Goal: Task Accomplishment & Management: Use online tool/utility

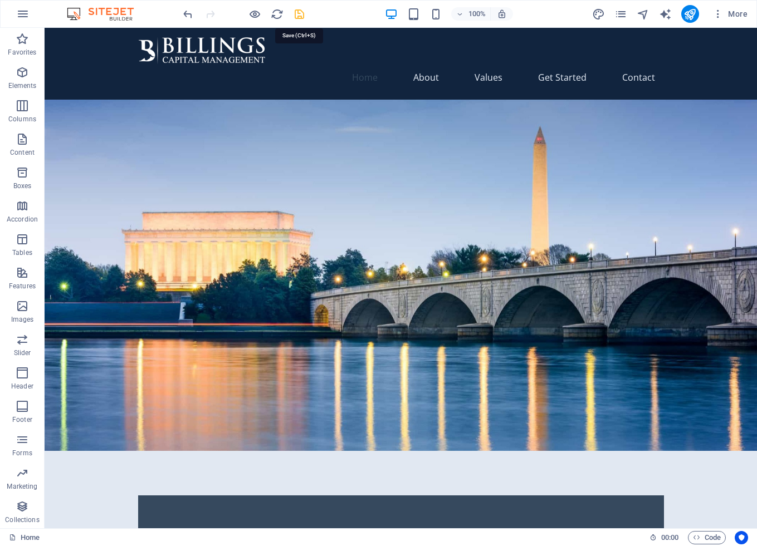
click at [301, 17] on icon "save" at bounding box center [299, 14] width 13 height 13
checkbox input "false"
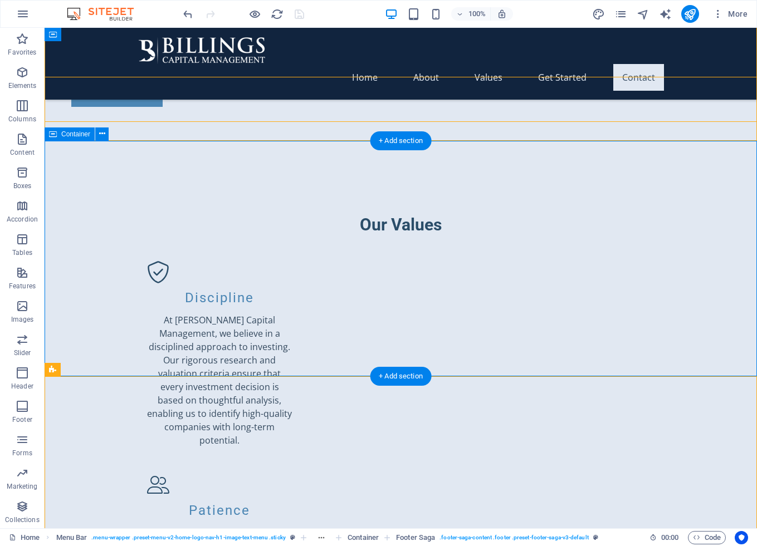
scroll to position [1161, 0]
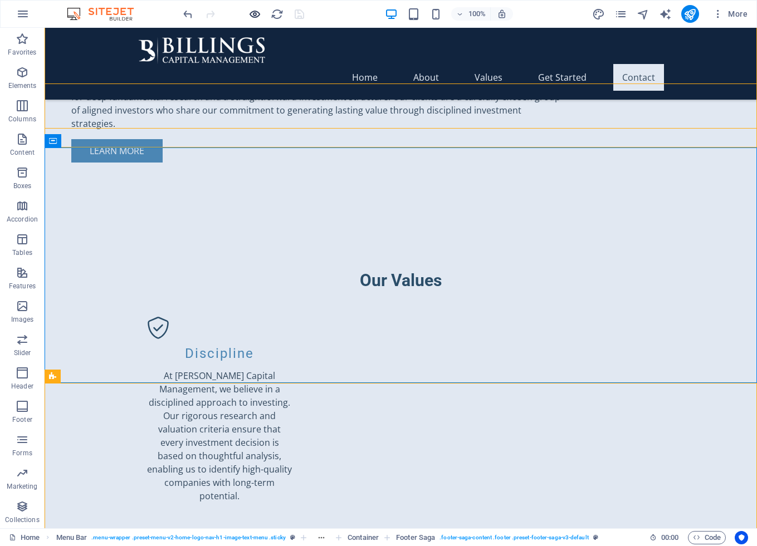
click at [251, 9] on icon "button" at bounding box center [254, 14] width 13 height 13
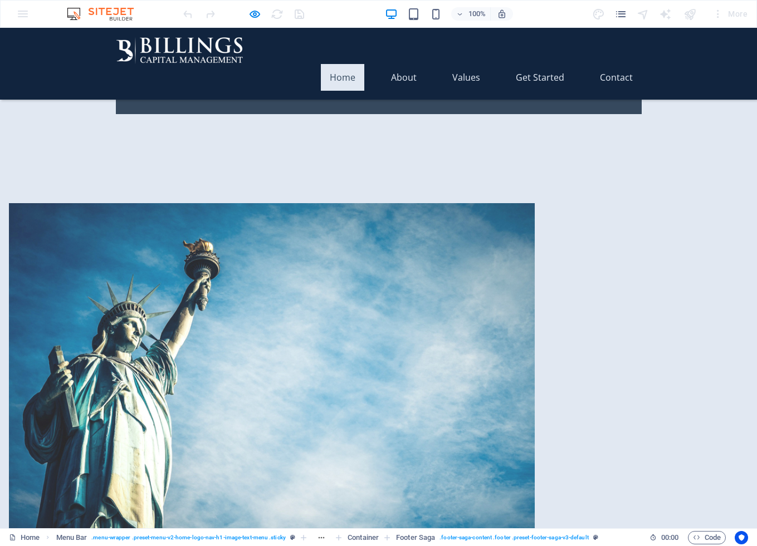
scroll to position [0, 0]
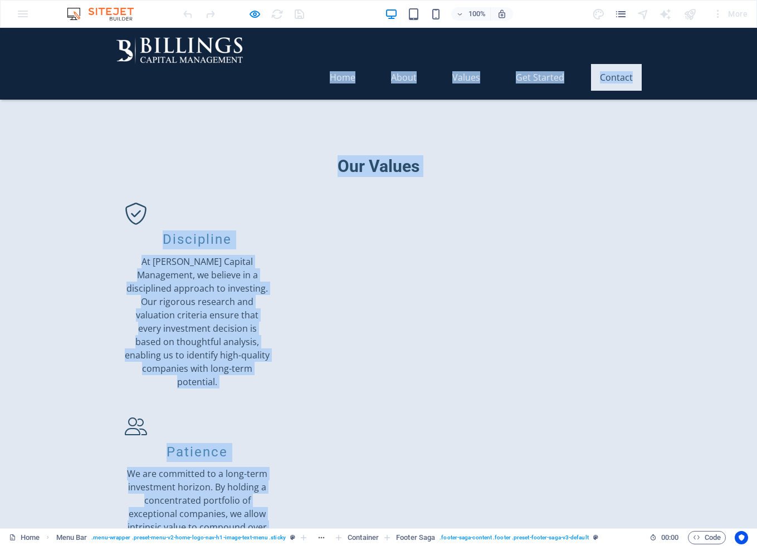
scroll to position [1216, 0]
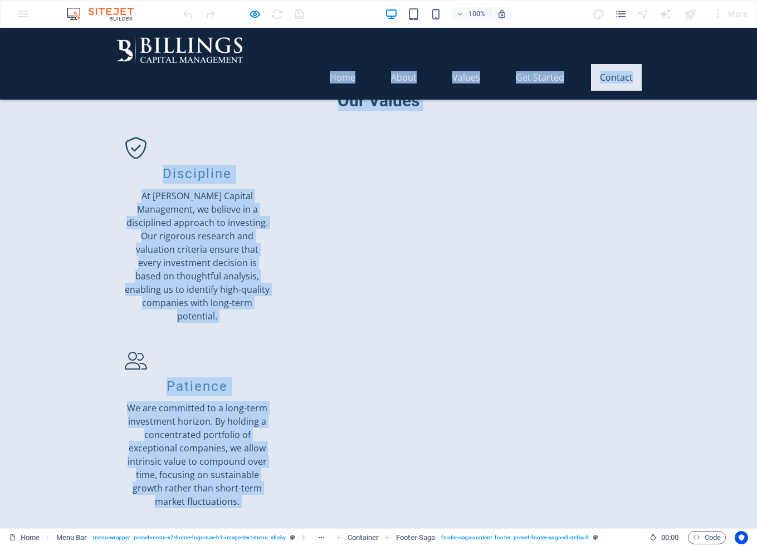
copy div "Home About Values Get Started Contact Welcome to Billings Capital Management At…"
drag, startPoint x: 321, startPoint y: 55, endPoint x: 426, endPoint y: 520, distance: 476.3
click at [426, 520] on div "Home About Values Get Started Contact Welcome to Billings Capital Management At…" at bounding box center [378, 196] width 757 height 2770
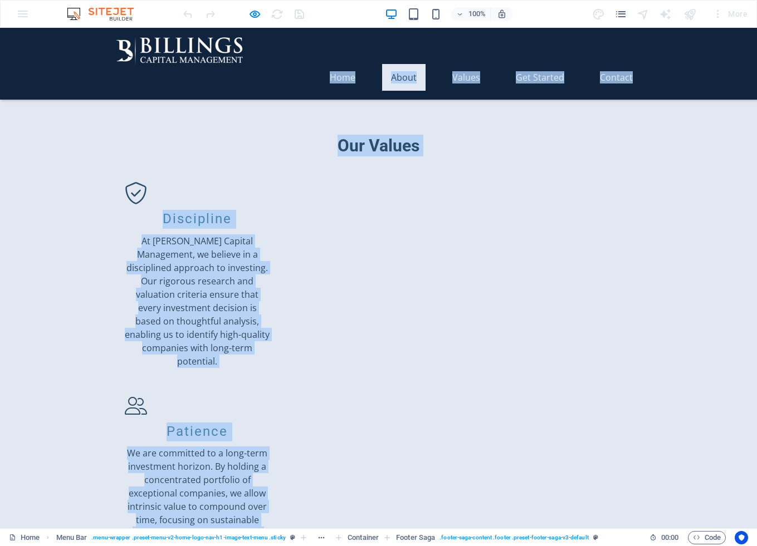
scroll to position [0, 0]
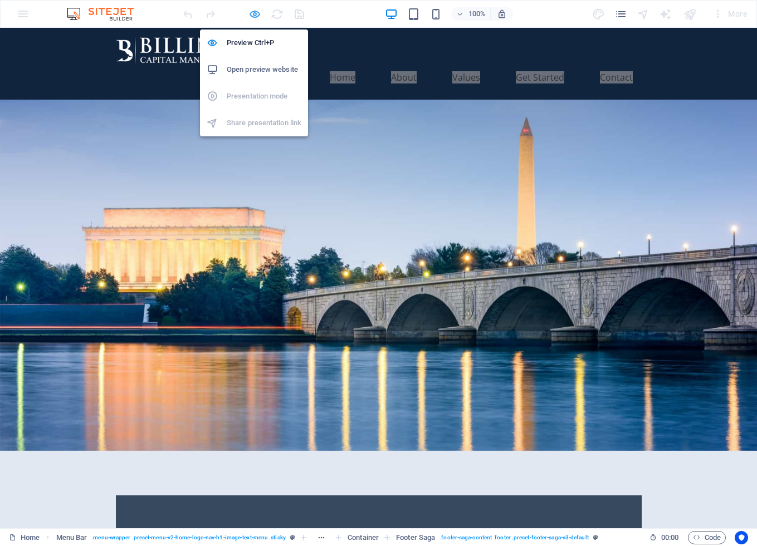
click at [256, 14] on icon "button" at bounding box center [254, 14] width 13 height 13
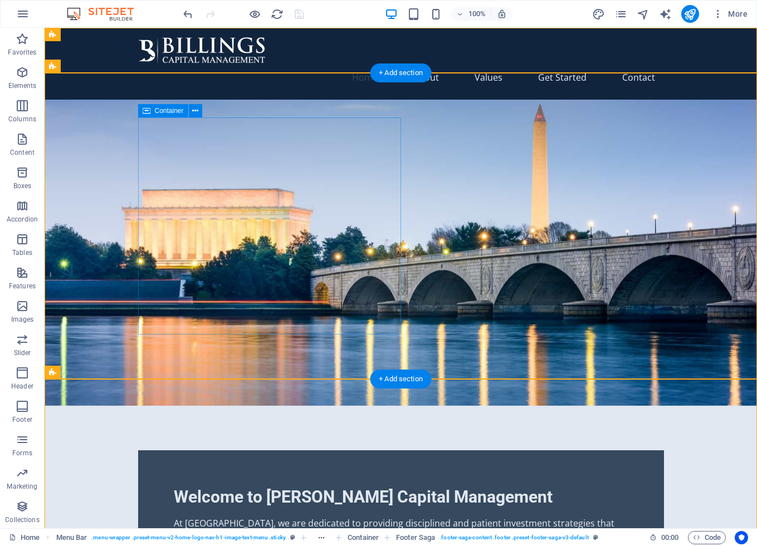
click at [166, 451] on div "Welcome to Billings Capital Management At BCM, we are dedicated to providing di…" at bounding box center [401, 522] width 526 height 142
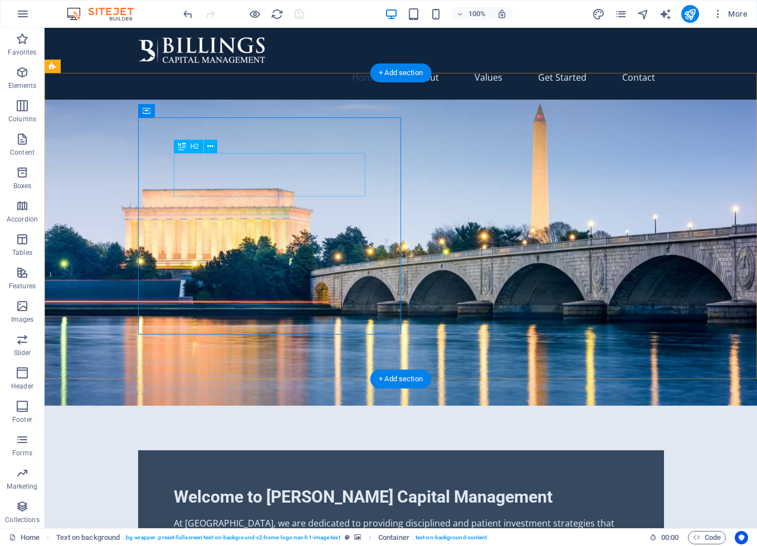
click at [187, 486] on div "Welcome to Billings Capital Management" at bounding box center [401, 497] width 454 height 22
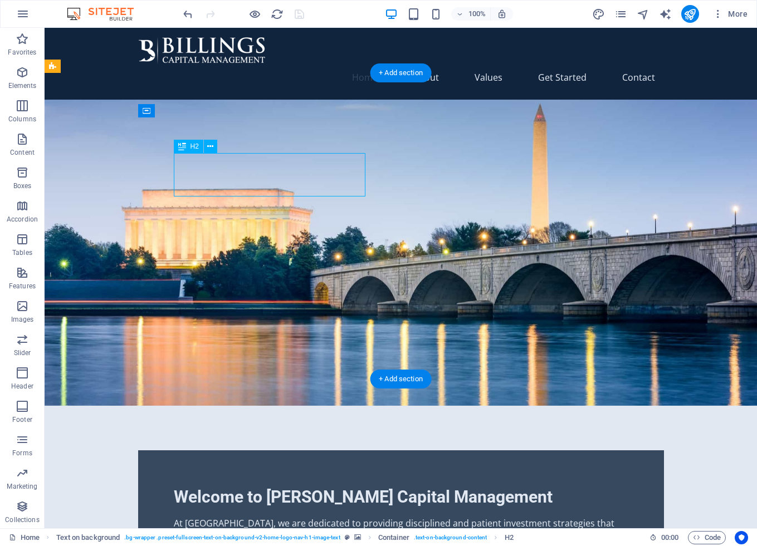
click at [187, 486] on div "Welcome to Billings Capital Management" at bounding box center [401, 497] width 454 height 22
click at [187, 165] on div "H2 Text on background Container Image with text Container H2 Text Spacer Contai…" at bounding box center [401, 278] width 712 height 501
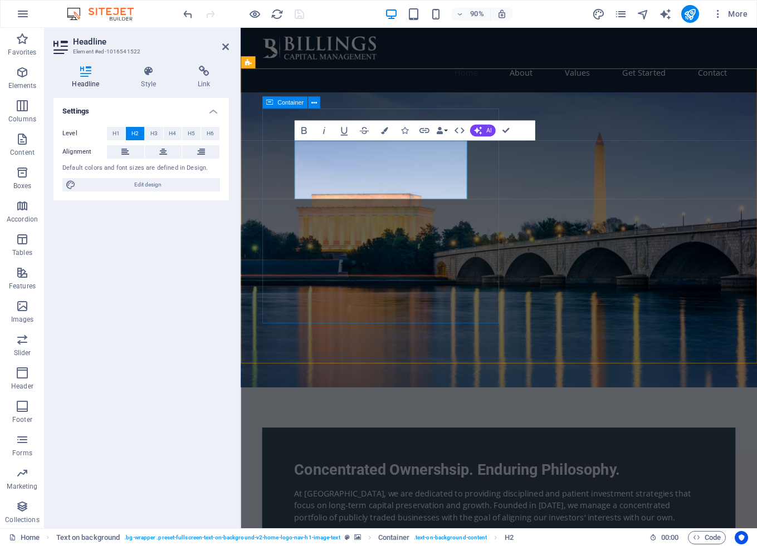
drag, startPoint x: 492, startPoint y: 183, endPoint x: 671, endPoint y: 167, distance: 180.0
click at [671, 167] on div "Concentrated Ownershsip. Enduring Philosophy. At BCM, we are dedicated to provi…" at bounding box center [528, 379] width 574 height 559
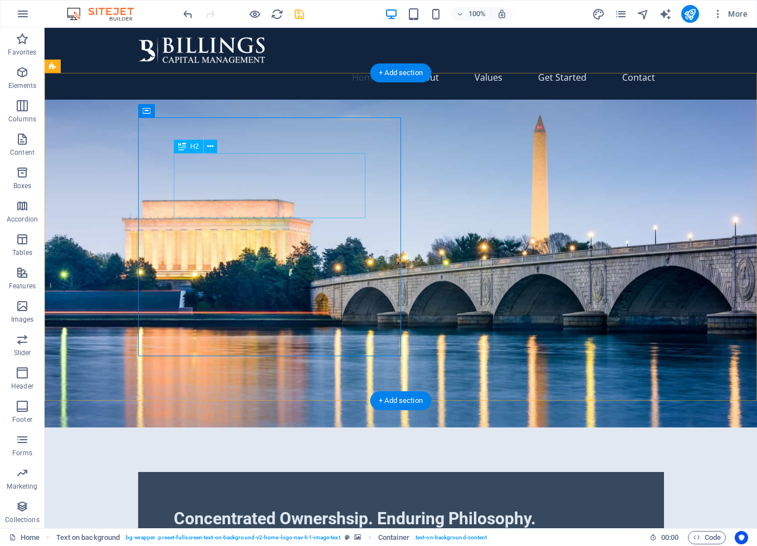
click at [305, 508] on div "Concentrated Ownershsip. Enduring Philosophy." at bounding box center [401, 519] width 454 height 22
click at [178, 149] on icon at bounding box center [182, 146] width 8 height 13
click at [213, 141] on icon at bounding box center [210, 147] width 6 height 12
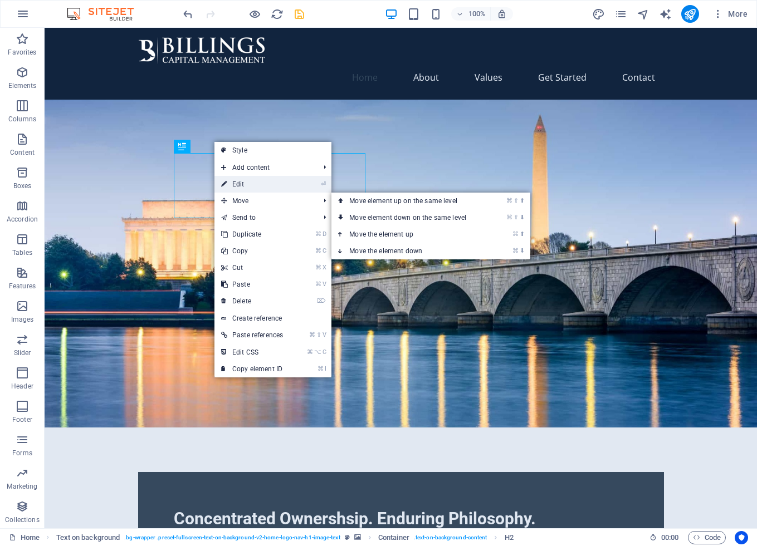
click at [240, 181] on link "⏎ Edit" at bounding box center [251, 184] width 75 height 17
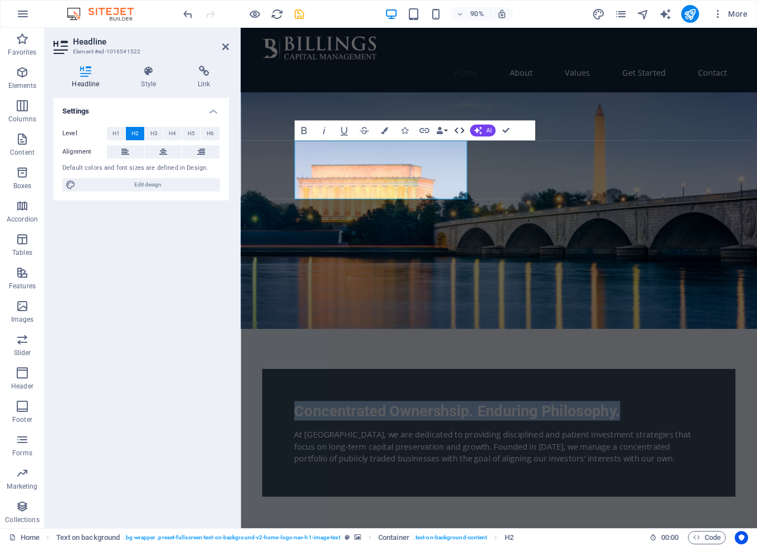
click at [462, 130] on icon "button" at bounding box center [459, 131] width 12 height 12
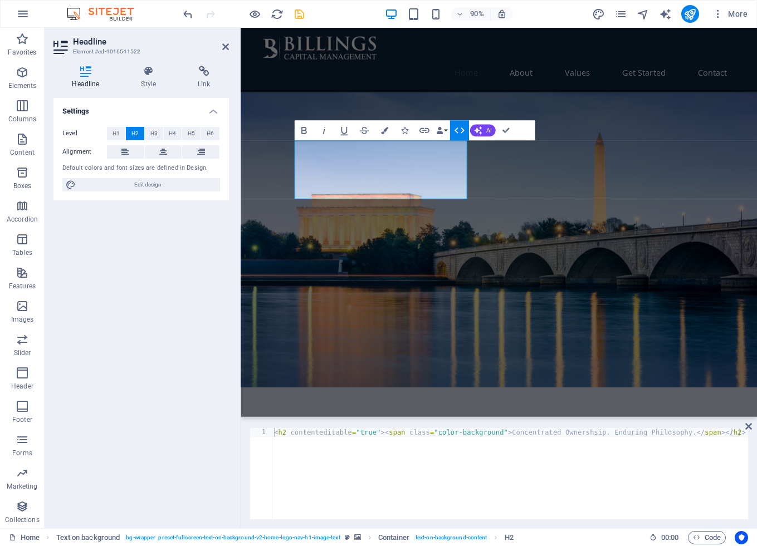
click at [462, 130] on icon "button" at bounding box center [459, 131] width 12 height 12
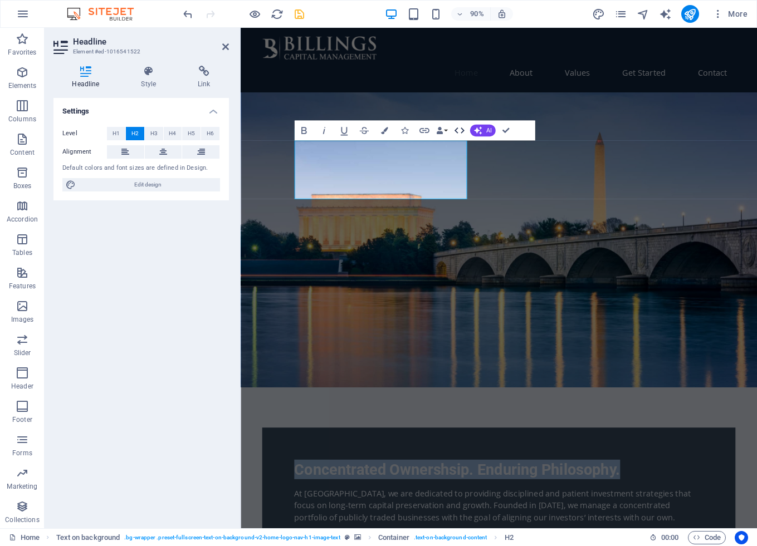
click at [462, 130] on icon "button" at bounding box center [459, 131] width 12 height 12
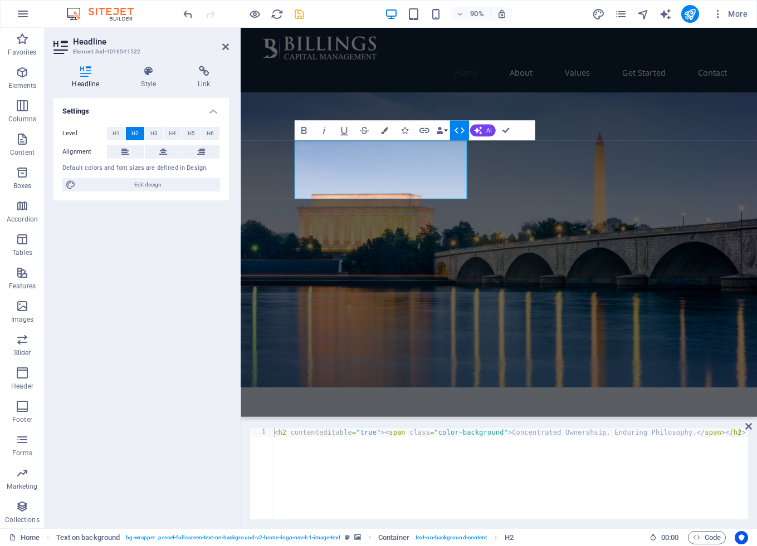
click at [462, 130] on icon "button" at bounding box center [459, 131] width 12 height 12
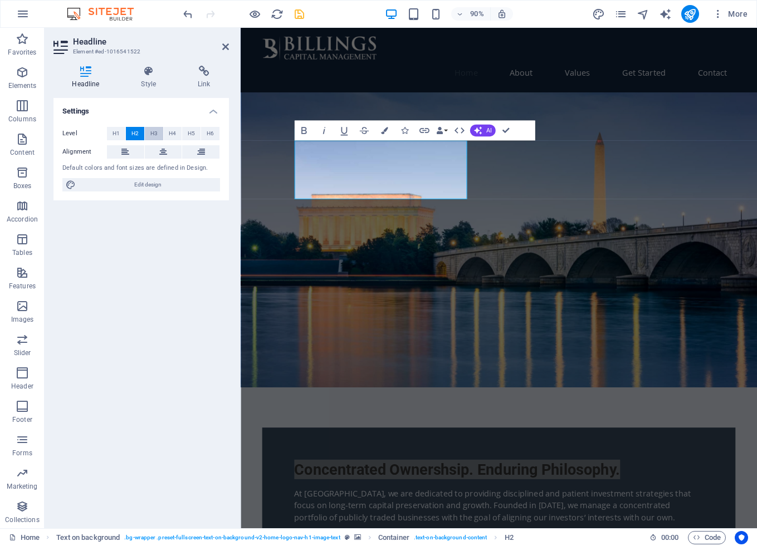
click at [154, 131] on span "H3" at bounding box center [153, 133] width 7 height 13
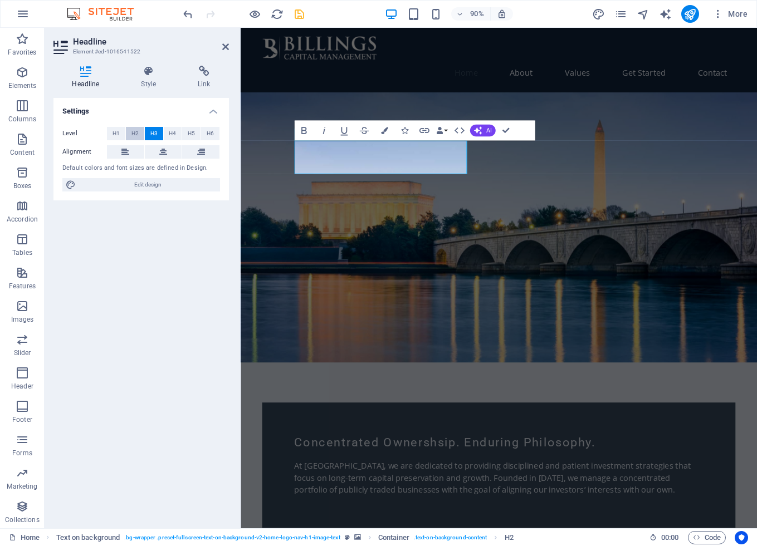
click at [135, 133] on span "H2" at bounding box center [134, 133] width 7 height 13
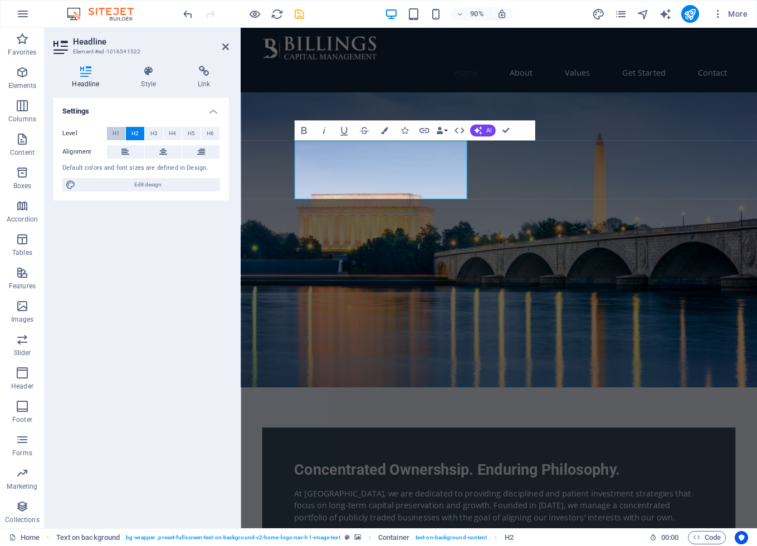
click at [121, 134] on button "H1" at bounding box center [116, 133] width 18 height 13
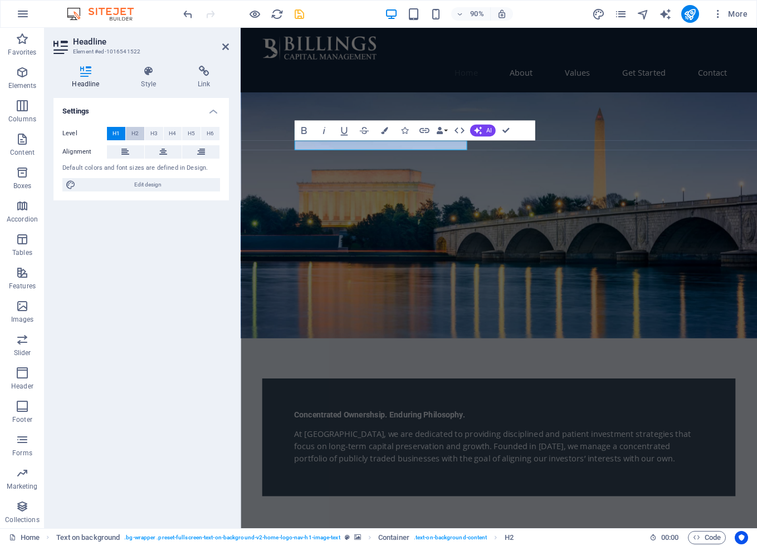
click at [135, 132] on span "H2" at bounding box center [134, 133] width 7 height 13
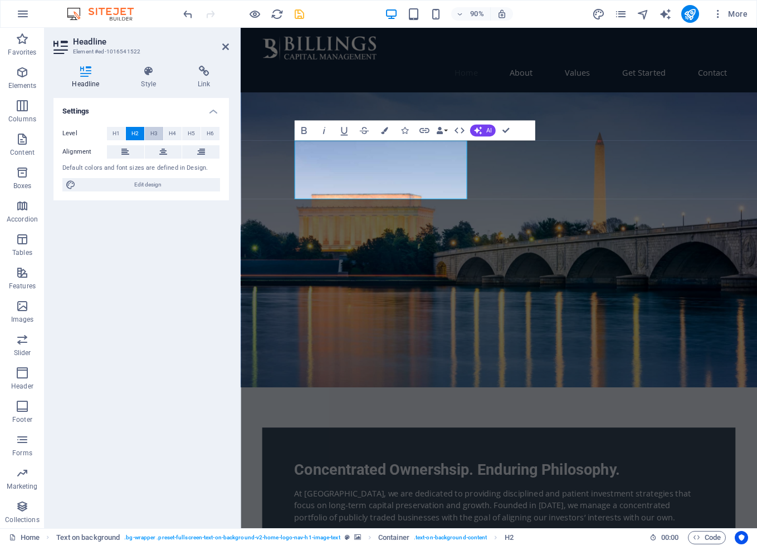
click at [150, 132] on span "H3" at bounding box center [153, 133] width 7 height 13
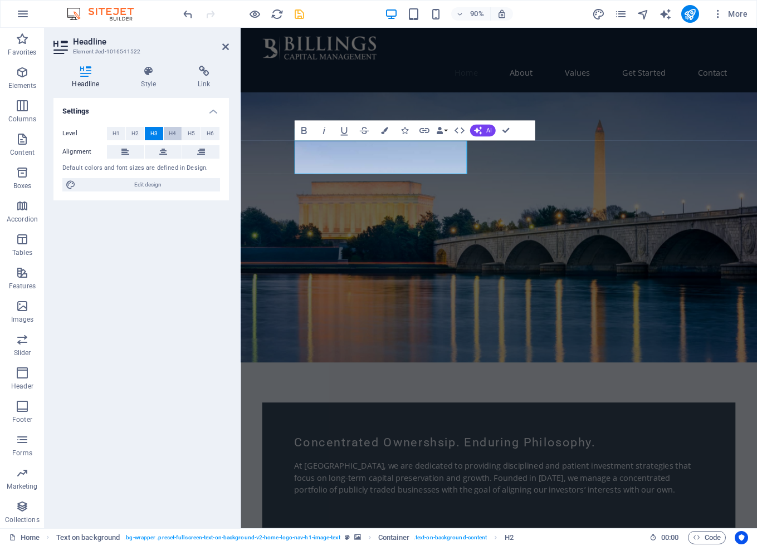
click at [166, 132] on button "H4" at bounding box center [173, 133] width 18 height 13
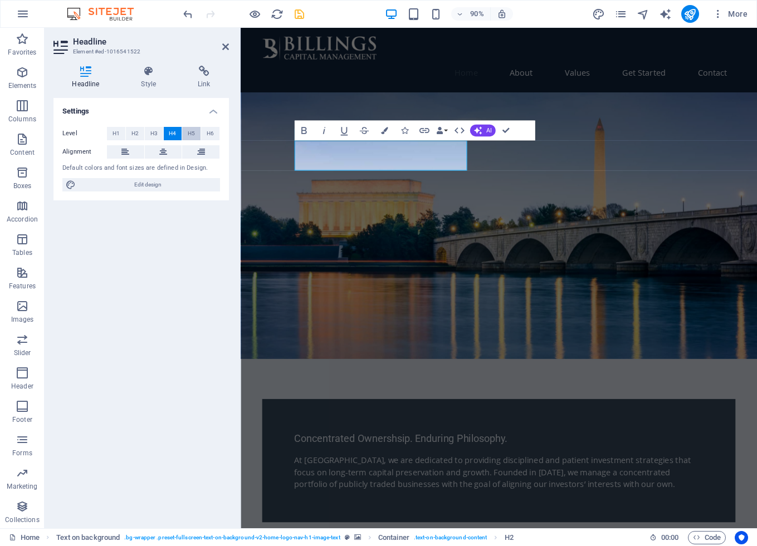
click at [183, 131] on button "H5" at bounding box center [191, 133] width 18 height 13
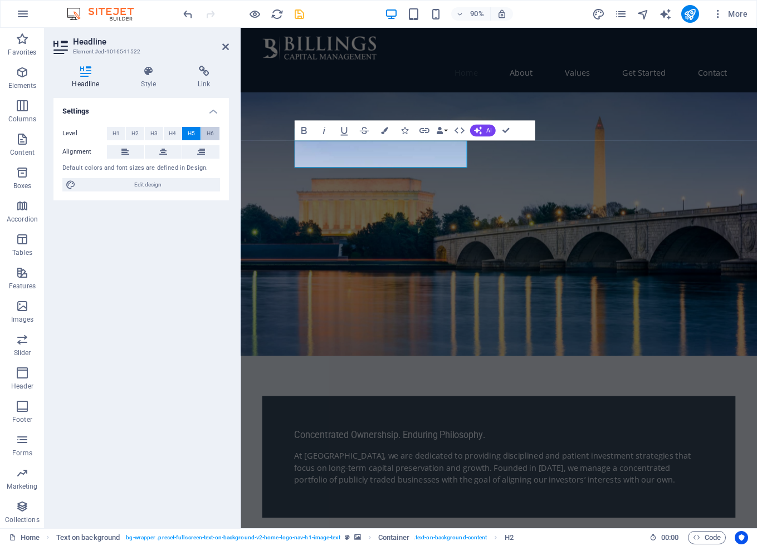
click at [202, 131] on button "H6" at bounding box center [210, 133] width 18 height 13
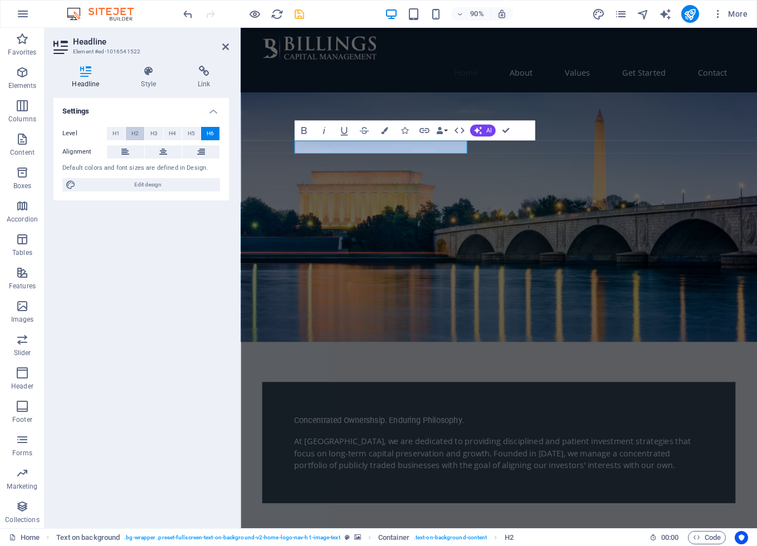
click at [136, 134] on span "H2" at bounding box center [134, 133] width 7 height 13
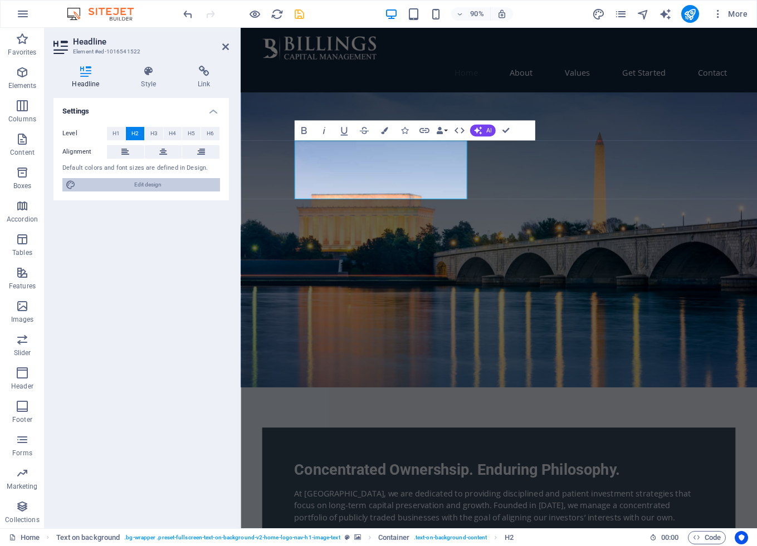
click at [158, 186] on span "Edit design" at bounding box center [148, 184] width 138 height 13
select select "rem"
select select "700"
select select "px"
select select "rem"
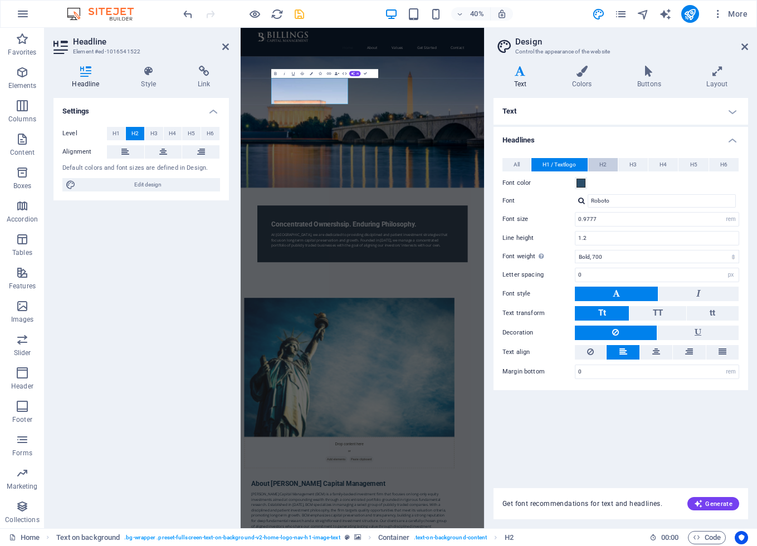
click at [595, 164] on button "H2" at bounding box center [603, 164] width 30 height 13
click at [557, 167] on span "H1 / Textlogo" at bounding box center [558, 164] width 33 height 13
click at [595, 163] on button "H2" at bounding box center [603, 164] width 30 height 13
click at [638, 162] on button "H3" at bounding box center [633, 164] width 30 height 13
click at [568, 168] on span "H1 / Textlogo" at bounding box center [558, 164] width 33 height 13
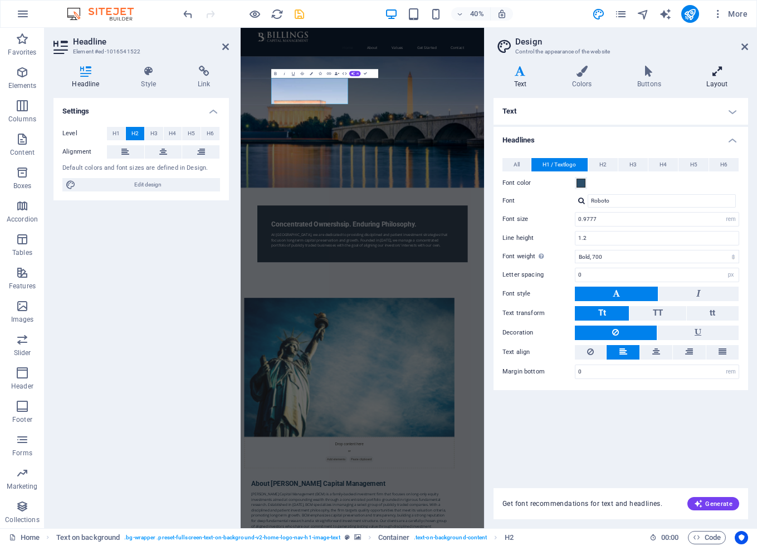
click at [711, 68] on icon at bounding box center [717, 71] width 62 height 11
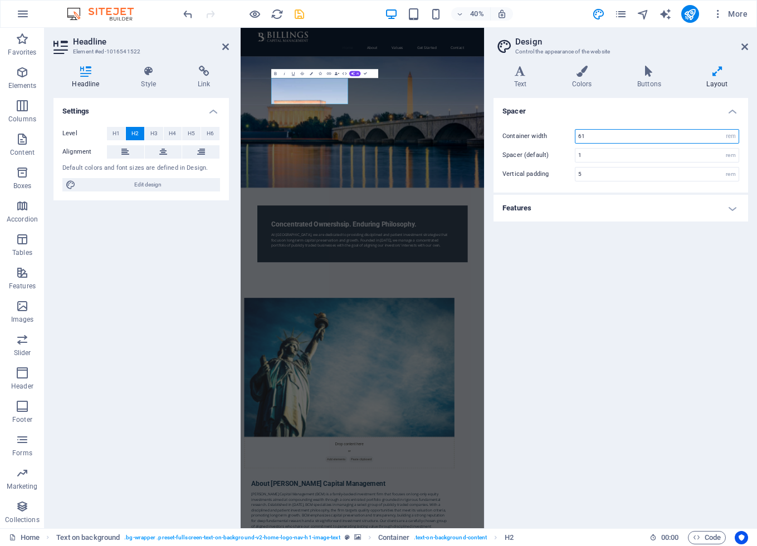
click at [650, 140] on input "61" at bounding box center [656, 136] width 163 height 13
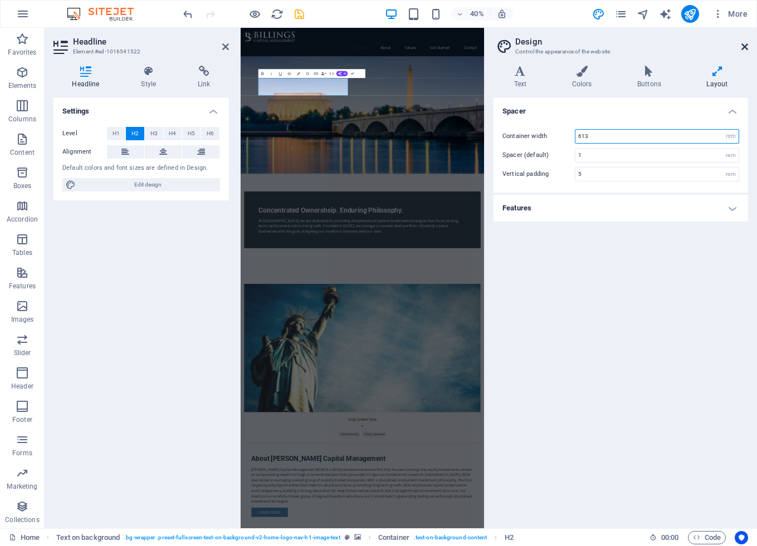
type input "613"
click at [745, 43] on icon at bounding box center [744, 46] width 7 height 9
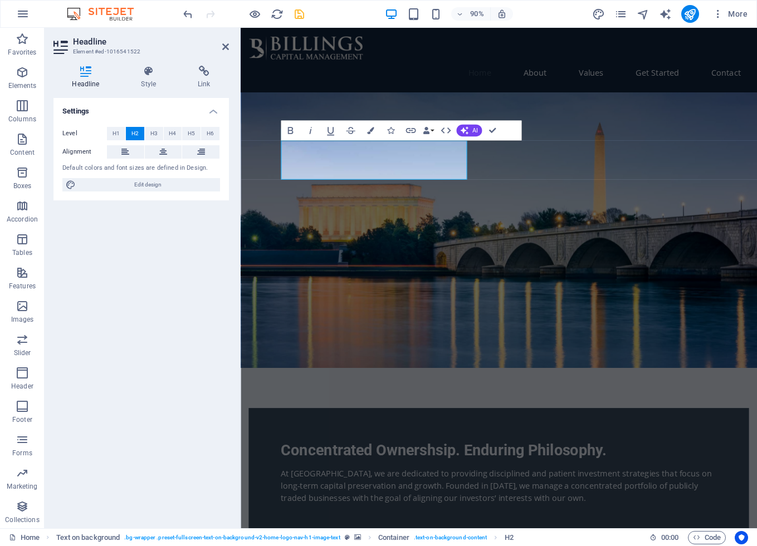
click at [711, 166] on figure at bounding box center [528, 253] width 574 height 306
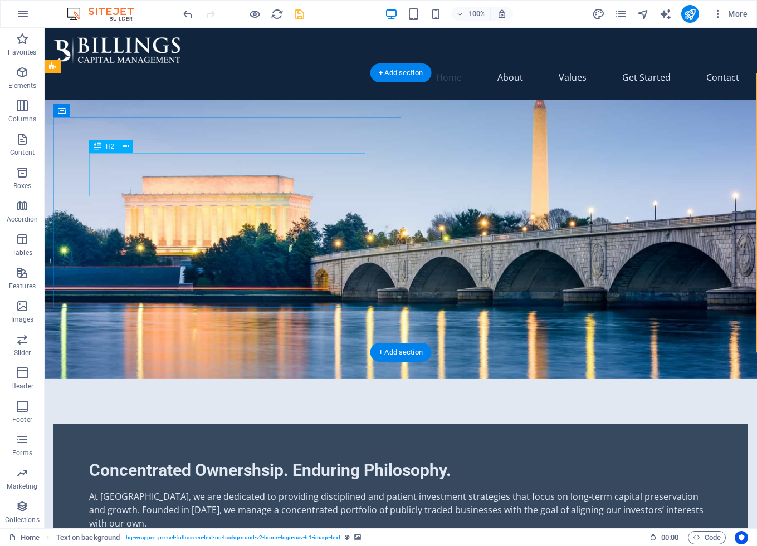
click at [265, 459] on div "Concentrated Ownershsip. Enduring Philosophy." at bounding box center [400, 470] width 623 height 22
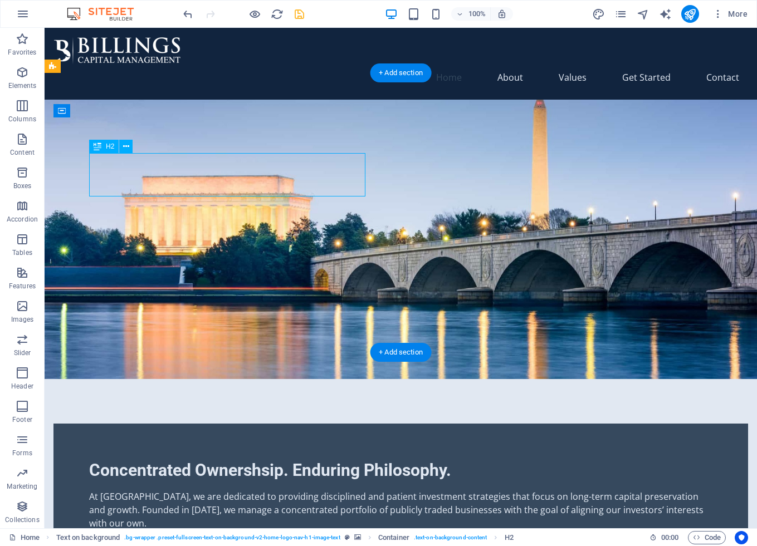
click at [265, 459] on div "Concentrated Ownershsip. Enduring Philosophy." at bounding box center [400, 470] width 623 height 22
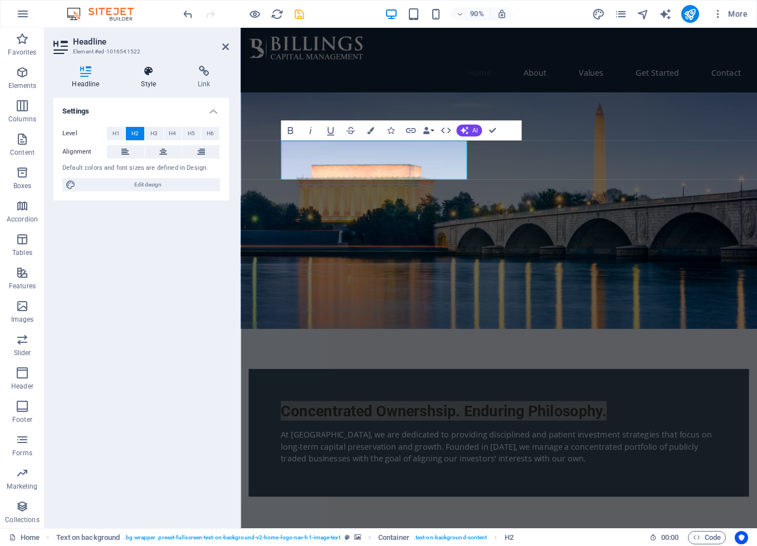
click at [149, 75] on icon at bounding box center [149, 71] width 52 height 11
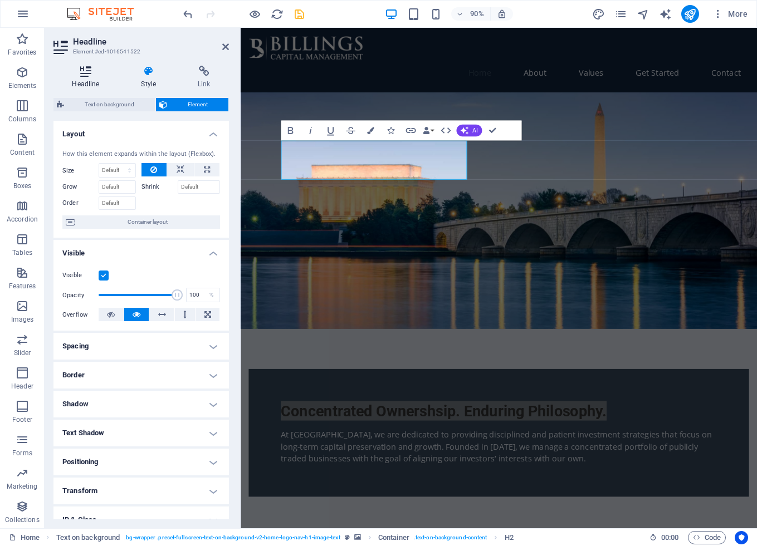
click at [97, 72] on icon at bounding box center [85, 71] width 65 height 11
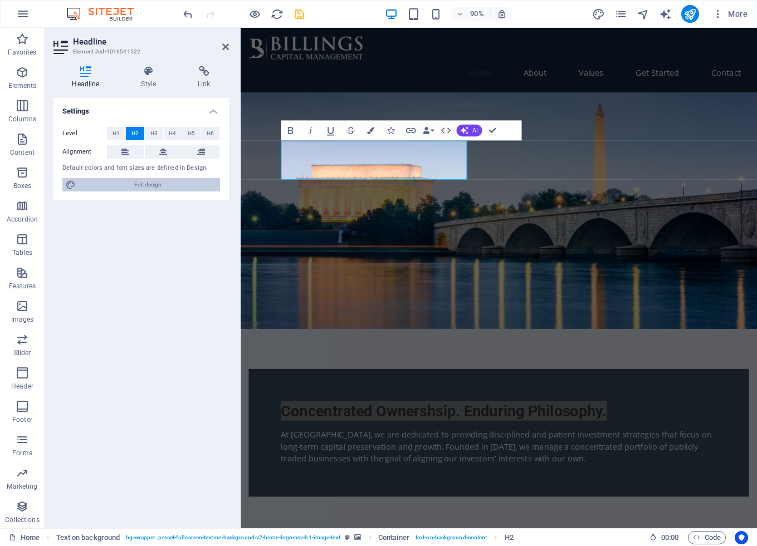
click at [137, 184] on span "Edit design" at bounding box center [148, 184] width 138 height 13
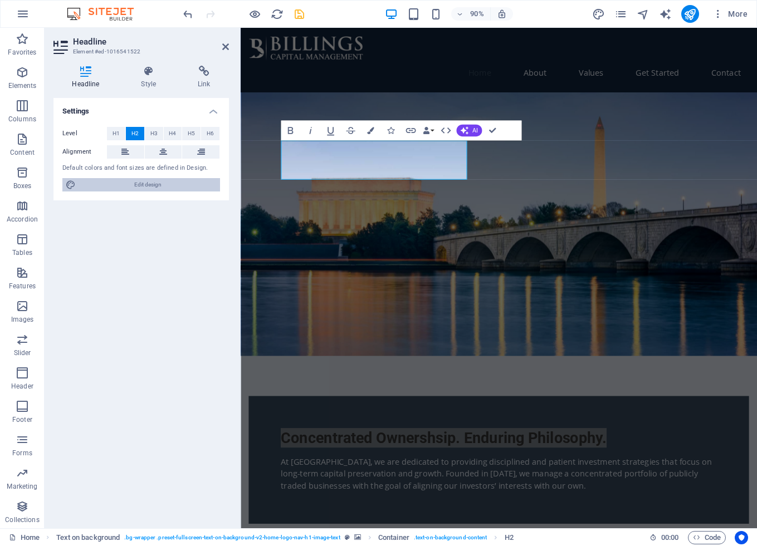
select select "rem"
select select "700"
select select "px"
select select "rem"
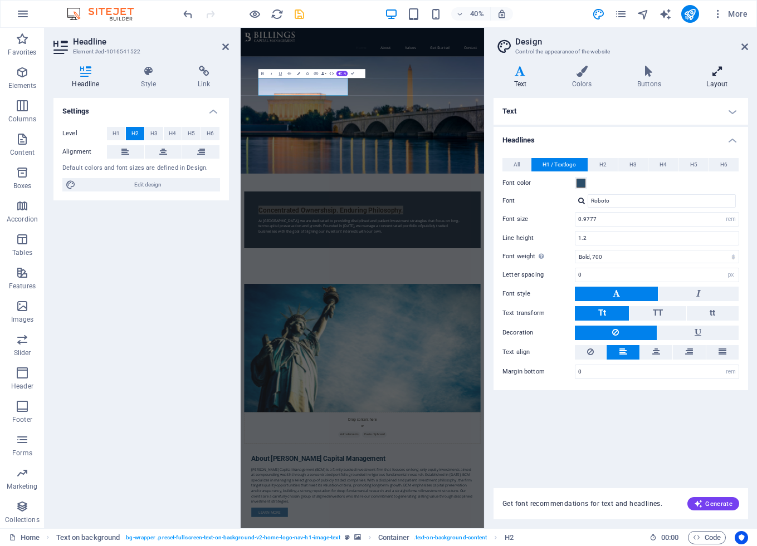
click at [721, 72] on icon at bounding box center [717, 71] width 62 height 11
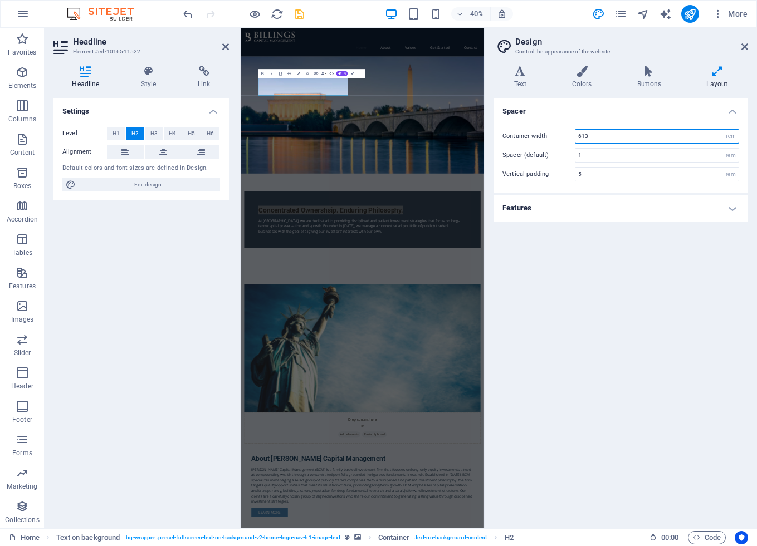
click at [592, 136] on input "613" at bounding box center [656, 136] width 163 height 13
type input "68"
click at [740, 47] on header "Design Control the appearance of the website" at bounding box center [622, 42] width 252 height 29
click at [744, 47] on icon at bounding box center [744, 46] width 7 height 9
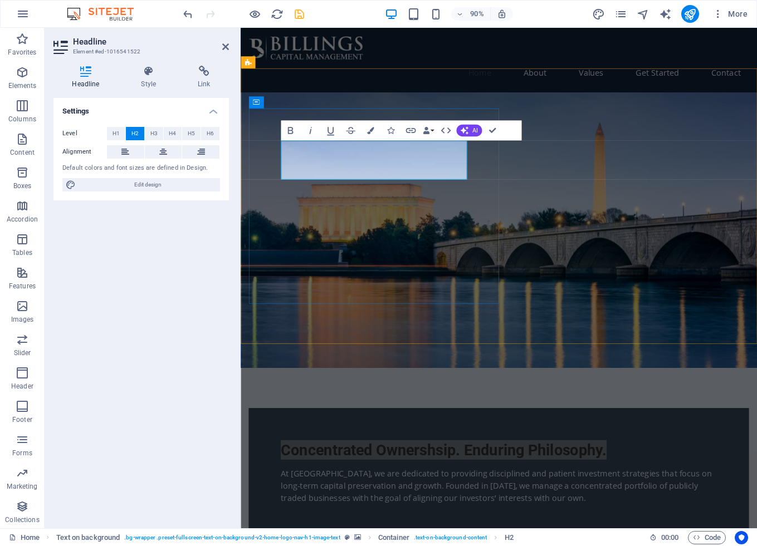
click at [373, 517] on div "At BCM, we are dedicated to providing disciplined and patient investment strate…" at bounding box center [527, 537] width 485 height 40
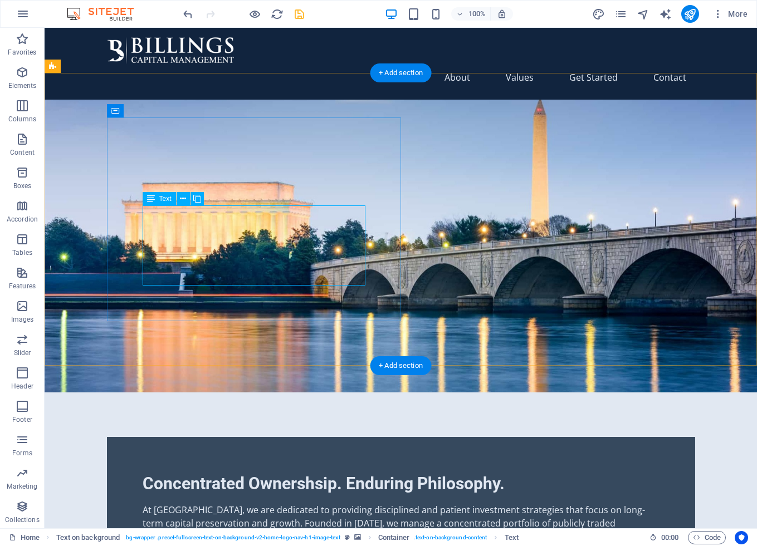
click at [244, 503] on div "At BCM, we are dedicated to providing disciplined and patient investment strate…" at bounding box center [401, 523] width 517 height 40
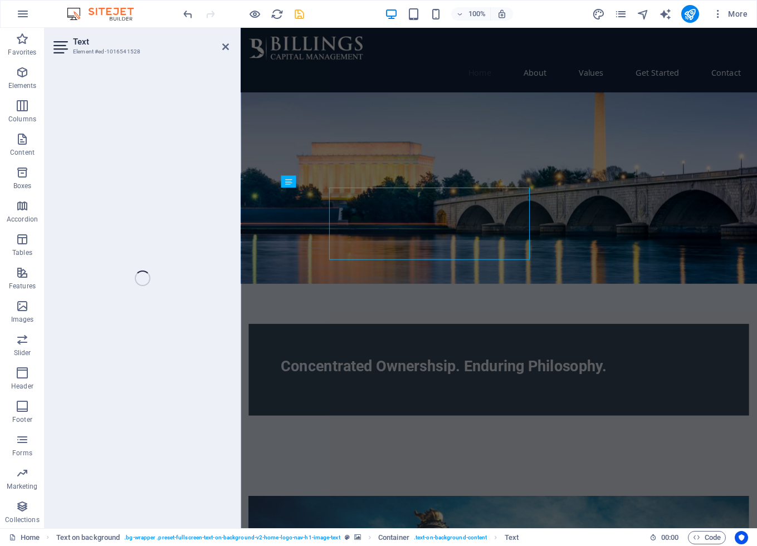
click at [245, 254] on figure at bounding box center [528, 206] width 574 height 213
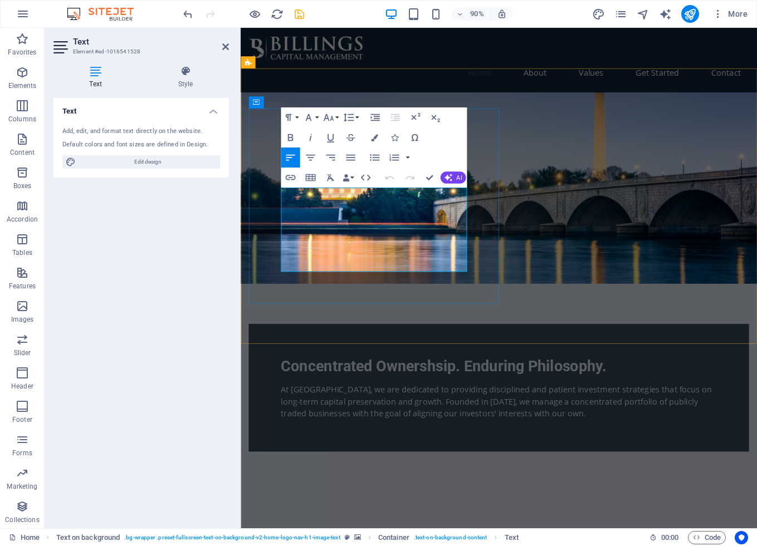
click at [363, 423] on p "At BCM, we are dedicated to providing disciplined and patient investment strate…" at bounding box center [527, 443] width 485 height 40
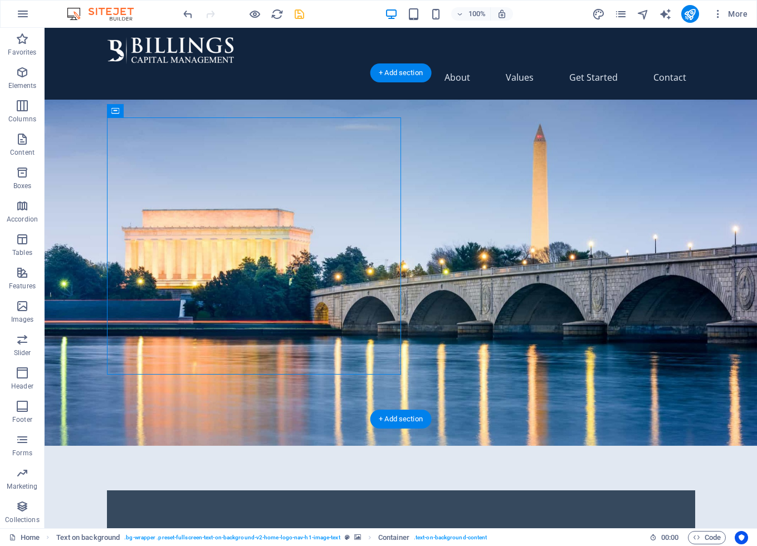
click at [513, 174] on figure at bounding box center [401, 273] width 712 height 346
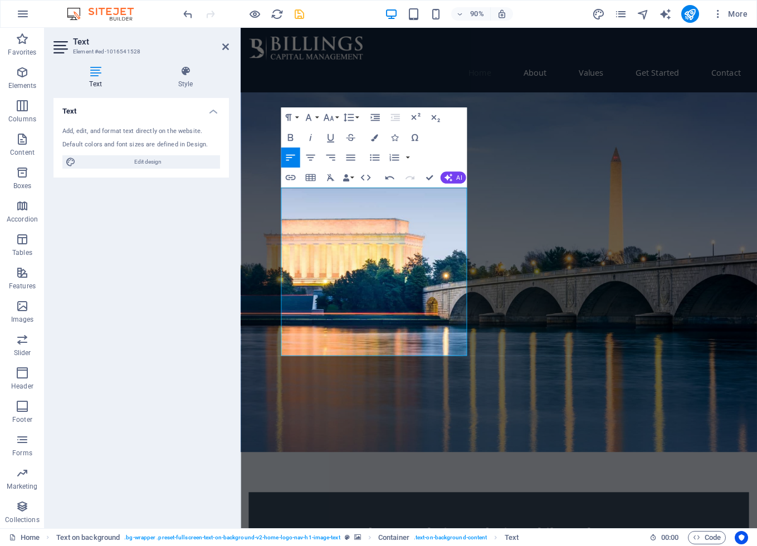
click at [573, 289] on figure at bounding box center [528, 300] width 574 height 400
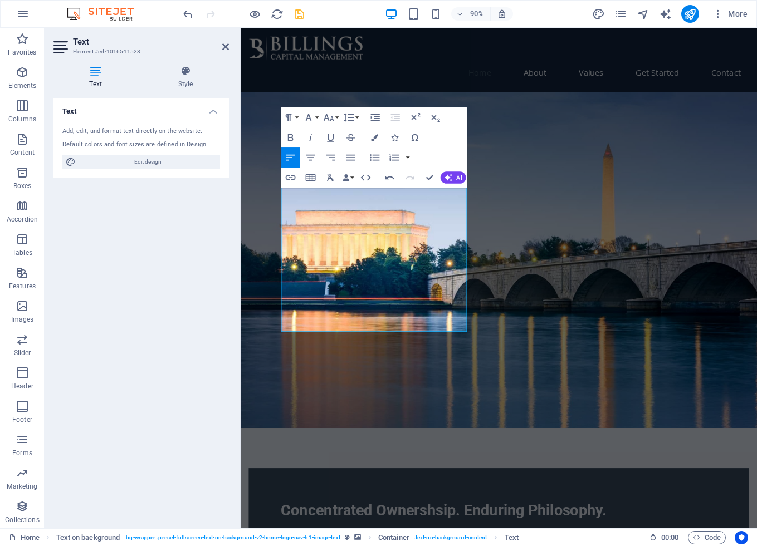
click at [564, 301] on figure at bounding box center [528, 286] width 574 height 373
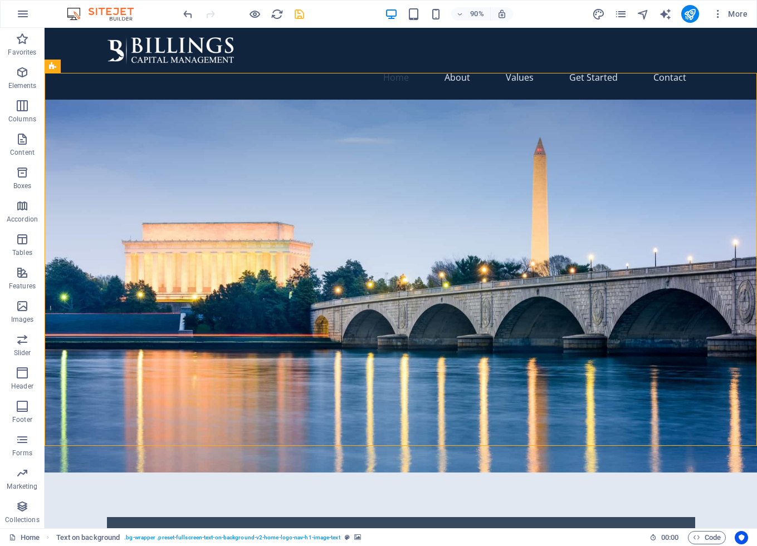
click at [531, 273] on figure at bounding box center [401, 286] width 712 height 373
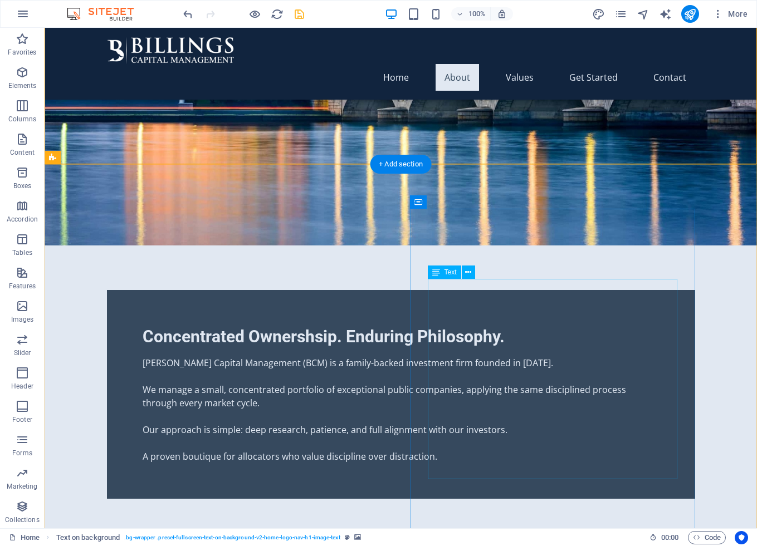
scroll to position [282, 0]
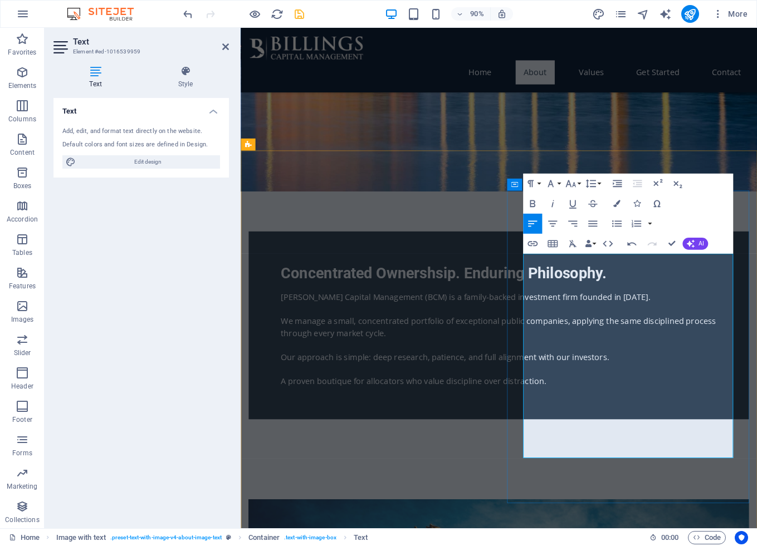
drag, startPoint x: 638, startPoint y: 496, endPoint x: 549, endPoint y: 432, distance: 109.3
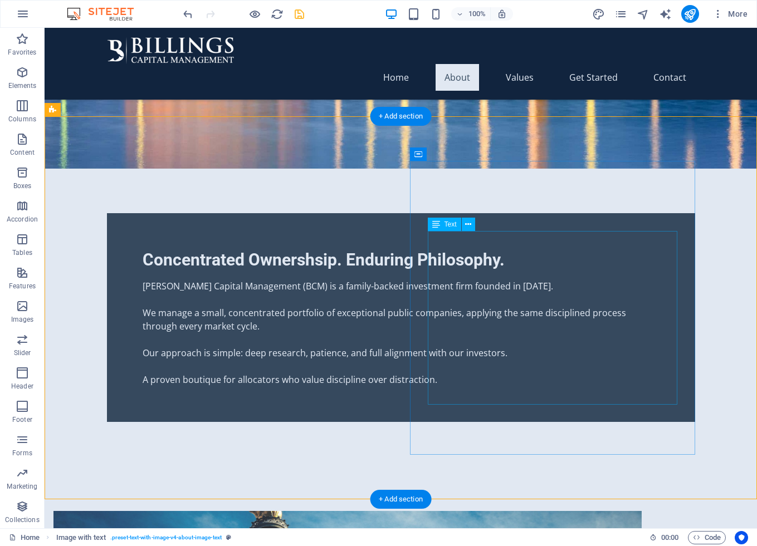
scroll to position [343, 0]
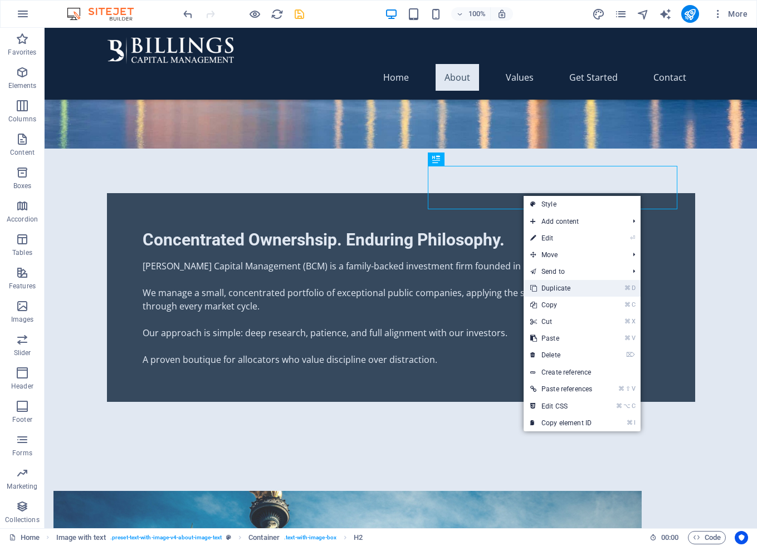
click at [576, 289] on link "⌘ D Duplicate" at bounding box center [561, 288] width 75 height 17
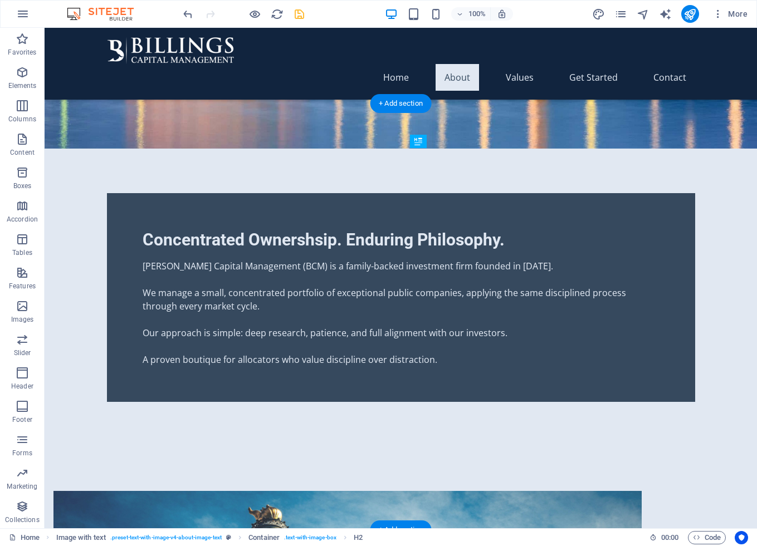
drag, startPoint x: 560, startPoint y: 237, endPoint x: 556, endPoint y: 393, distance: 156.0
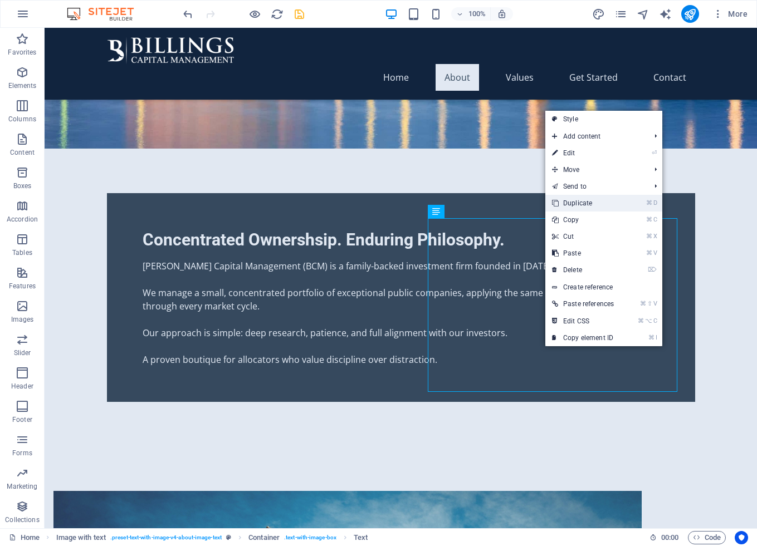
click at [578, 203] on link "⌘ D Duplicate" at bounding box center [582, 203] width 75 height 17
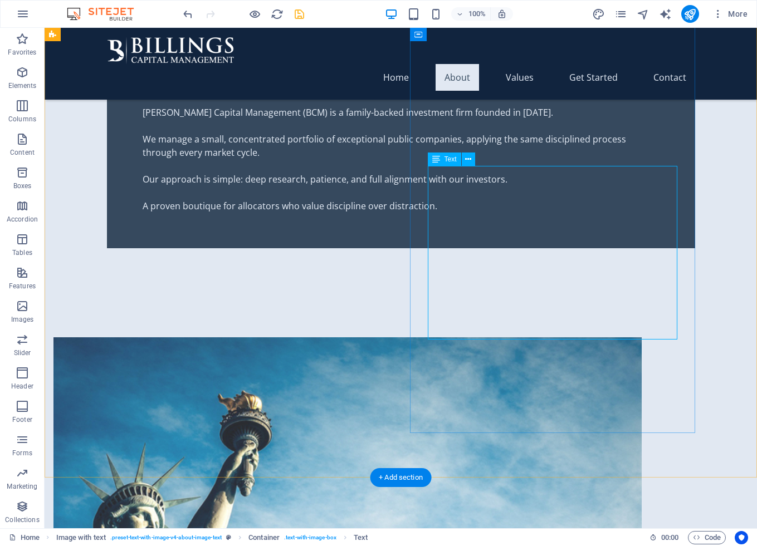
scroll to position [569, 0]
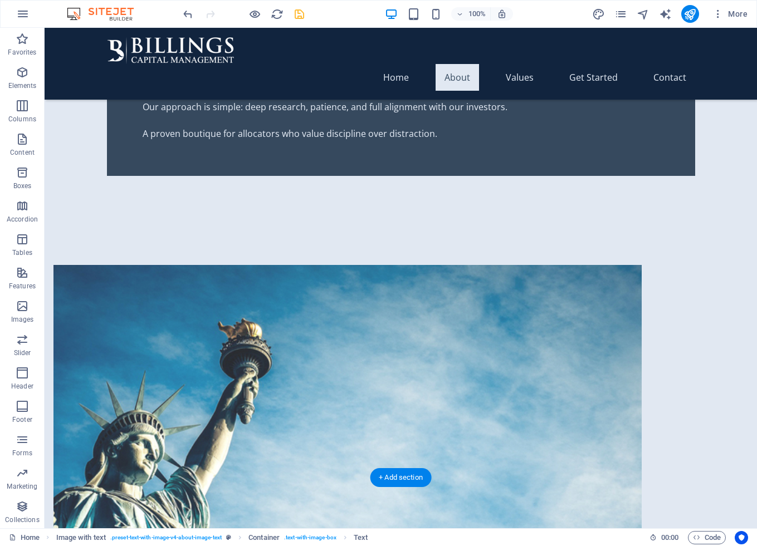
drag, startPoint x: 559, startPoint y: 246, endPoint x: 555, endPoint y: 375, distance: 128.7
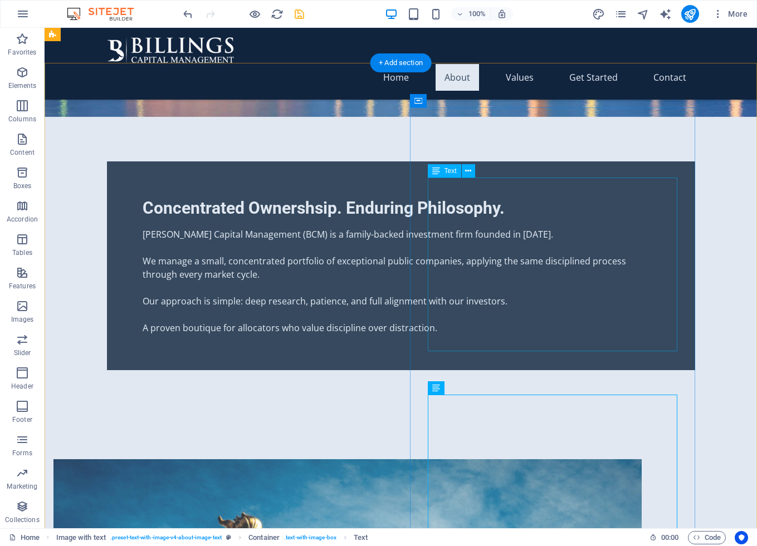
scroll to position [372, 0]
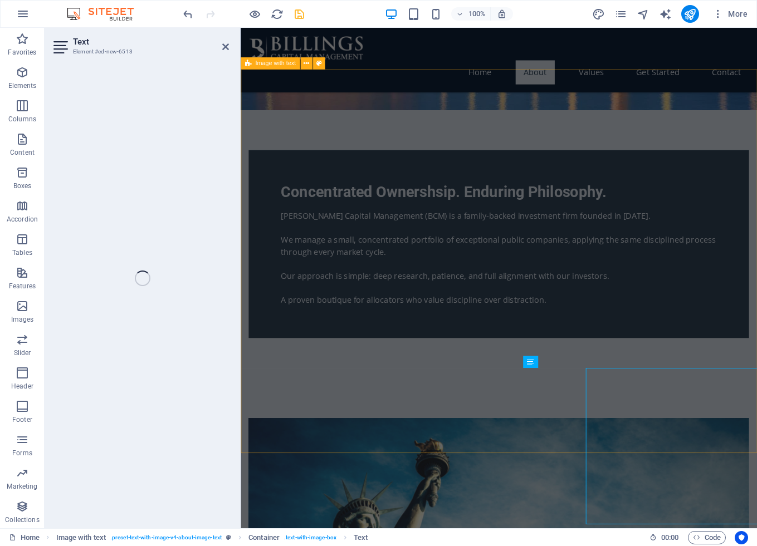
scroll to position [424, 0]
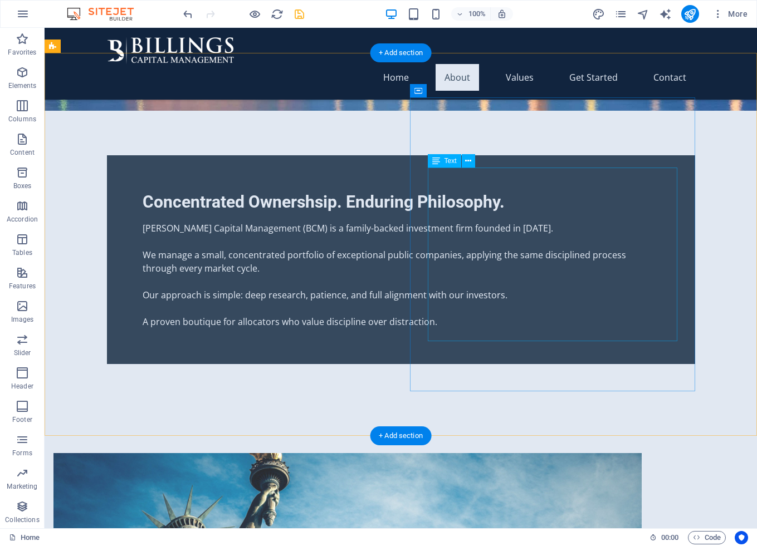
scroll to position [376, 0]
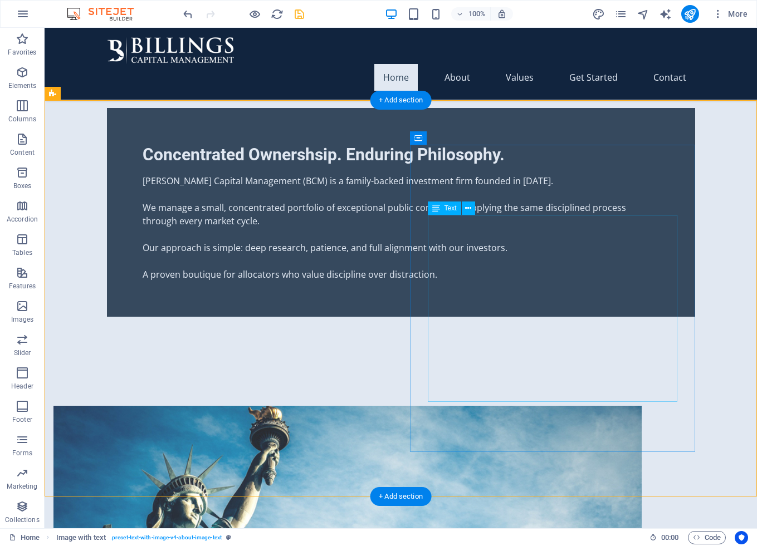
scroll to position [403, 0]
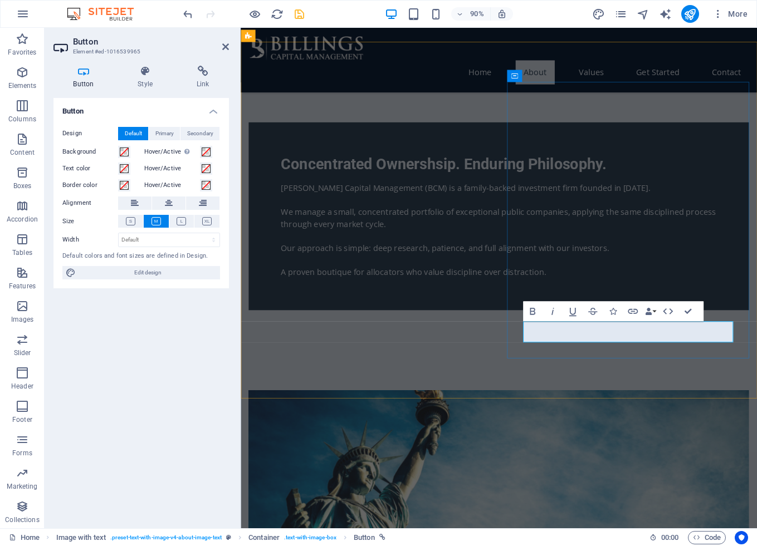
click at [144, 73] on icon at bounding box center [145, 71] width 55 height 11
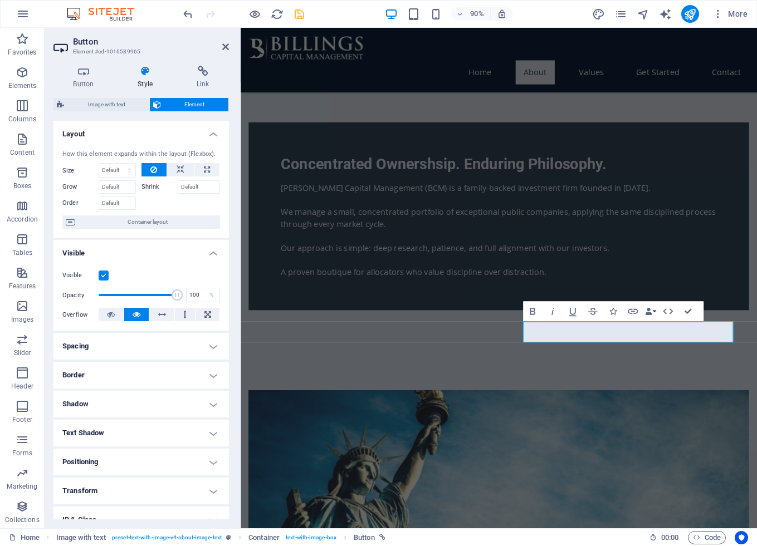
click at [141, 76] on icon at bounding box center [145, 71] width 55 height 11
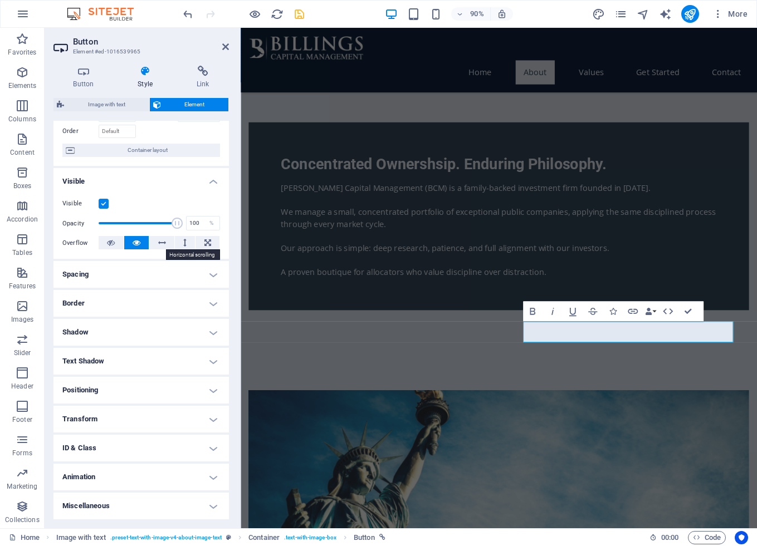
scroll to position [0, 0]
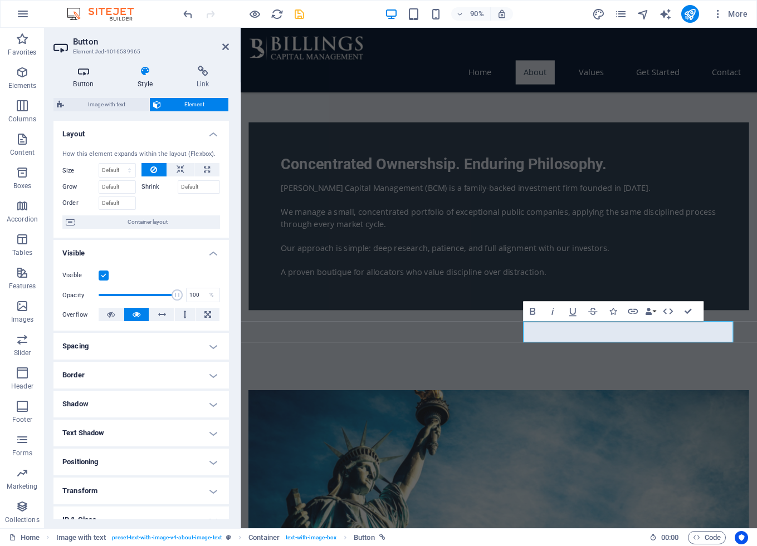
click at [81, 71] on icon at bounding box center [83, 71] width 60 height 11
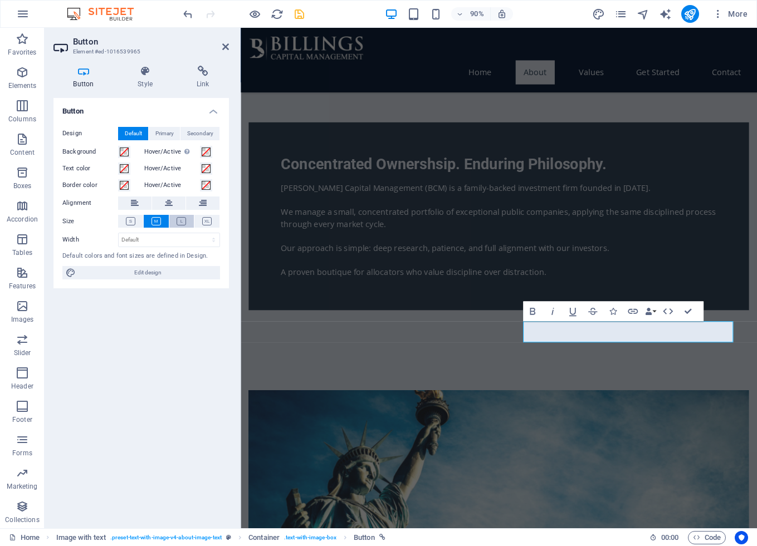
click at [182, 218] on icon at bounding box center [181, 221] width 9 height 8
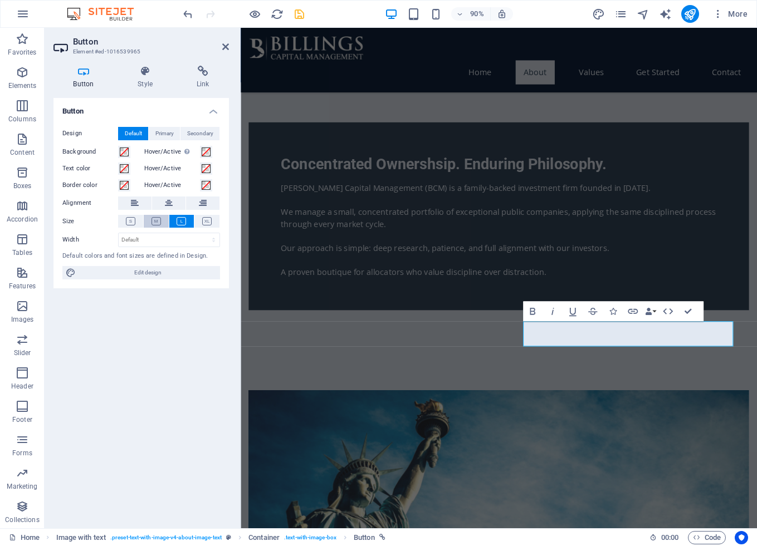
click at [158, 223] on icon at bounding box center [155, 221] width 9 height 8
click at [179, 223] on icon at bounding box center [181, 221] width 9 height 8
click at [153, 223] on icon at bounding box center [155, 221] width 9 height 8
click at [135, 222] on button at bounding box center [130, 221] width 25 height 13
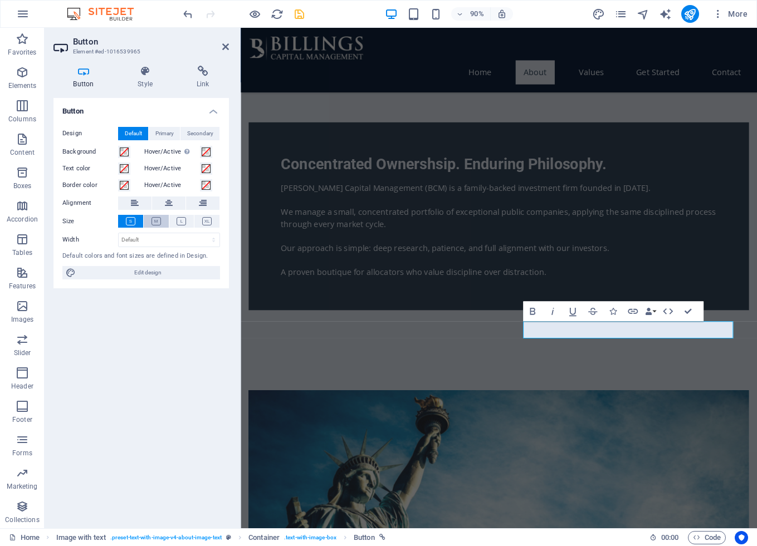
click at [167, 223] on button at bounding box center [156, 221] width 25 height 13
click at [214, 220] on button at bounding box center [206, 221] width 25 height 13
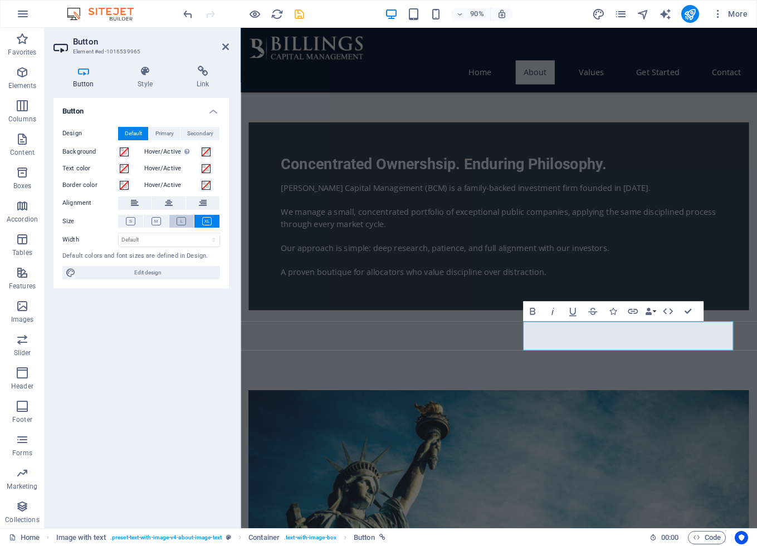
click at [177, 225] on button at bounding box center [181, 221] width 25 height 13
click at [153, 223] on icon at bounding box center [155, 221] width 9 height 8
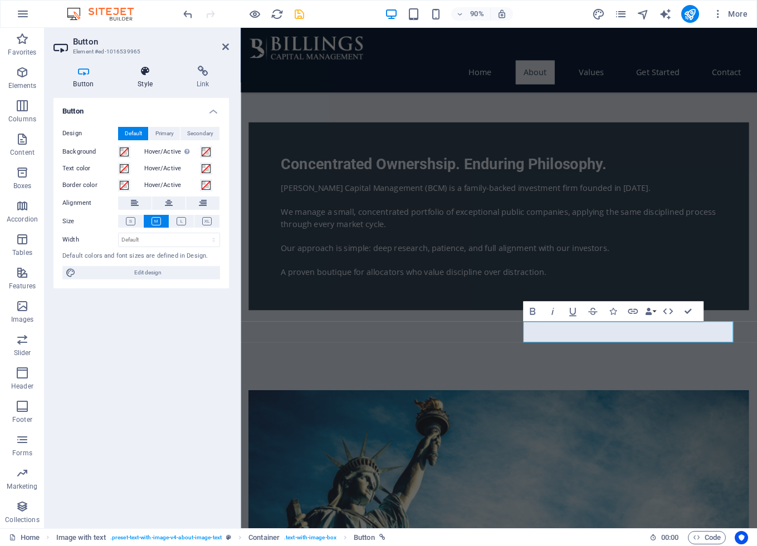
click at [143, 81] on h4 "Style" at bounding box center [147, 77] width 59 height 23
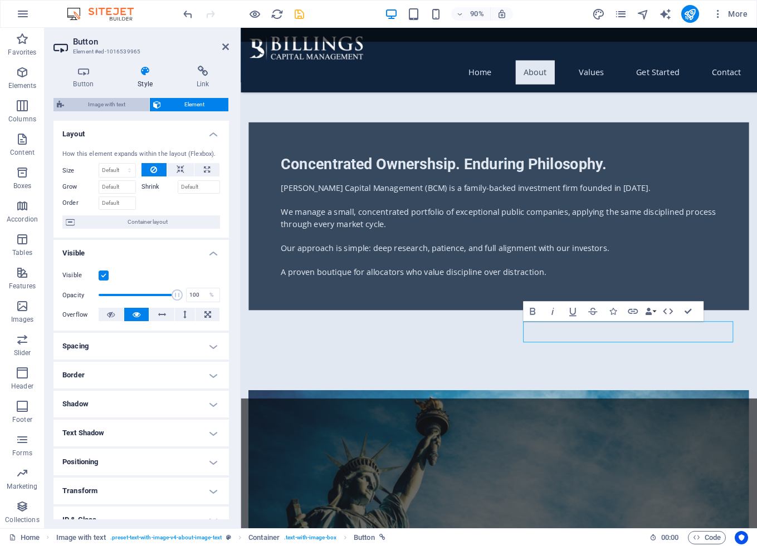
click at [127, 106] on span "Image with text" at bounding box center [106, 104] width 79 height 13
select select "rem"
select select "px"
select select "preset-text-with-image-v4-about-image-text"
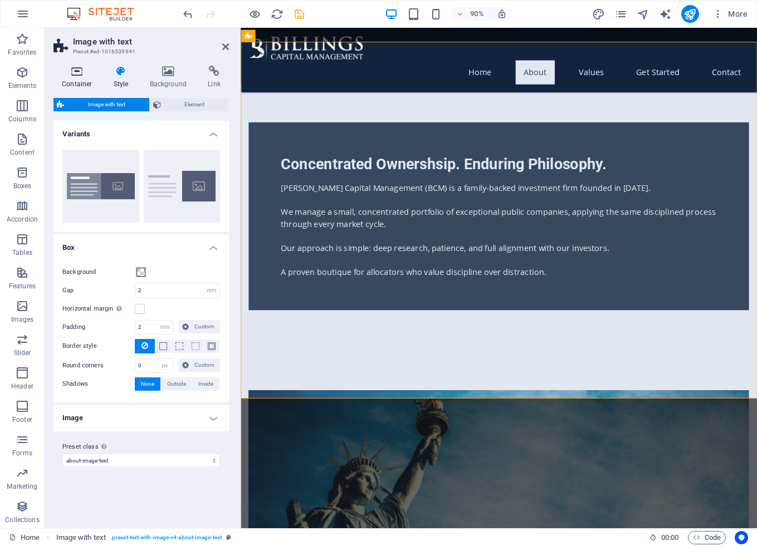
click at [80, 73] on icon at bounding box center [76, 71] width 47 height 11
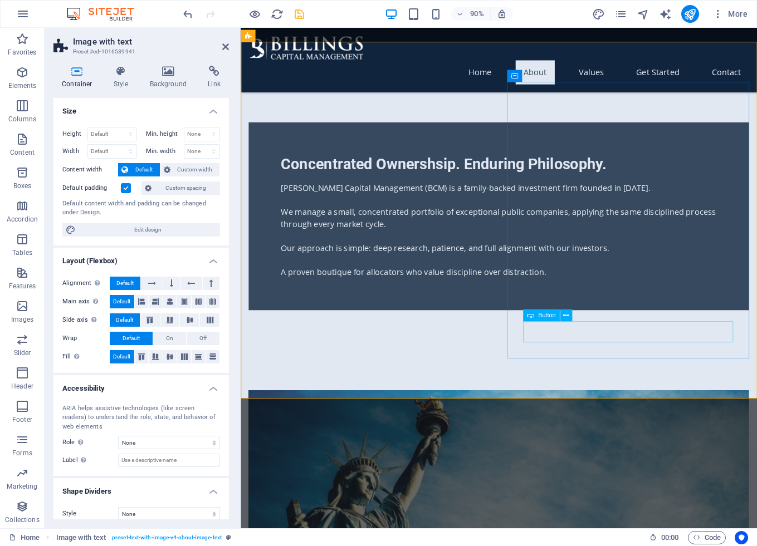
click at [546, 314] on span "Button" at bounding box center [546, 315] width 17 height 6
click at [564, 317] on icon at bounding box center [566, 315] width 6 height 11
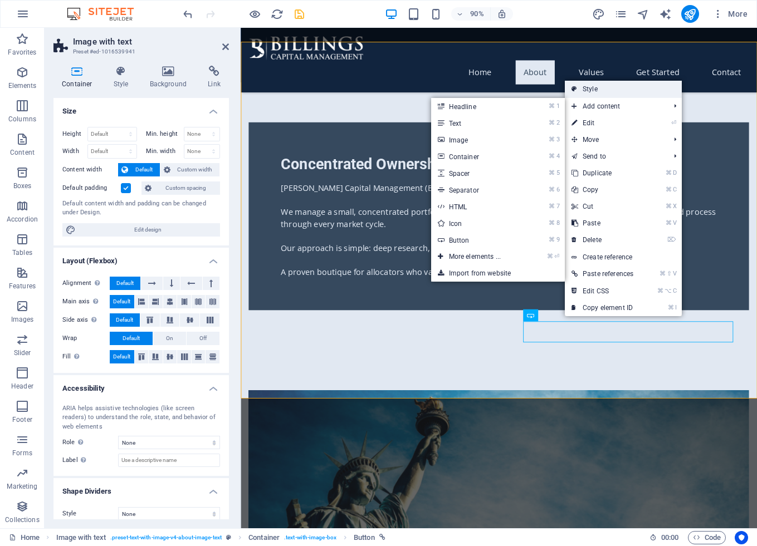
click at [595, 90] on link "Style" at bounding box center [623, 89] width 117 height 17
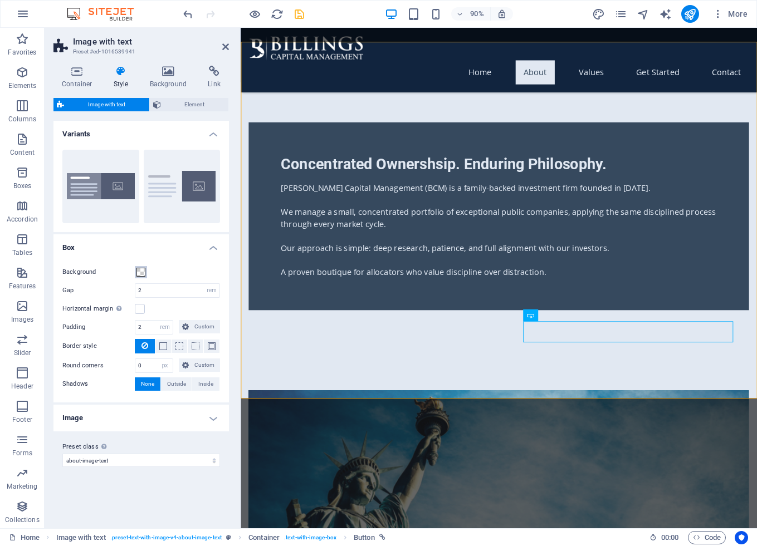
click at [136, 276] on button "Background" at bounding box center [141, 272] width 12 height 12
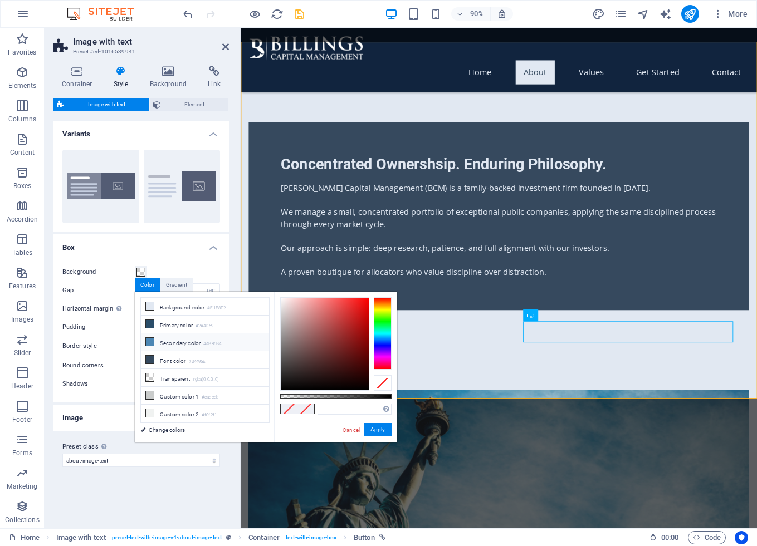
click at [151, 339] on icon at bounding box center [150, 342] width 8 height 8
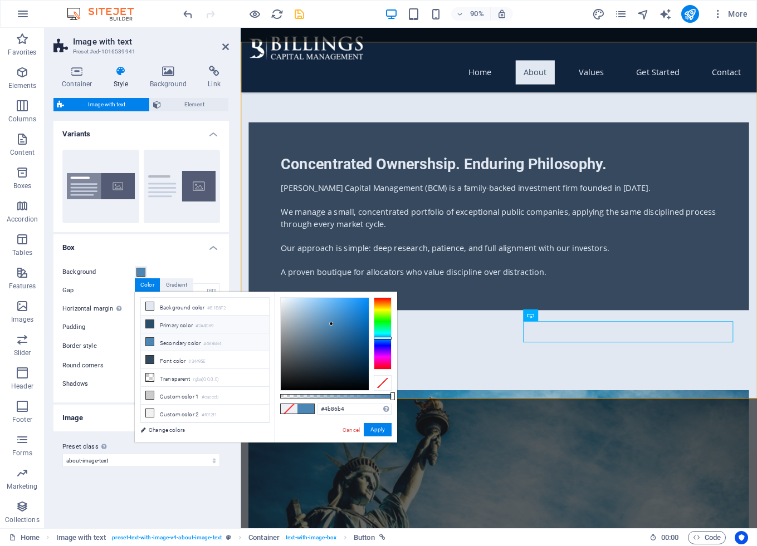
click at [150, 324] on icon at bounding box center [150, 324] width 8 height 8
type input "#2a4d69"
click at [376, 430] on button "Apply" at bounding box center [378, 429] width 28 height 13
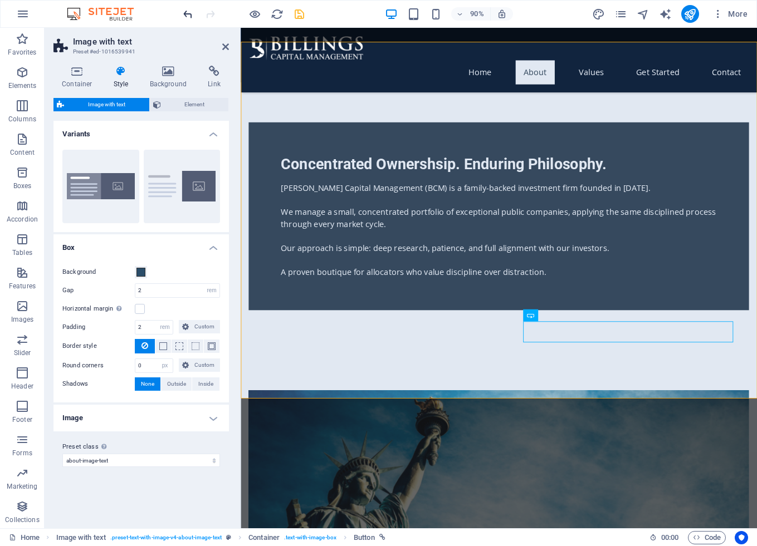
click at [189, 13] on icon "undo" at bounding box center [188, 14] width 13 height 13
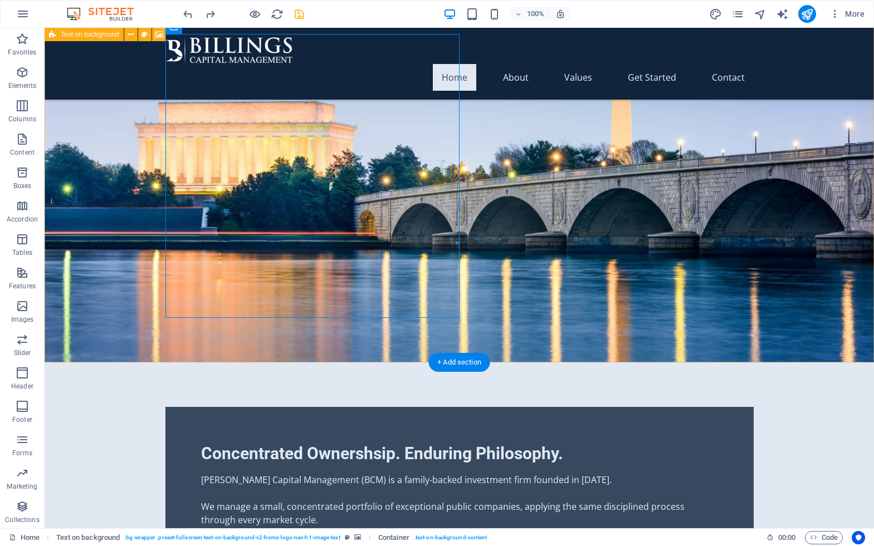
scroll to position [418, 0]
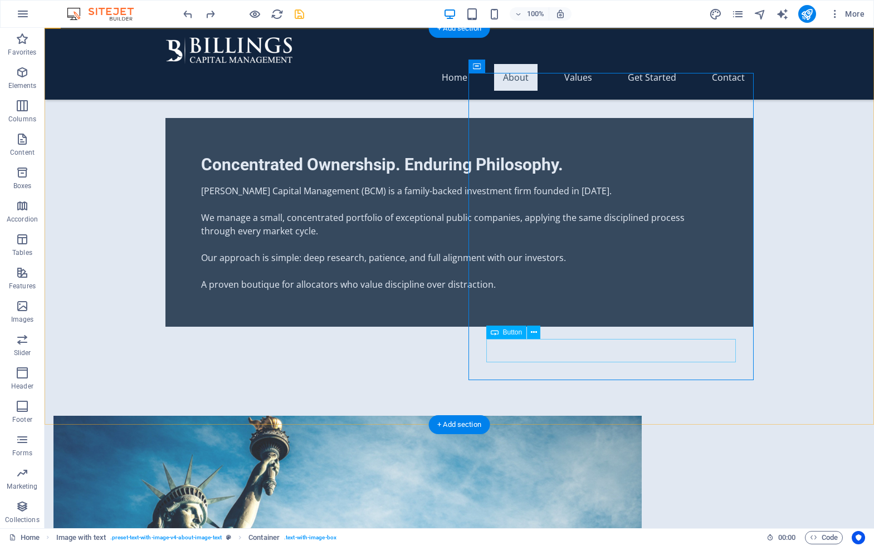
click at [534, 333] on icon at bounding box center [534, 333] width 6 height 12
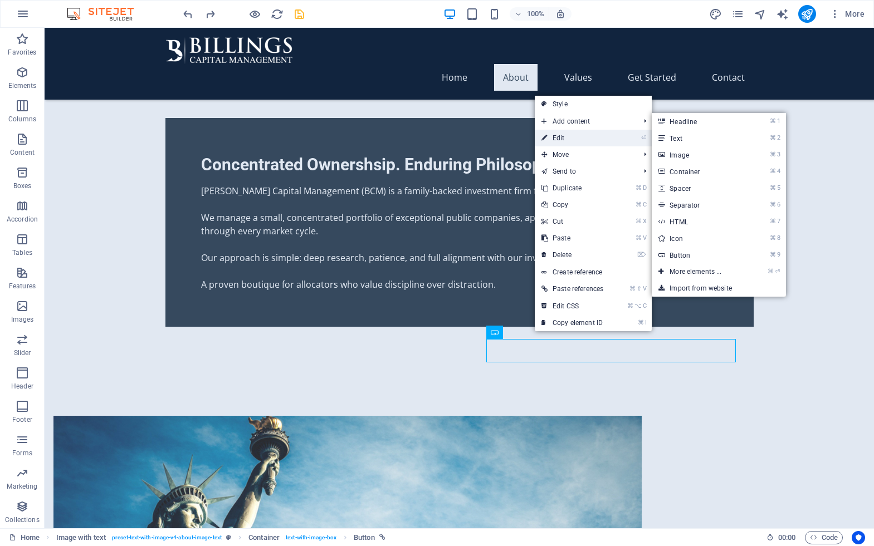
click at [581, 143] on link "⏎ Edit" at bounding box center [572, 138] width 75 height 17
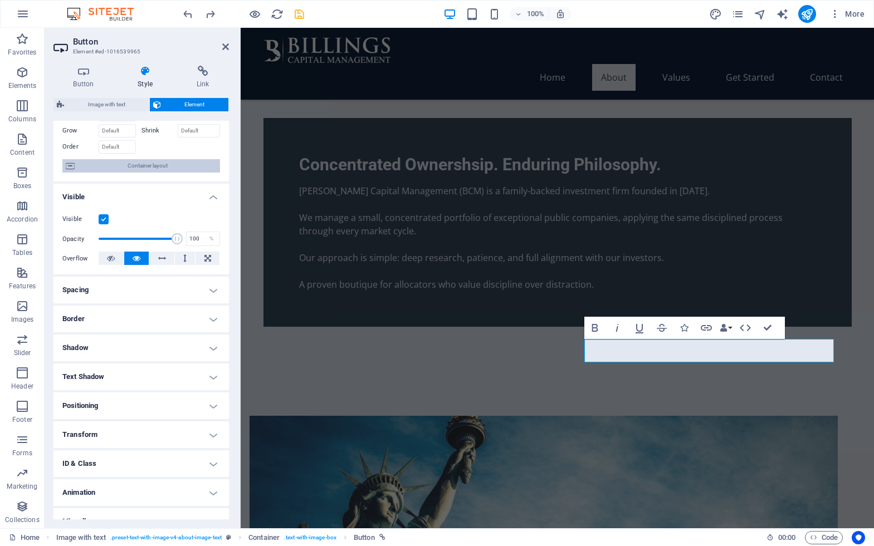
scroll to position [72, 0]
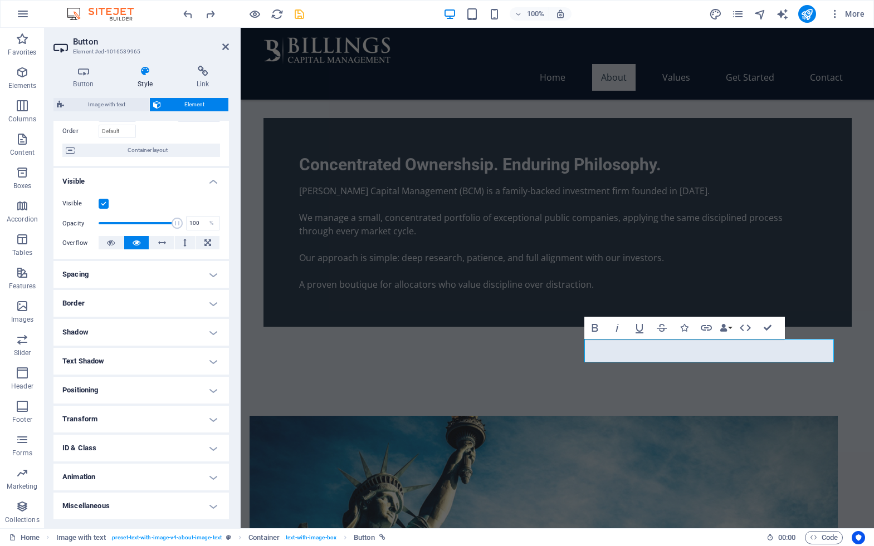
click at [151, 269] on h4 "Spacing" at bounding box center [140, 274] width 175 height 27
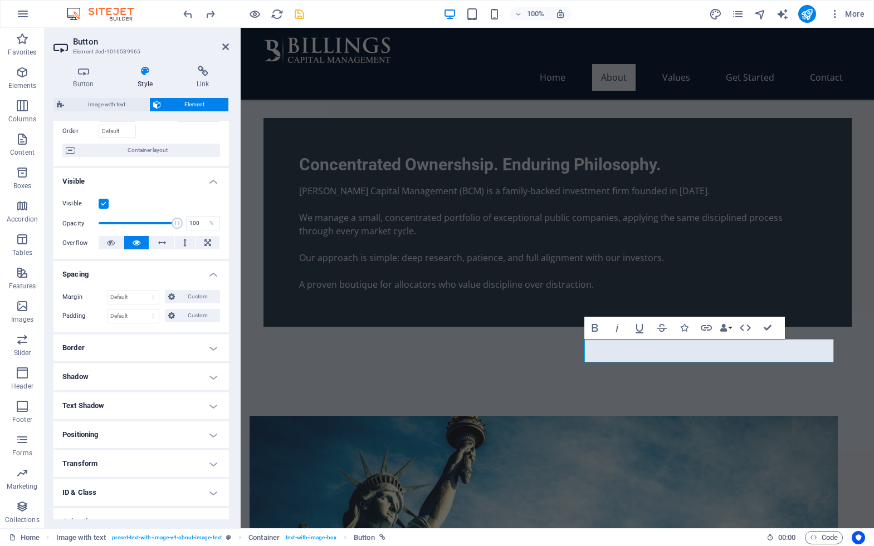
click at [151, 269] on h4 "Spacing" at bounding box center [140, 271] width 175 height 20
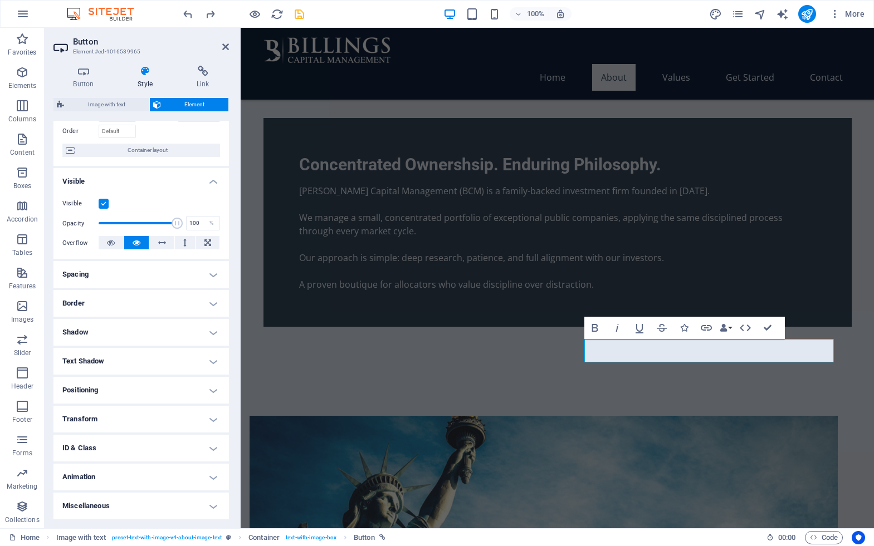
click at [134, 301] on h4 "Border" at bounding box center [140, 303] width 175 height 27
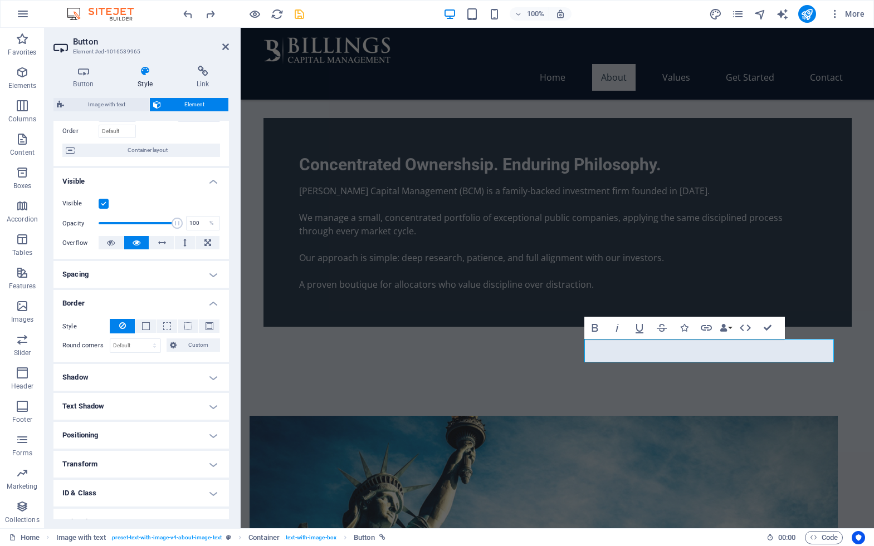
click at [143, 302] on h4 "Border" at bounding box center [140, 300] width 175 height 20
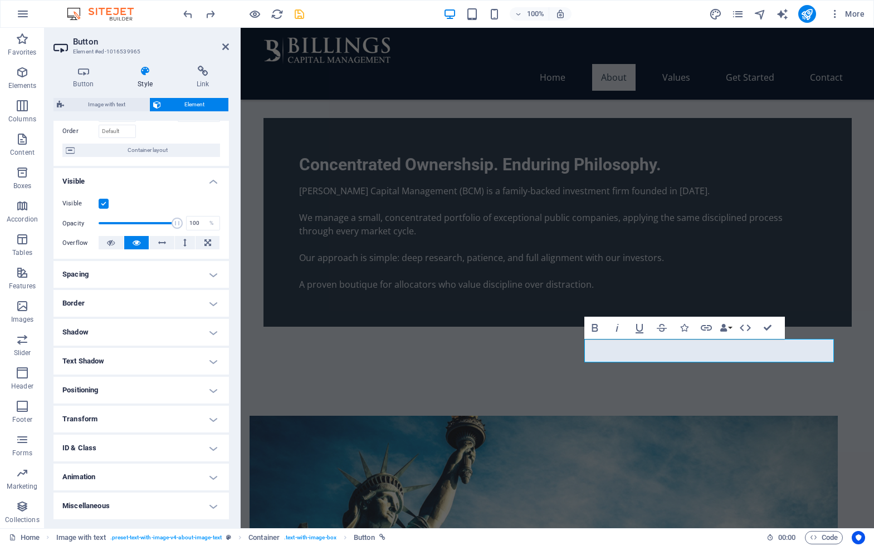
click at [136, 336] on h4 "Shadow" at bounding box center [140, 332] width 175 height 27
click at [138, 336] on h4 "Shadow" at bounding box center [140, 329] width 175 height 20
click at [136, 397] on h4 "Positioning" at bounding box center [140, 390] width 175 height 27
click at [139, 393] on h4 "Positioning" at bounding box center [140, 387] width 175 height 20
click at [125, 414] on h4 "Transform" at bounding box center [140, 419] width 175 height 27
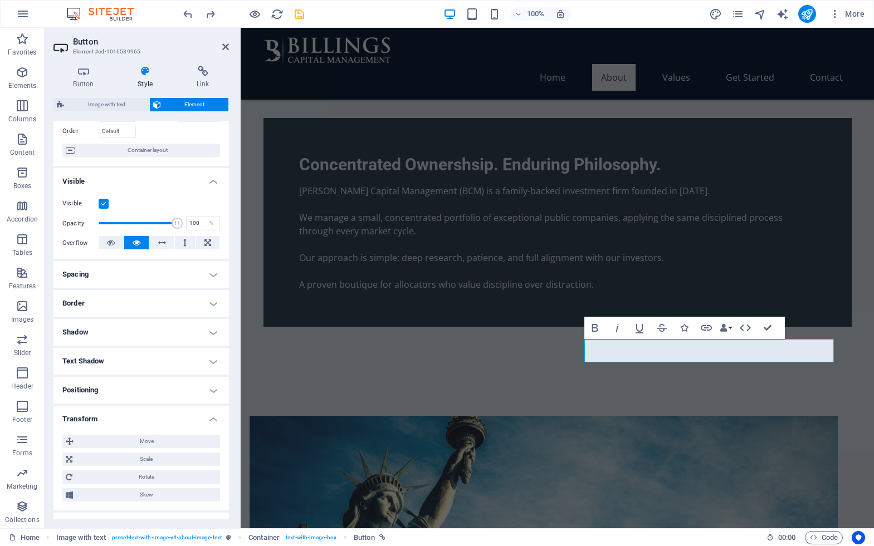
click at [160, 418] on h4 "Transform" at bounding box center [140, 416] width 175 height 20
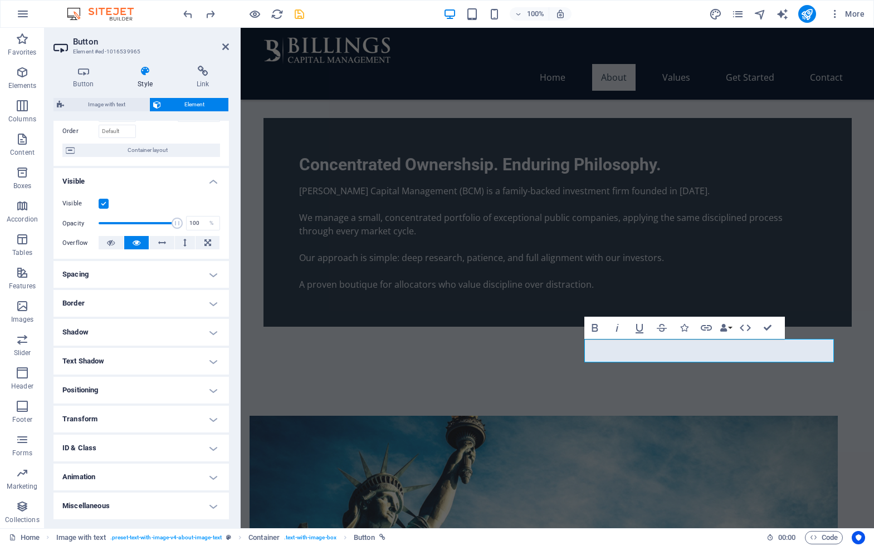
click at [144, 450] on h4 "ID & Class" at bounding box center [140, 448] width 175 height 27
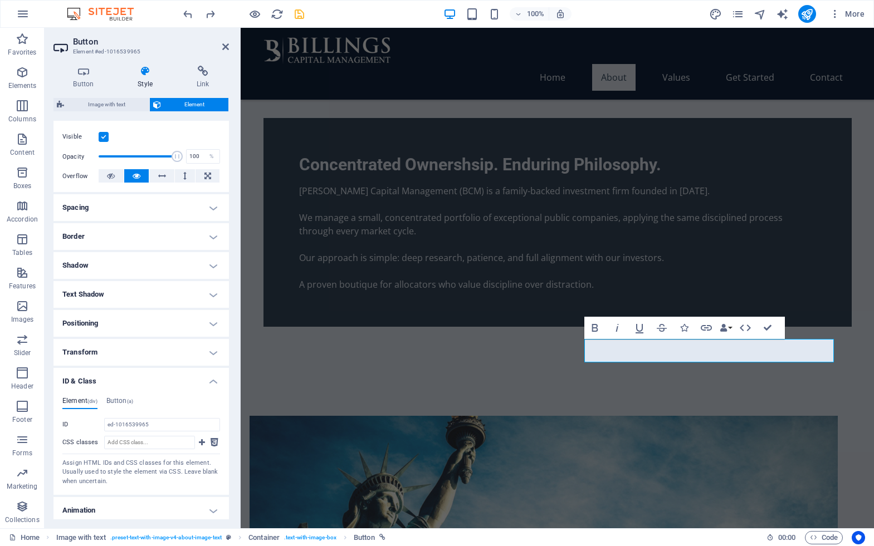
click at [177, 387] on h4 "ID & Class" at bounding box center [140, 378] width 175 height 20
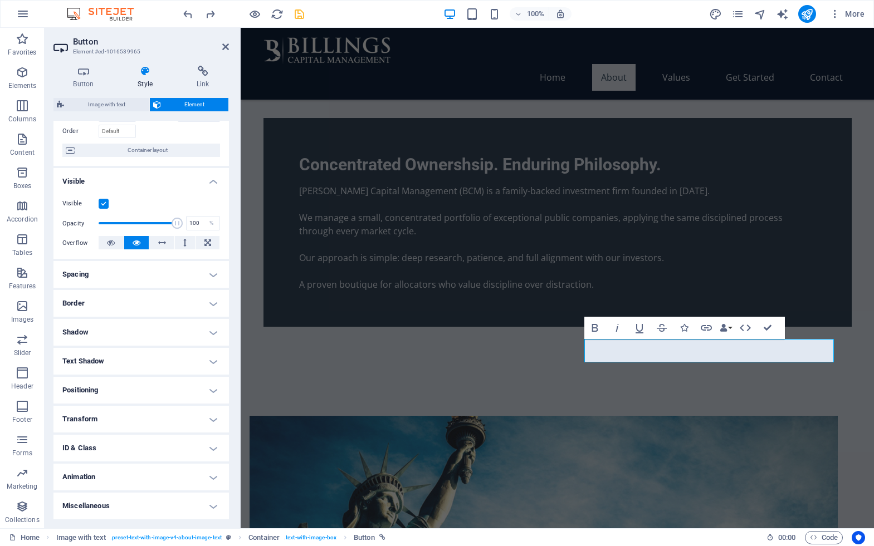
click at [164, 478] on h4 "Animation" at bounding box center [140, 477] width 175 height 27
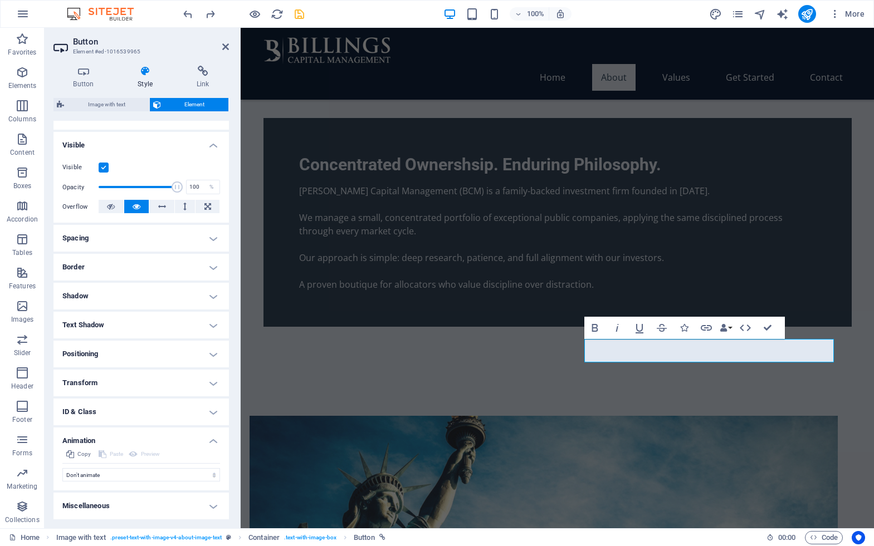
click at [180, 436] on h4 "Animation" at bounding box center [140, 438] width 175 height 20
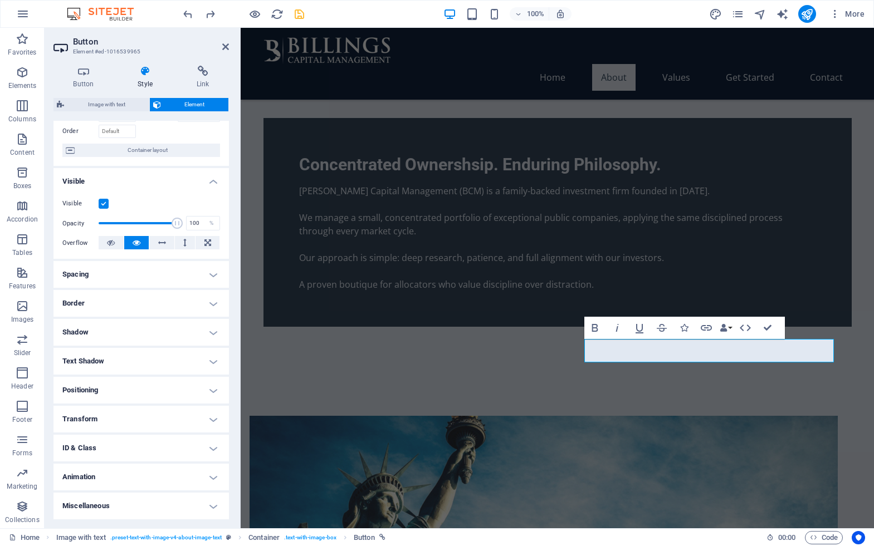
click at [164, 504] on h4 "Miscellaneous" at bounding box center [140, 506] width 175 height 27
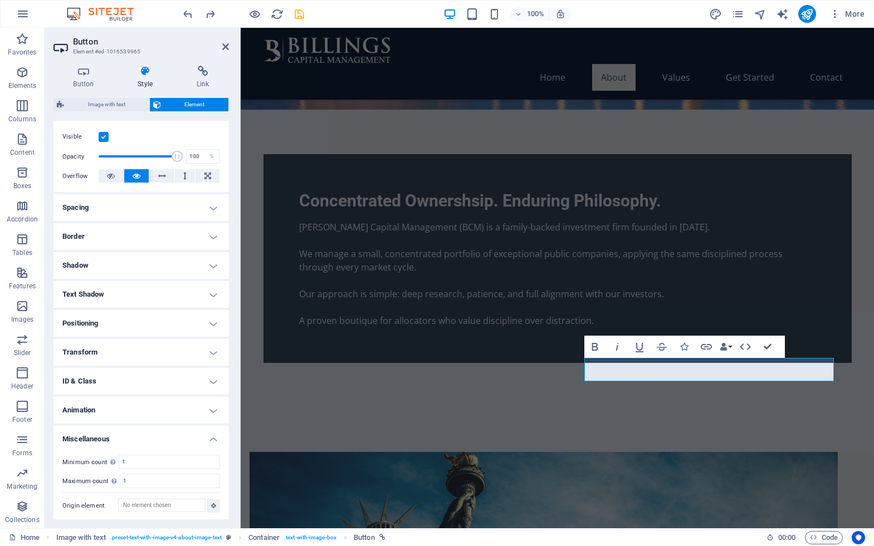
scroll to position [373, 0]
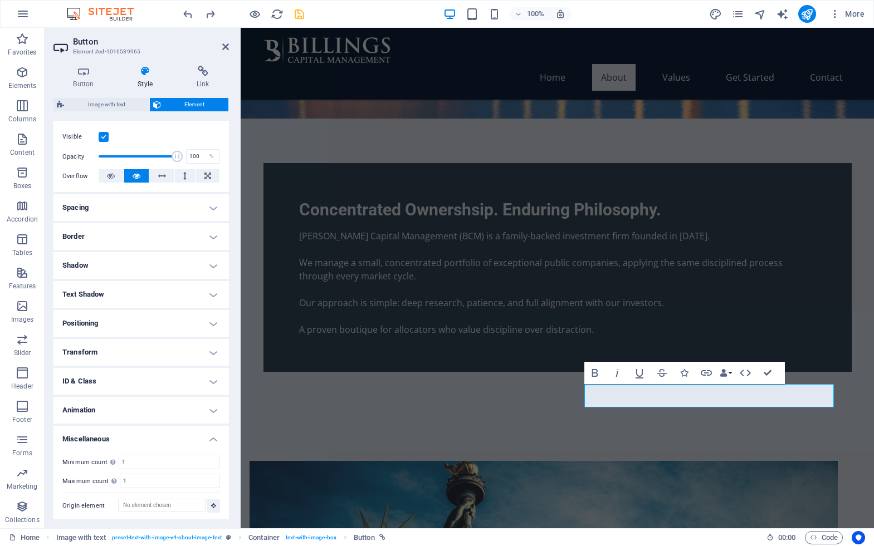
click at [191, 436] on h4 "Miscellaneous" at bounding box center [140, 436] width 175 height 20
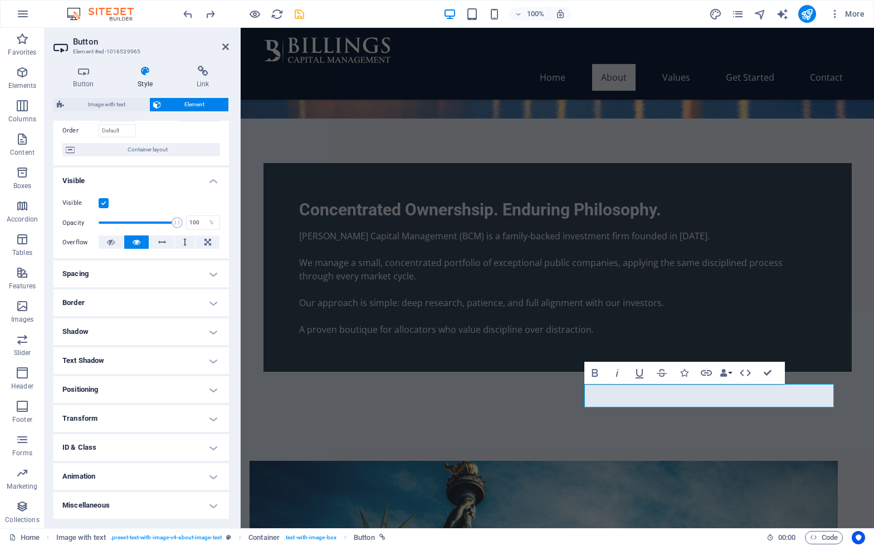
scroll to position [72, 0]
click at [137, 75] on icon at bounding box center [145, 71] width 55 height 11
click at [716, 13] on icon "design" at bounding box center [715, 14] width 13 height 13
select select "rem"
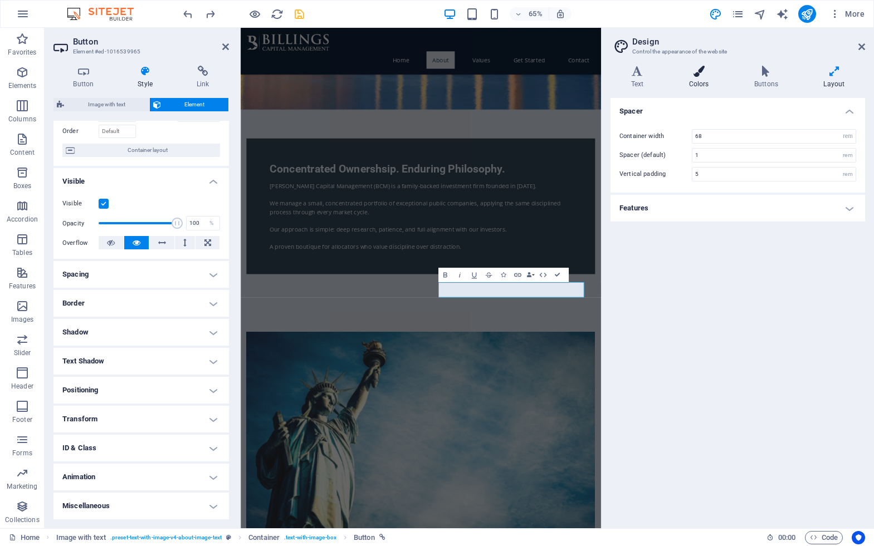
click at [703, 75] on icon at bounding box center [698, 71] width 61 height 11
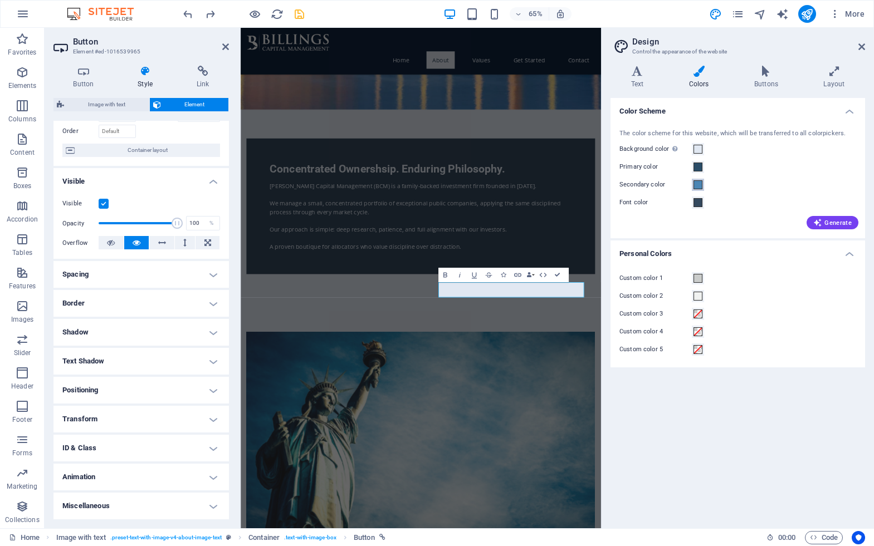
click at [700, 183] on span at bounding box center [697, 184] width 9 height 9
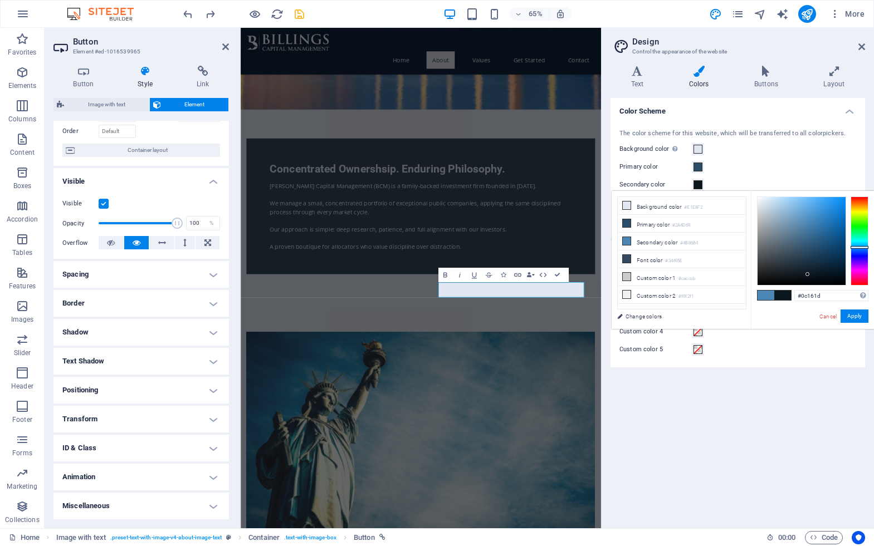
drag, startPoint x: 808, startPoint y: 221, endPoint x: 808, endPoint y: 275, distance: 53.5
click at [756, 275] on div at bounding box center [807, 274] width 4 height 4
click at [756, 315] on button "Apply" at bounding box center [854, 316] width 28 height 13
click at [756, 319] on div "Custom color 3" at bounding box center [737, 313] width 237 height 13
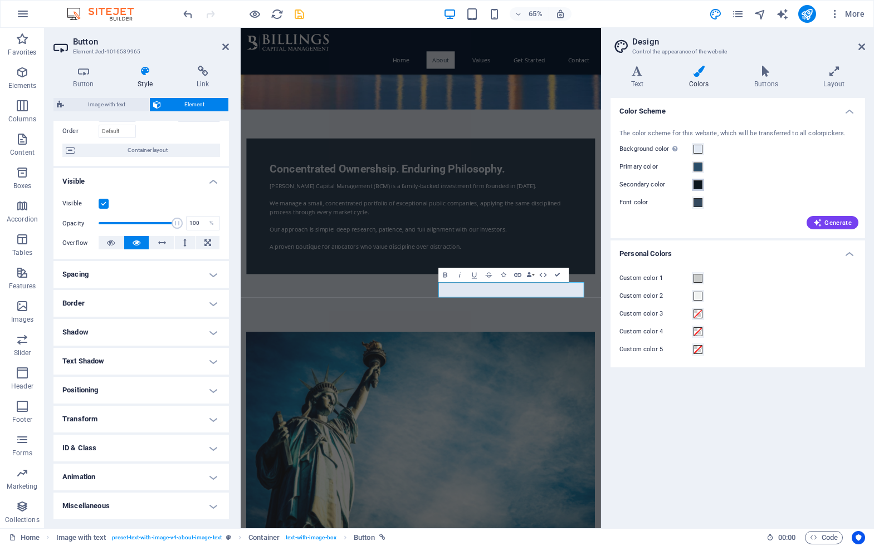
click at [699, 184] on span at bounding box center [697, 184] width 9 height 9
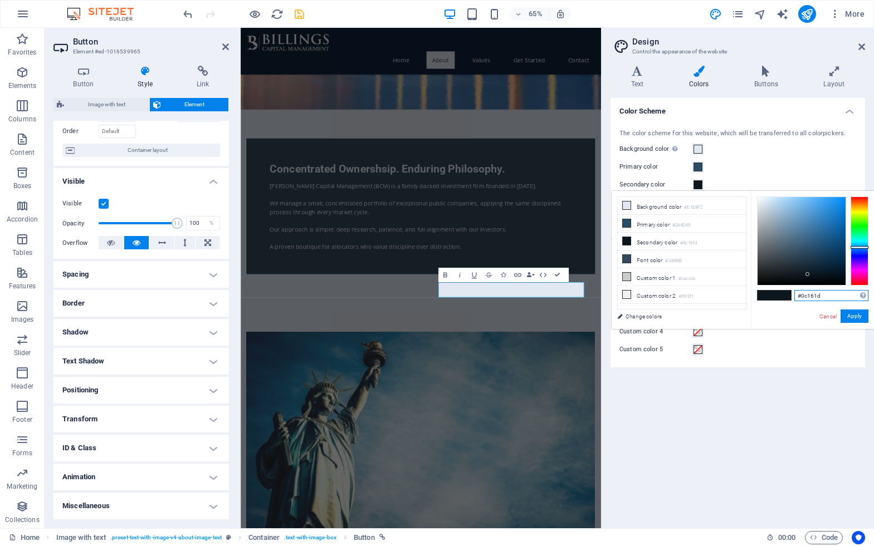
click at [756, 296] on input "#0c161d" at bounding box center [831, 295] width 74 height 11
paste input "11243E"
type input "#11243e"
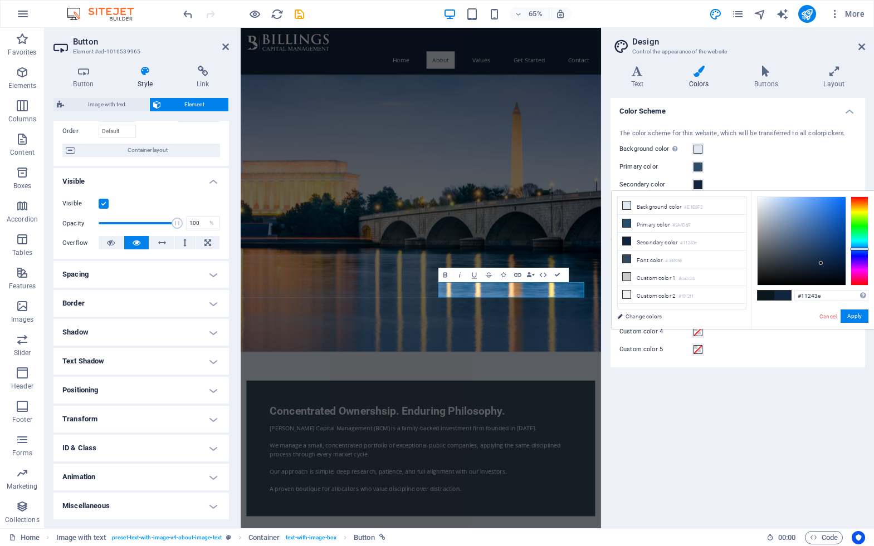
scroll to position [373, 0]
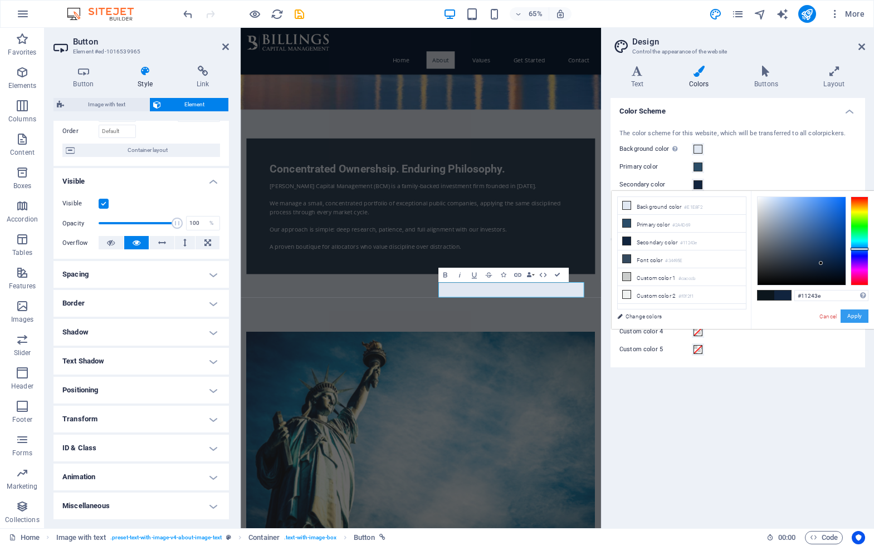
type input "#11243e"
click at [853, 320] on button "Apply" at bounding box center [854, 316] width 28 height 13
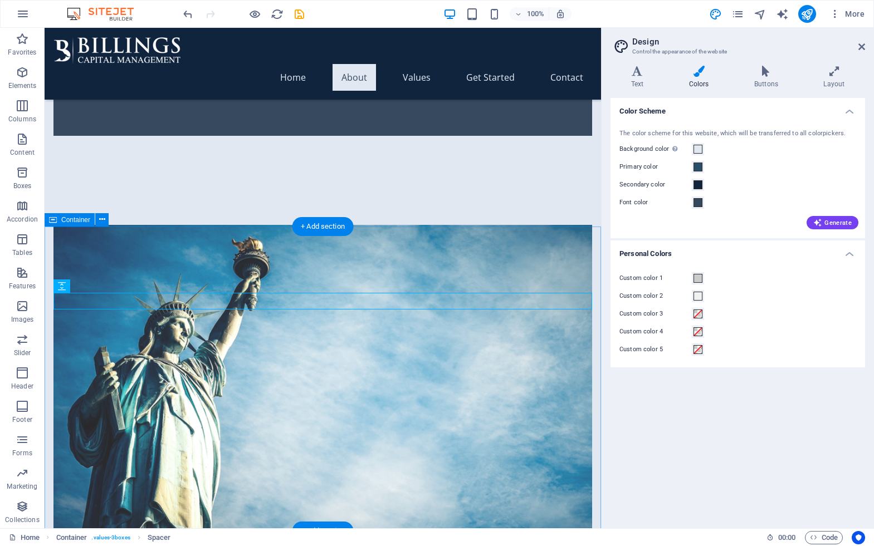
scroll to position [643, 0]
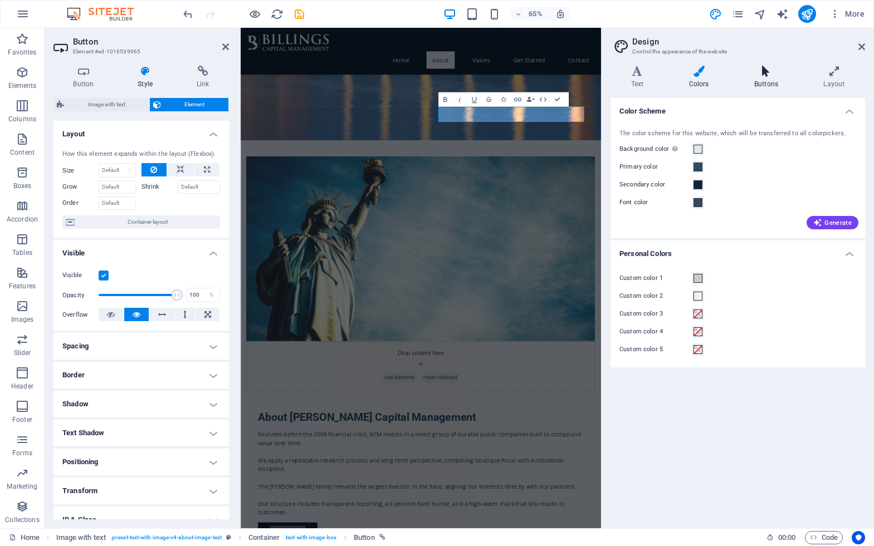
click at [767, 77] on h4 "Buttons" at bounding box center [768, 77] width 69 height 23
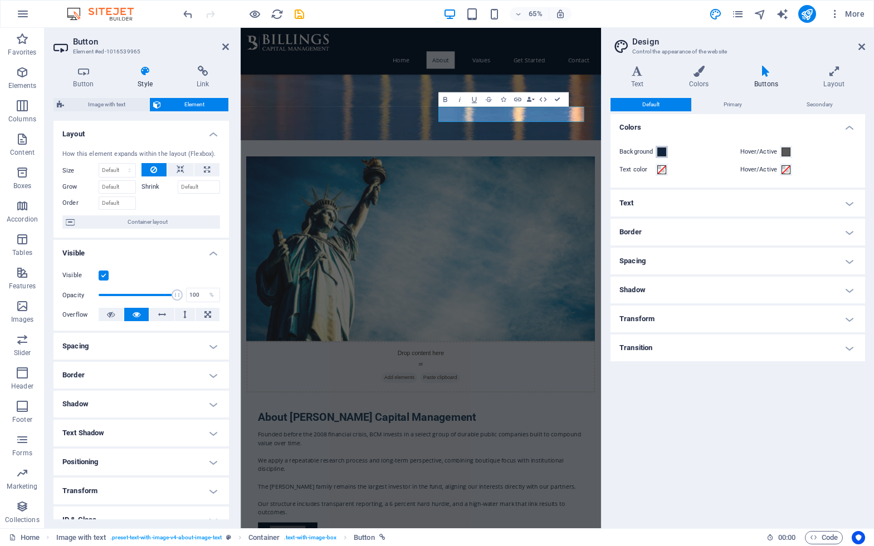
click at [660, 151] on span at bounding box center [661, 152] width 9 height 9
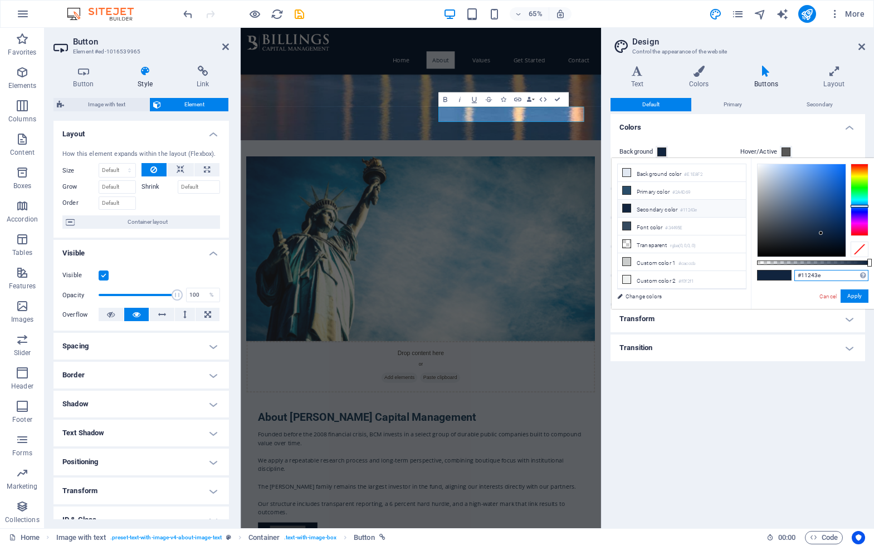
click at [824, 278] on input "#11243e" at bounding box center [831, 275] width 74 height 11
paste input "E"
type input "#11243e"
click at [854, 295] on button "Apply" at bounding box center [854, 296] width 28 height 13
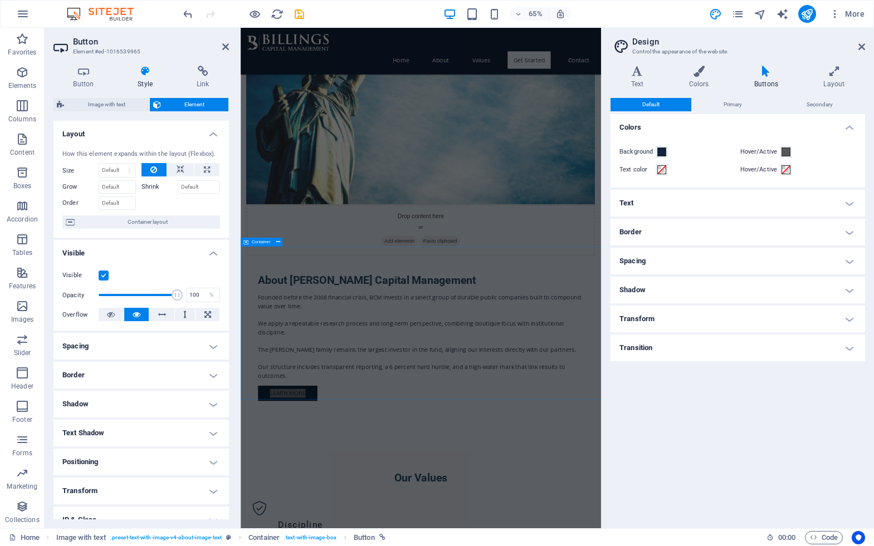
scroll to position [996, 0]
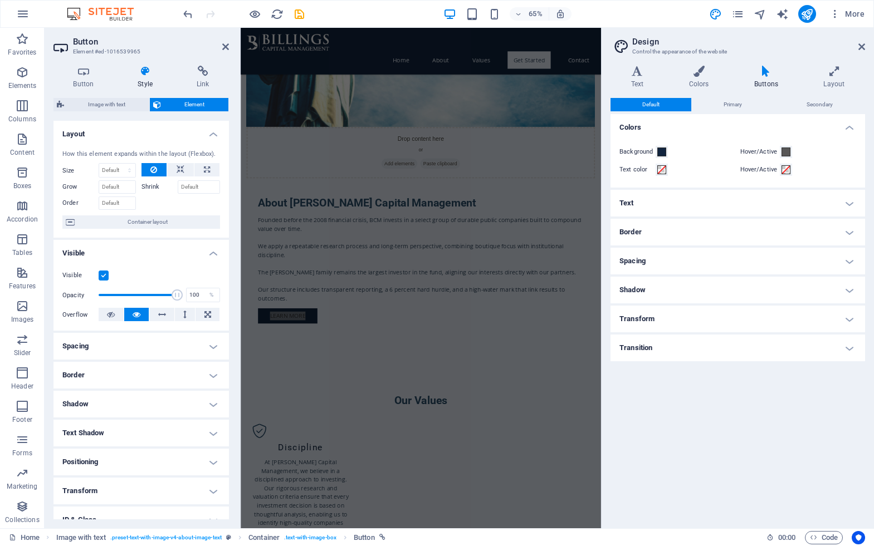
click at [675, 237] on h4 "Border" at bounding box center [737, 232] width 255 height 27
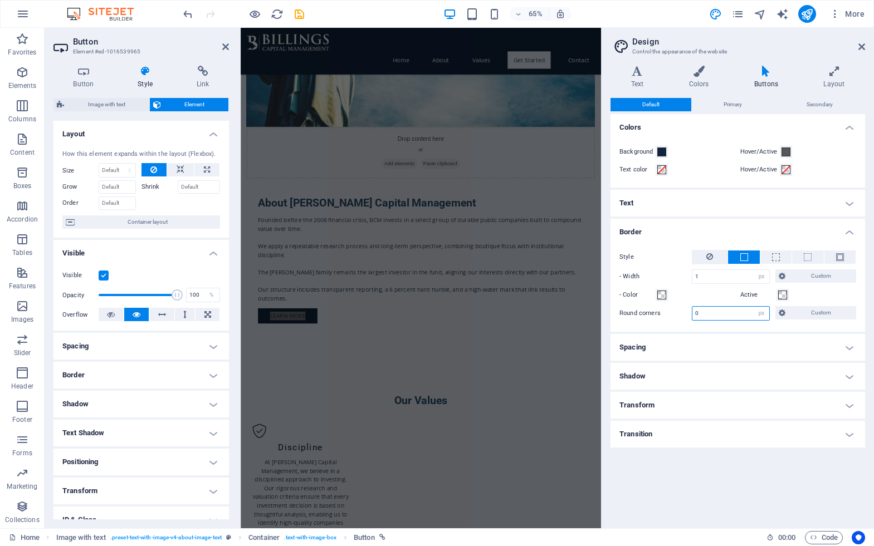
click at [742, 313] on input "0" at bounding box center [730, 313] width 77 height 13
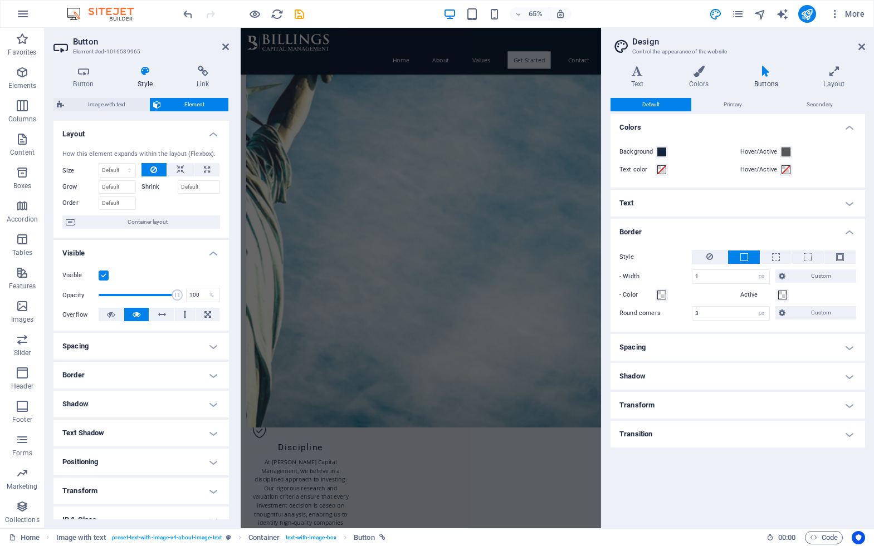
click at [746, 324] on div "Style - Width 1 px rem vh vw Custom Custom 1 px rem vh vw 1 px rem vh vw 1 px r…" at bounding box center [737, 285] width 259 height 93
click at [739, 316] on input "3" at bounding box center [730, 313] width 77 height 13
click at [732, 327] on div "Style - Width 1 px rem vh vw Custom Custom 1 px rem vh vw 1 px rem vh vw 1 px r…" at bounding box center [737, 285] width 259 height 93
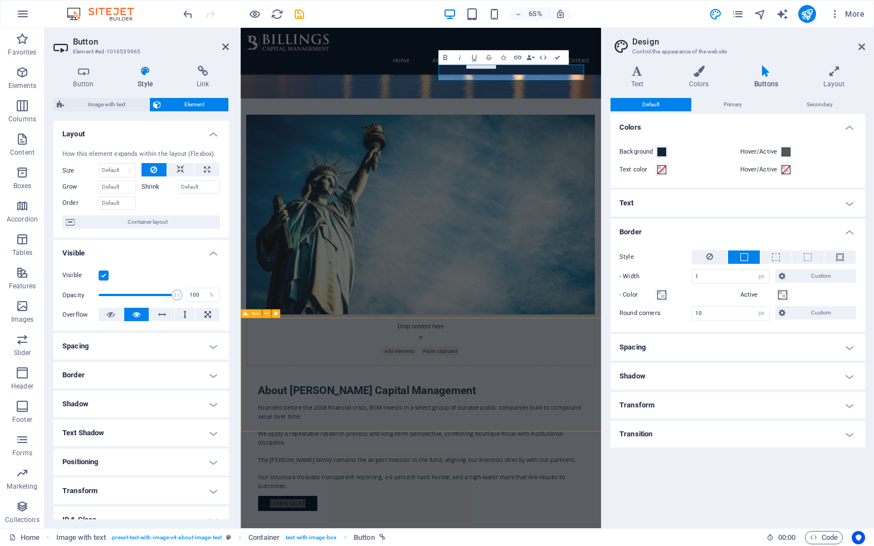
scroll to position [559, 0]
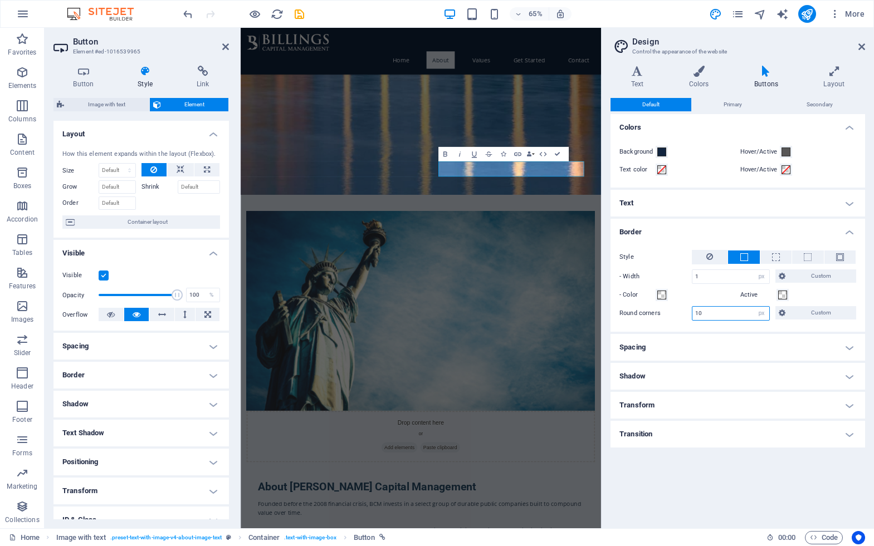
click at [718, 311] on input "10" at bounding box center [730, 313] width 77 height 13
type input "20"
click at [715, 327] on div "Style - Width 1 px rem vh vw Custom Custom 1 px rem vh vw 1 px rem vh vw 1 px r…" at bounding box center [737, 285] width 259 height 93
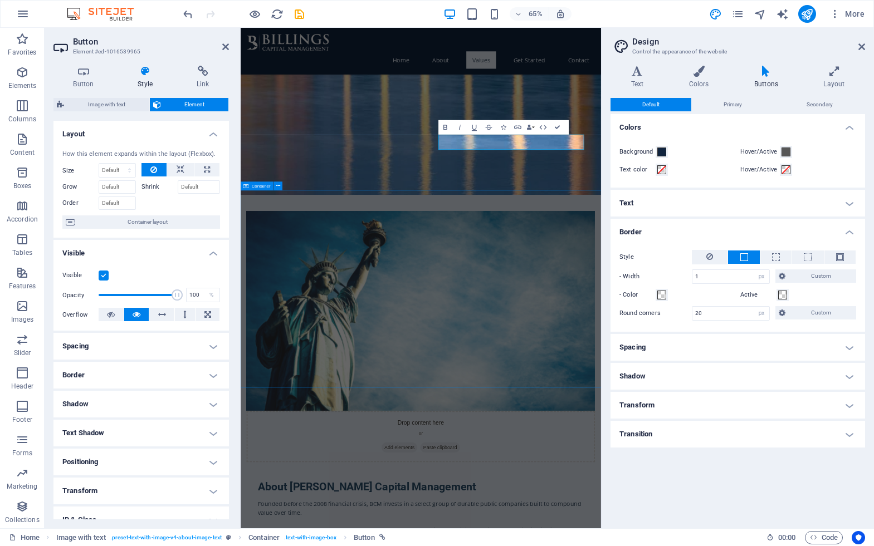
scroll to position [605, 0]
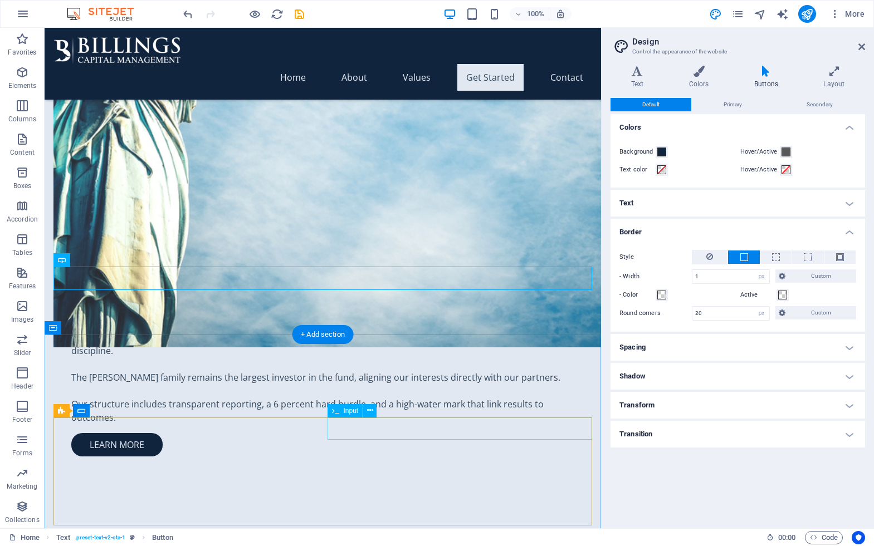
scroll to position [1013, 0]
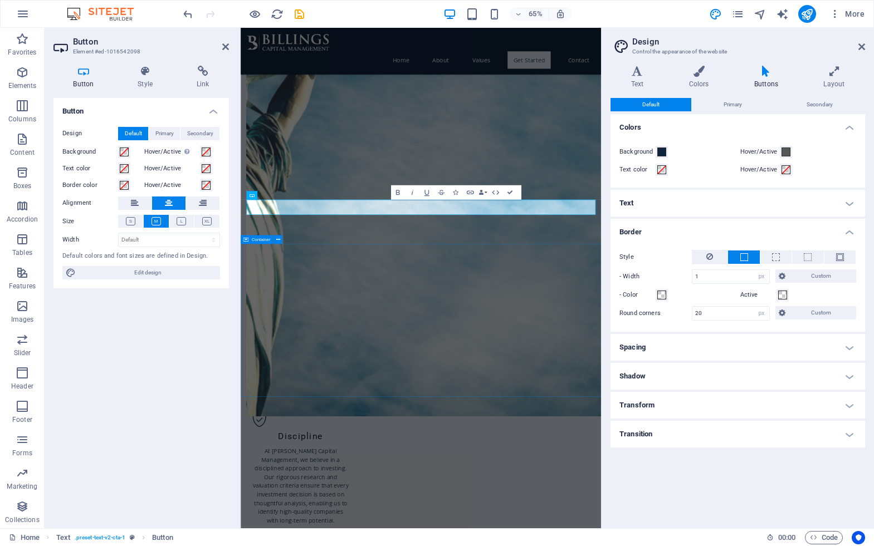
scroll to position [996, 0]
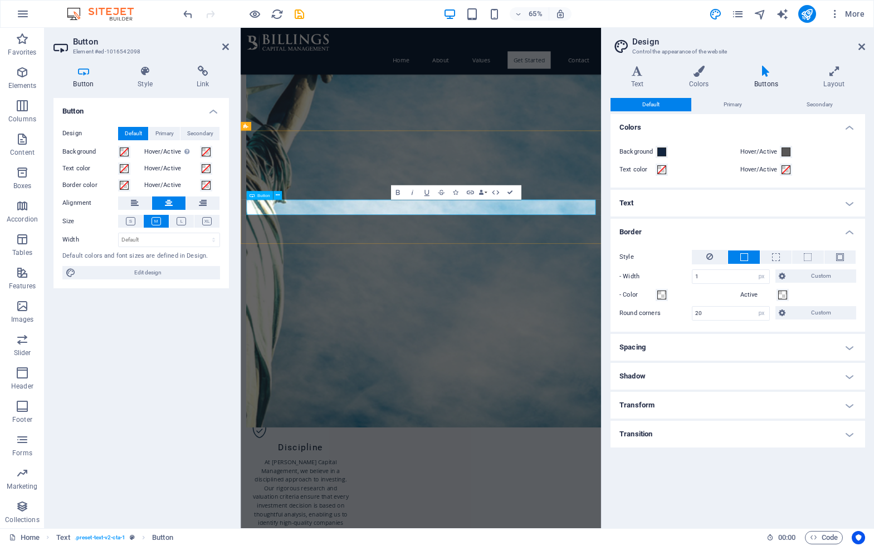
click at [701, 76] on icon at bounding box center [698, 71] width 61 height 11
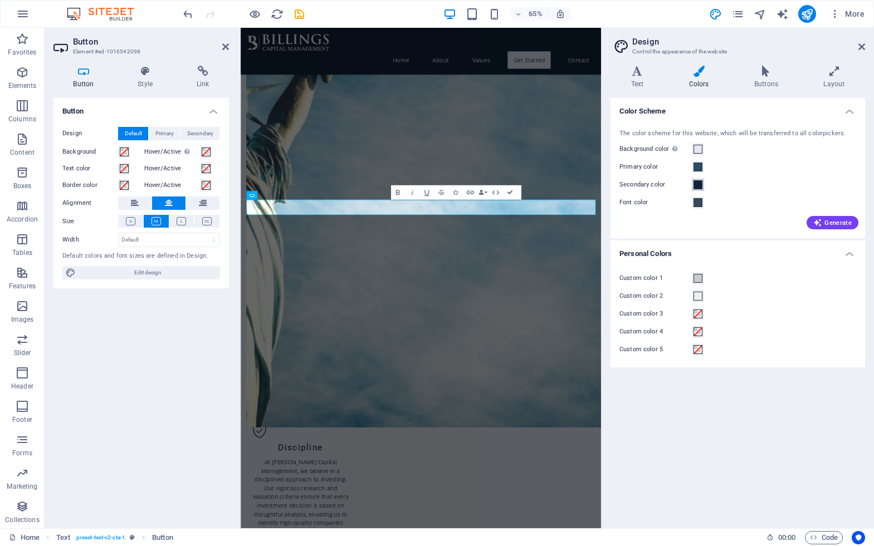
click at [701, 185] on span at bounding box center [697, 184] width 9 height 9
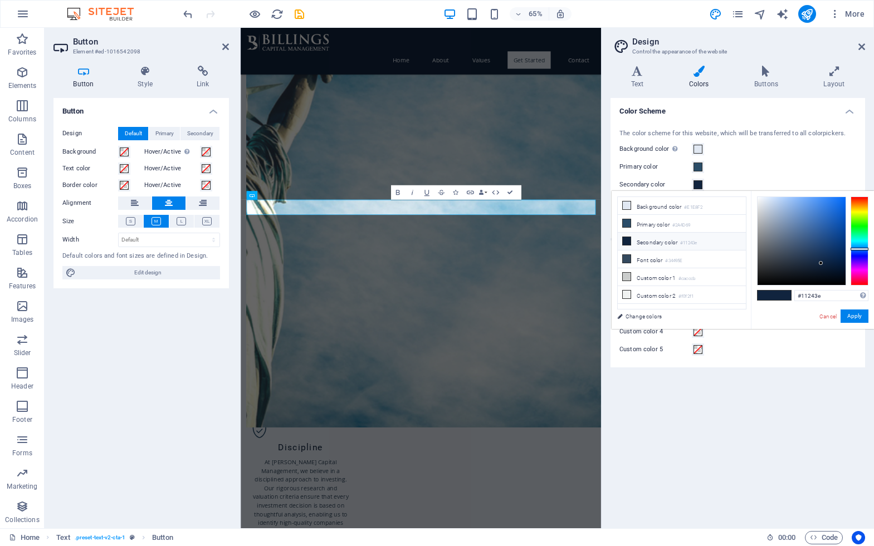
click at [629, 242] on icon at bounding box center [627, 241] width 8 height 8
click at [626, 241] on icon at bounding box center [627, 241] width 8 height 8
click at [814, 295] on input "#11243e" at bounding box center [831, 295] width 74 height 11
paste input "C7EA7"
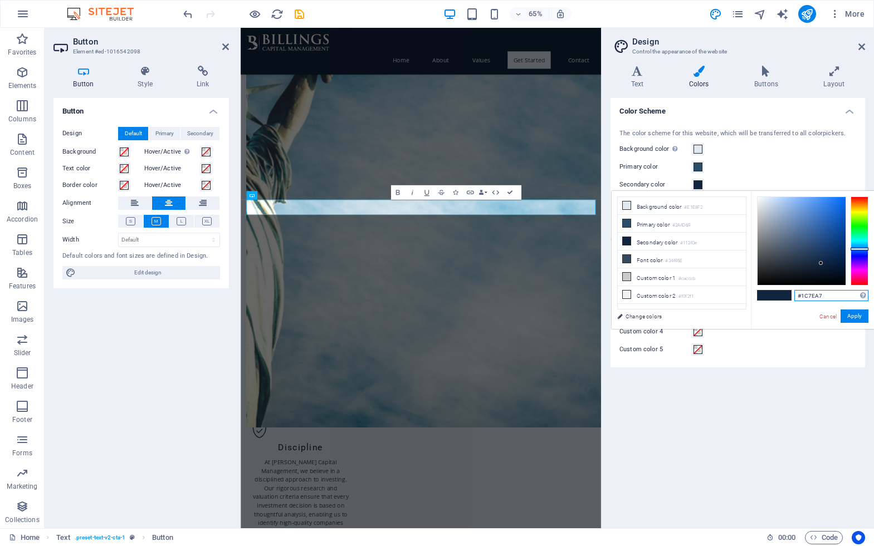
type input "#1c7ea7"
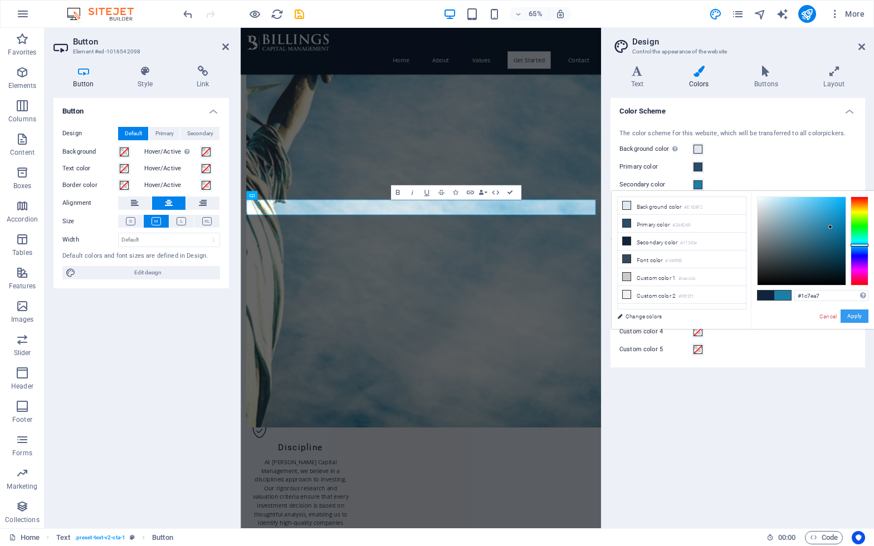
click at [856, 318] on button "Apply" at bounding box center [854, 316] width 28 height 13
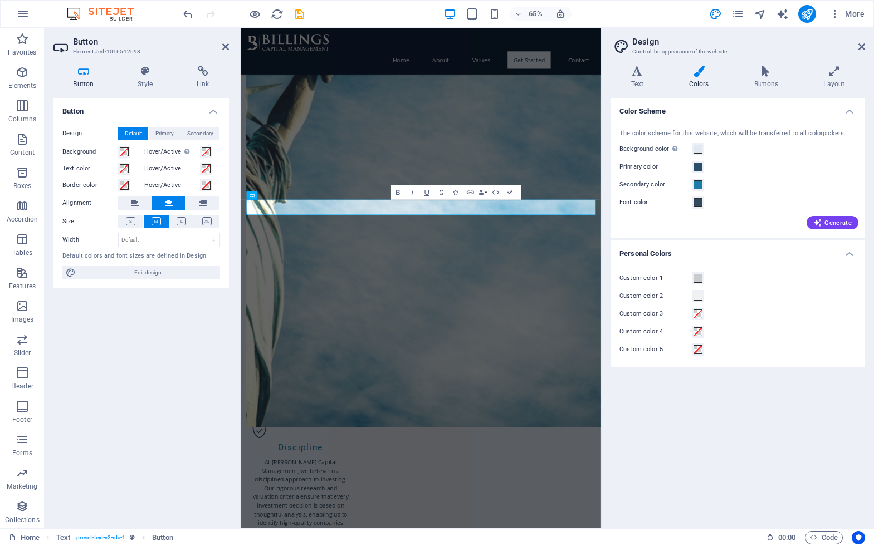
click at [769, 398] on div "Color Scheme The color scheme for this website, which will be transferred to al…" at bounding box center [737, 309] width 255 height 422
click at [752, 398] on div "Color Scheme The color scheme for this website, which will be transferred to al…" at bounding box center [737, 309] width 255 height 422
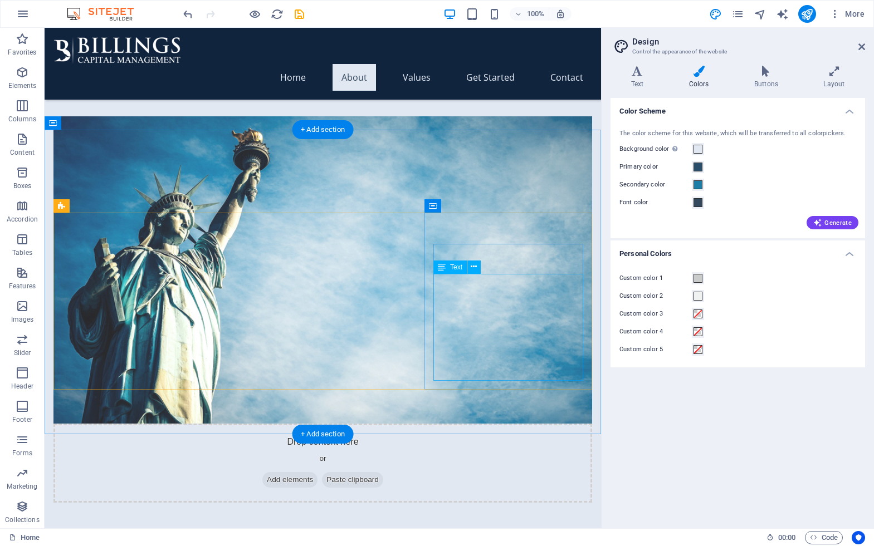
scroll to position [764, 0]
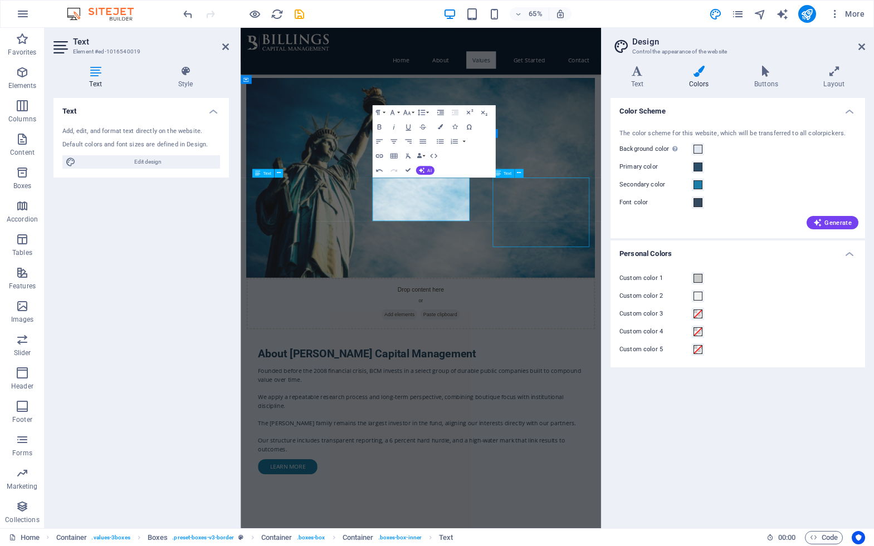
select select "xMidYMid"
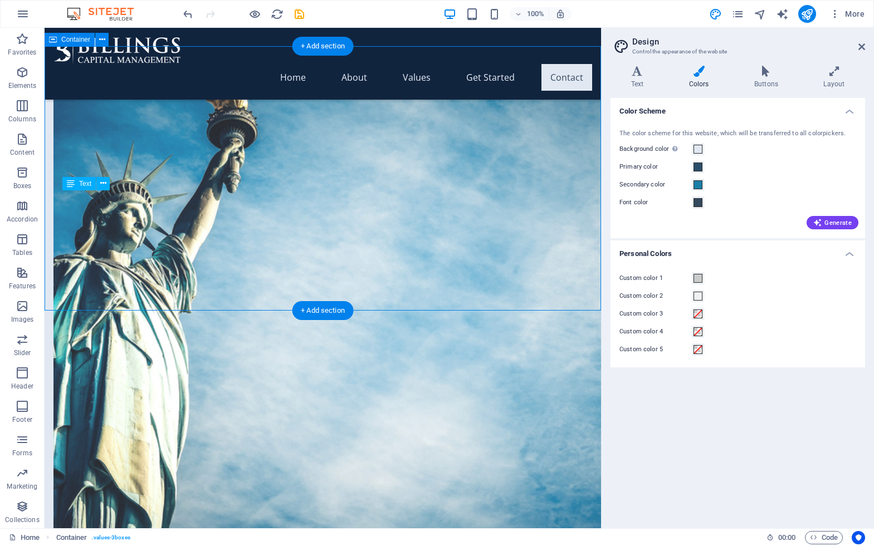
scroll to position [1225, 0]
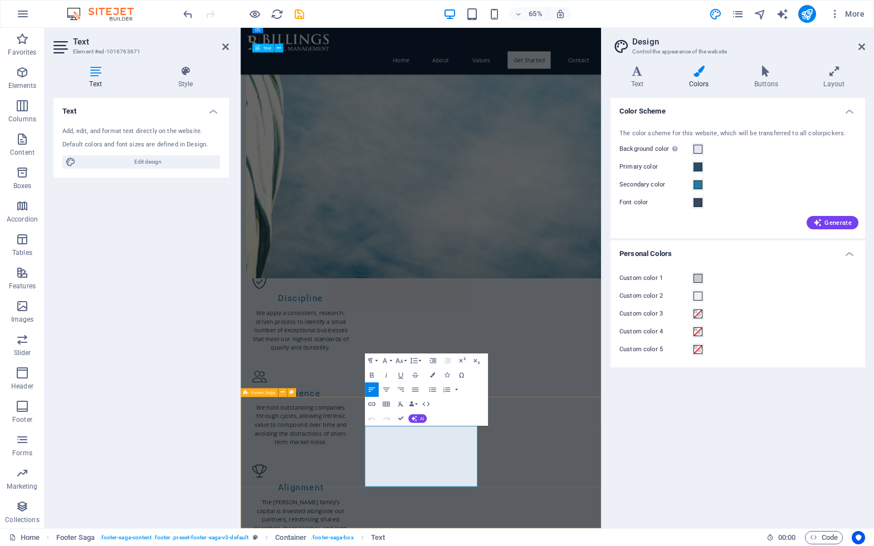
scroll to position [956, 0]
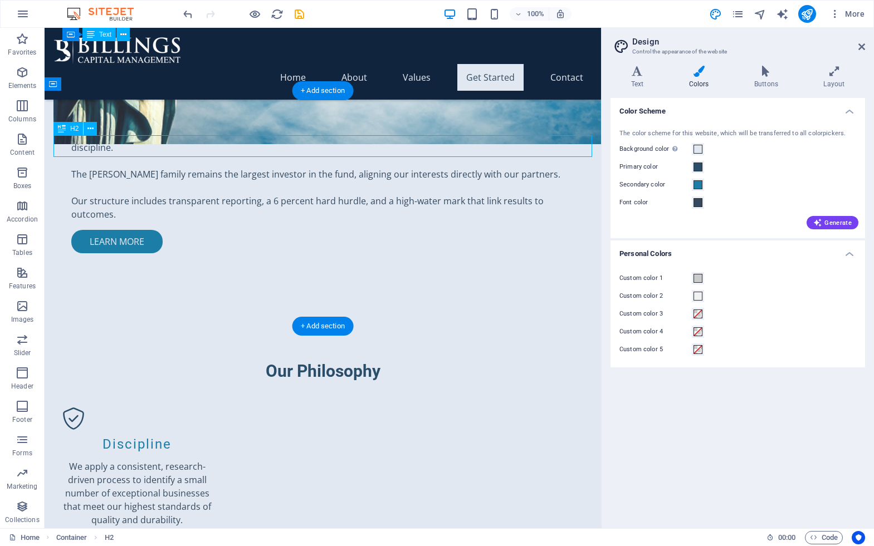
scroll to position [956, 0]
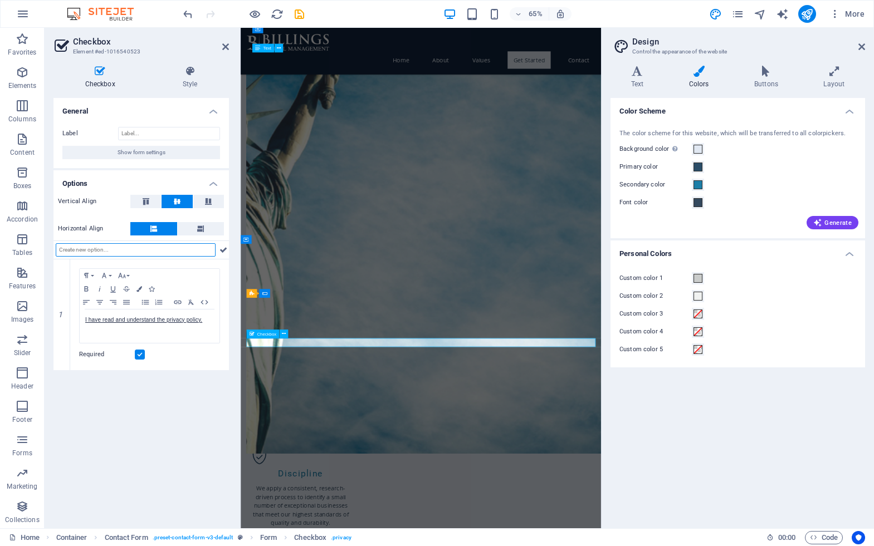
drag, startPoint x: 368, startPoint y: 511, endPoint x: 419, endPoint y: 317, distance: 200.1
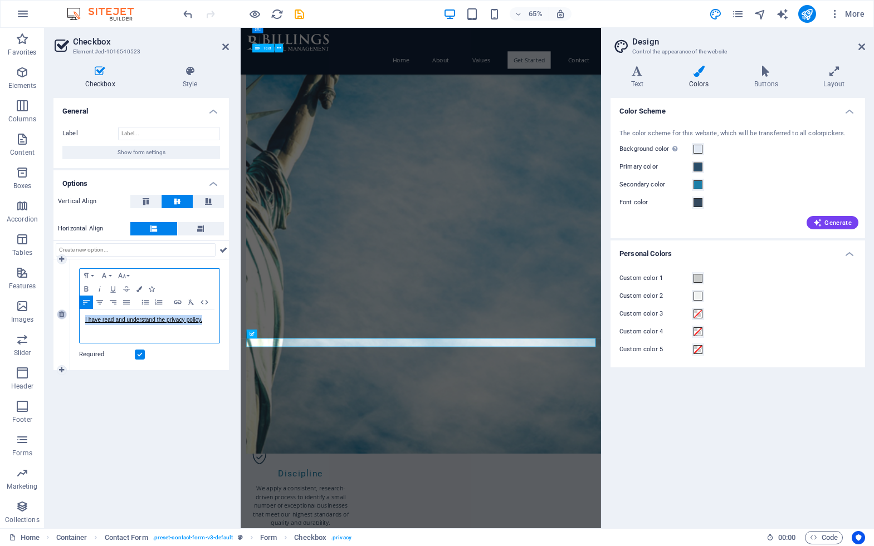
drag, startPoint x: 205, startPoint y: 317, endPoint x: 62, endPoint y: 317, distance: 142.6
click at [62, 317] on div "1 Paragraph Format Normal Heading 1 Heading 2 Heading 3 Heading 4 Heading 5 Hea…" at bounding box center [140, 315] width 175 height 111
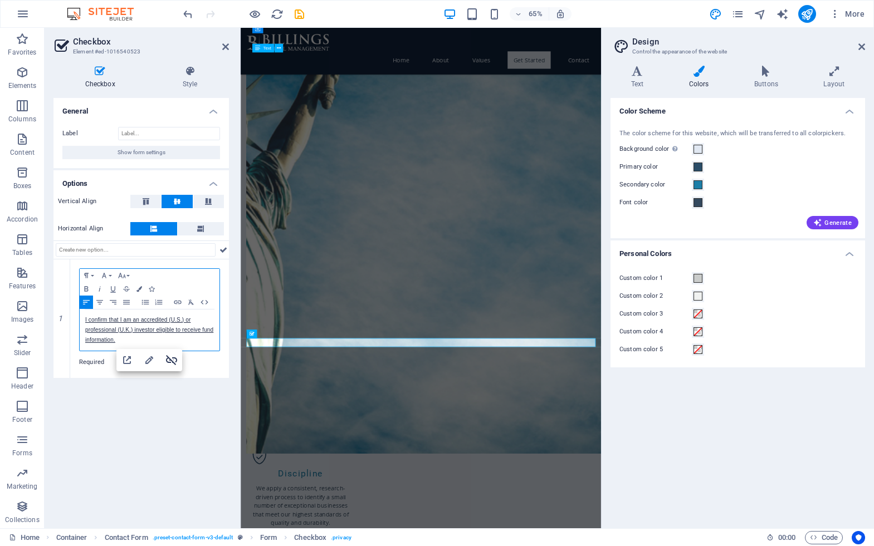
click at [170, 356] on icon "button" at bounding box center [171, 360] width 13 height 13
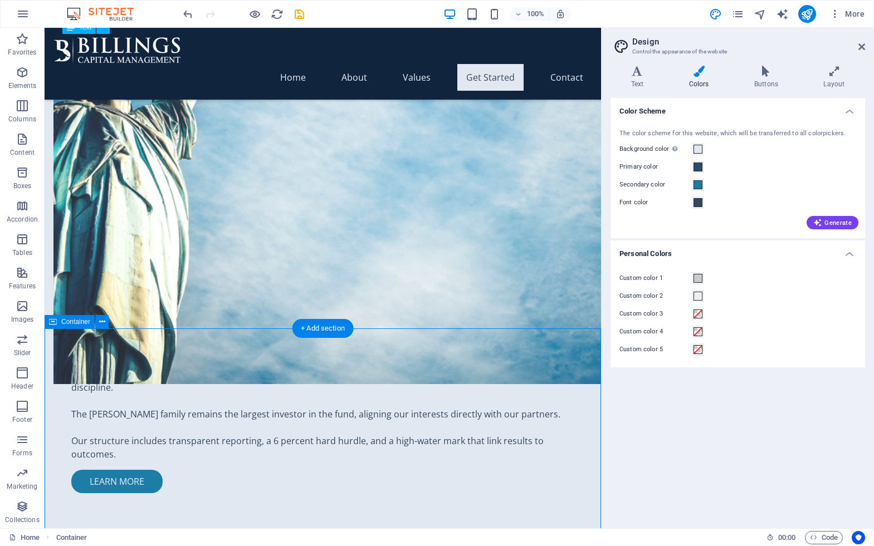
scroll to position [1009, 0]
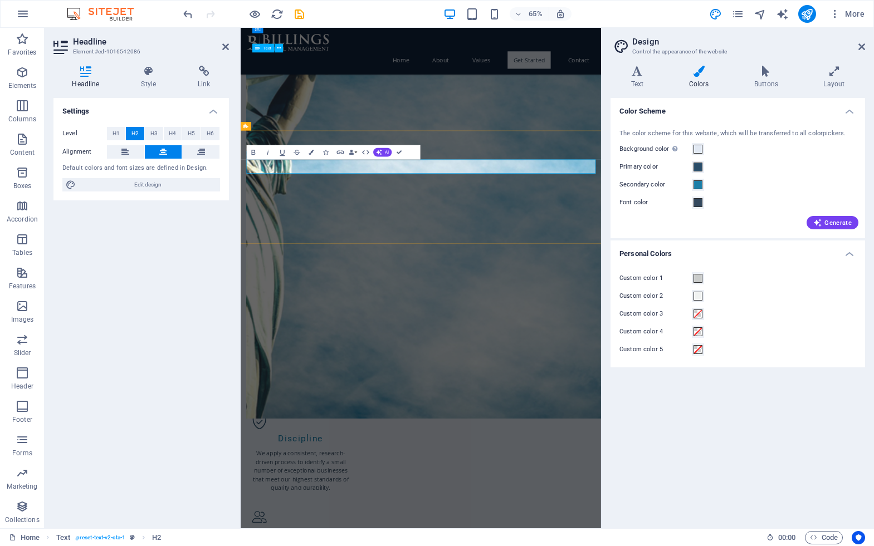
scroll to position [956, 0]
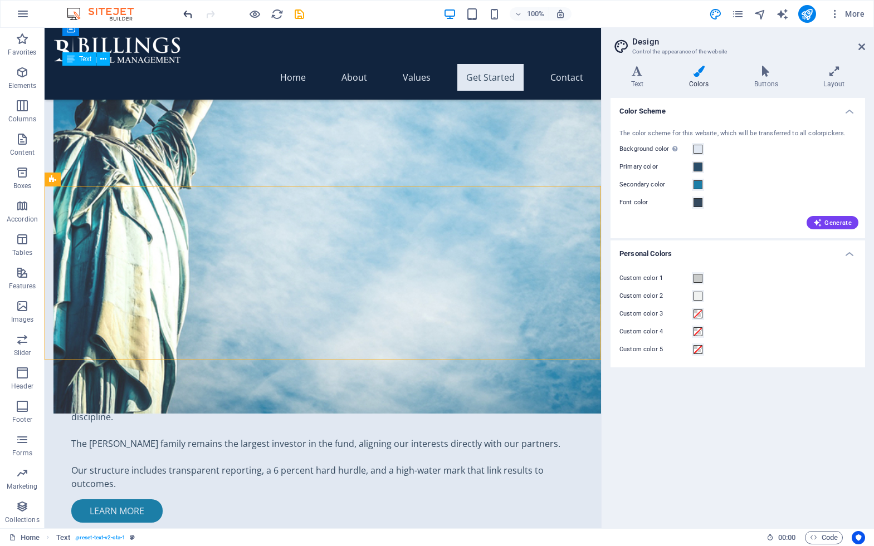
click at [187, 12] on icon "undo" at bounding box center [188, 14] width 13 height 13
click at [189, 17] on icon "undo" at bounding box center [188, 14] width 13 height 13
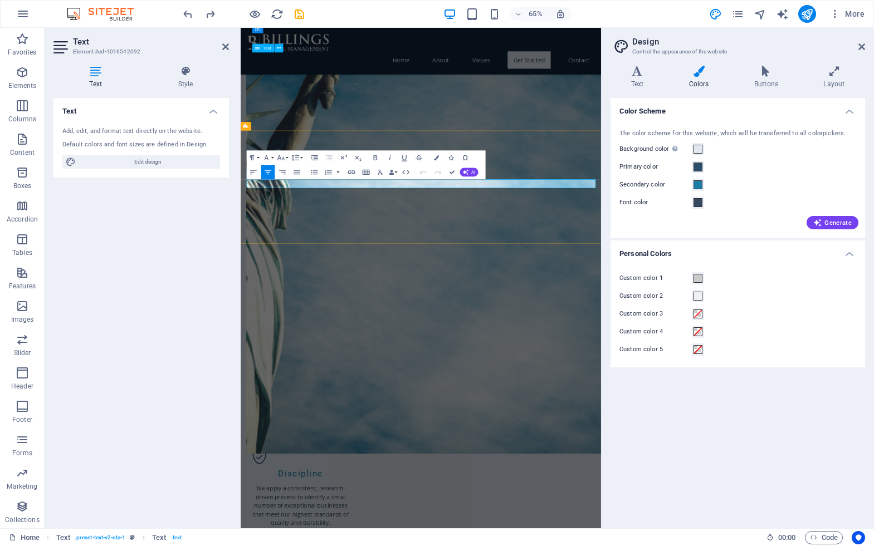
drag, startPoint x: 648, startPoint y: 264, endPoint x: 424, endPoint y: 270, distance: 224.5
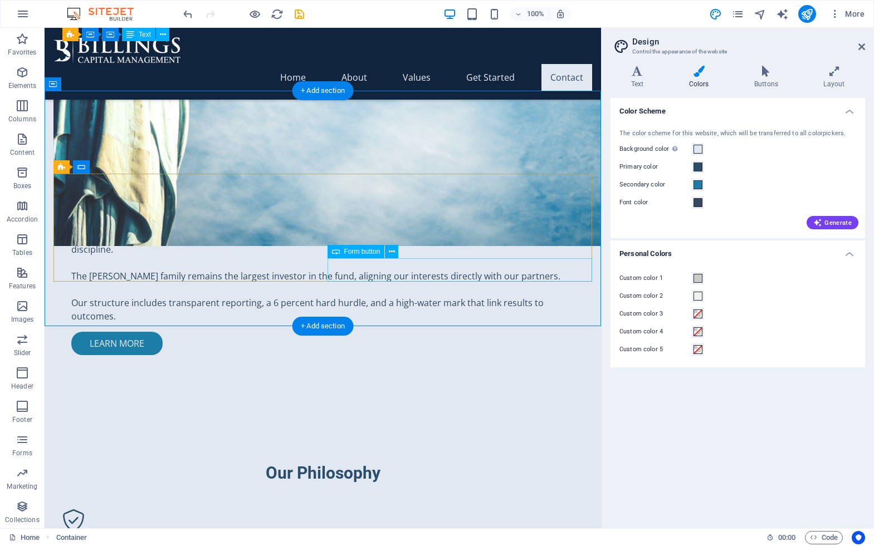
scroll to position [1225, 0]
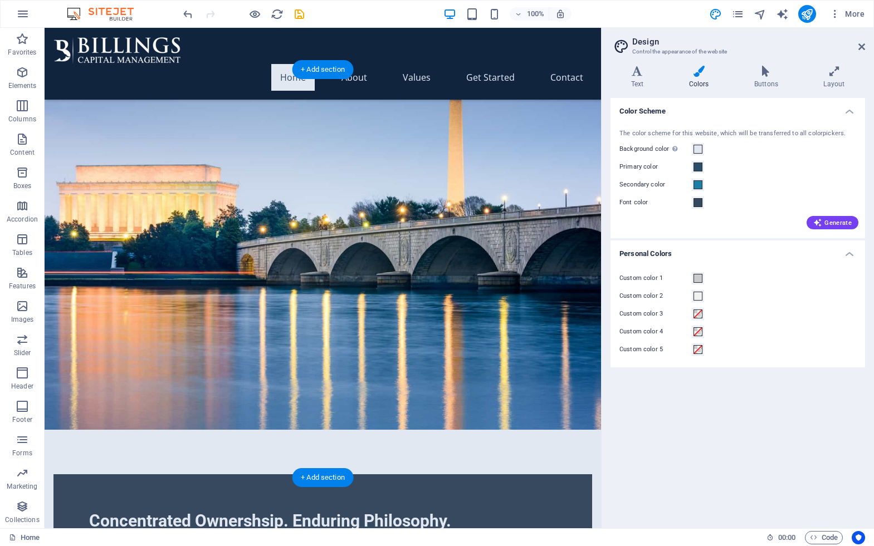
scroll to position [56, 0]
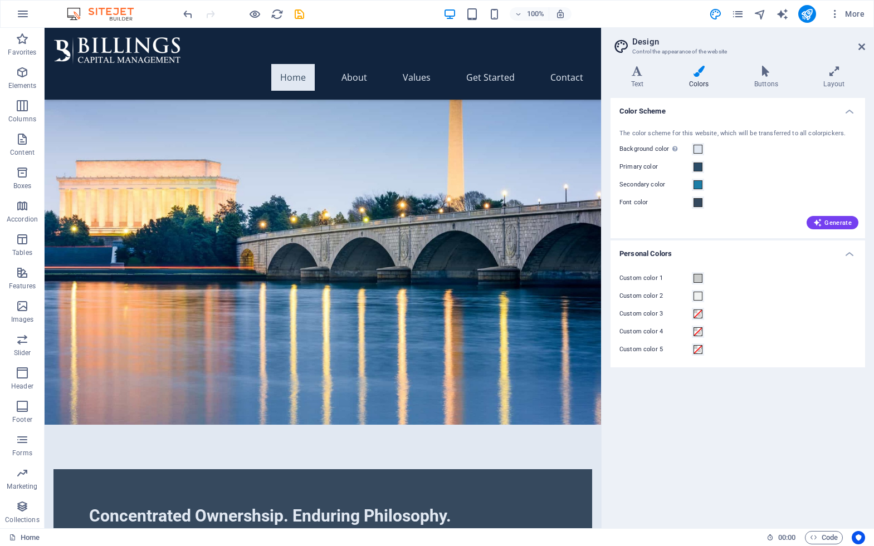
click at [852, 45] on h2 "Design" at bounding box center [748, 42] width 233 height 10
click at [864, 45] on icon at bounding box center [861, 46] width 7 height 9
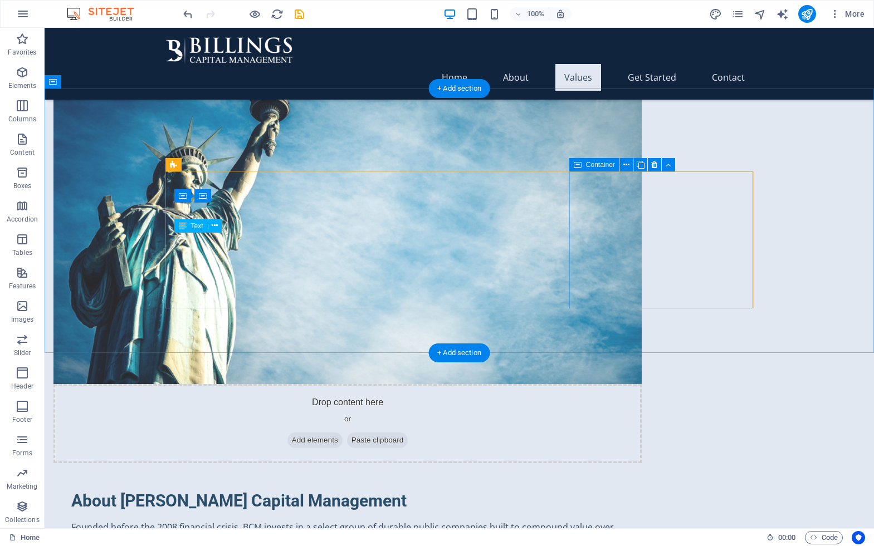
scroll to position [716, 0]
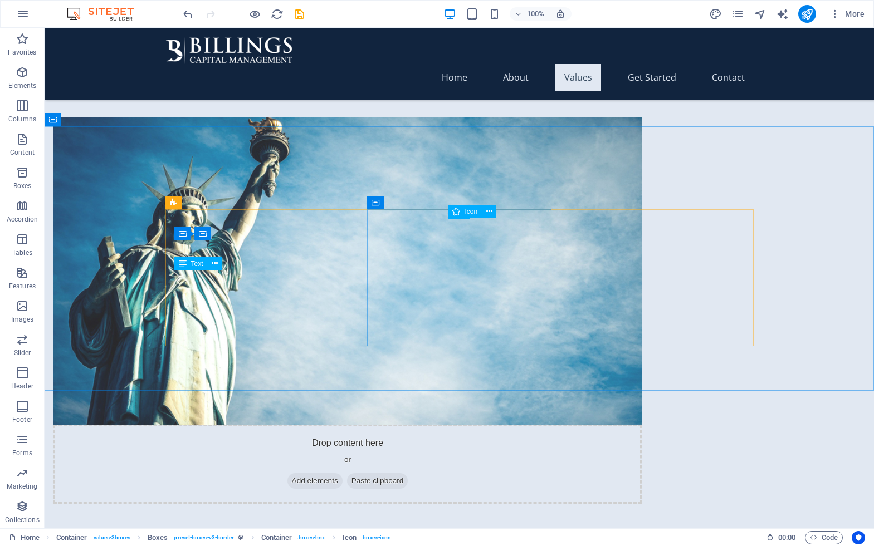
click at [455, 213] on icon at bounding box center [456, 211] width 8 height 13
click at [457, 213] on icon at bounding box center [456, 211] width 8 height 13
click at [491, 213] on icon at bounding box center [489, 212] width 6 height 12
click at [456, 212] on icon at bounding box center [456, 211] width 8 height 13
click at [488, 213] on icon at bounding box center [489, 212] width 6 height 12
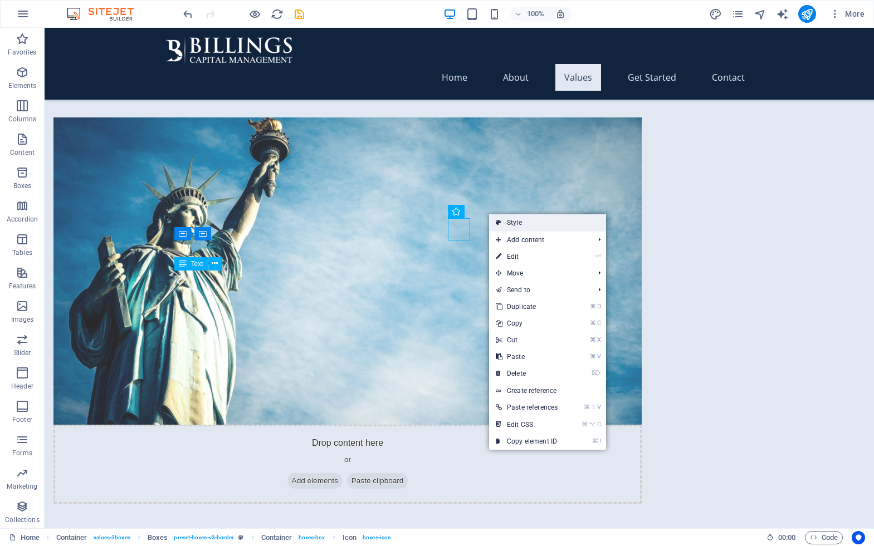
click at [499, 227] on icon at bounding box center [499, 222] width 6 height 17
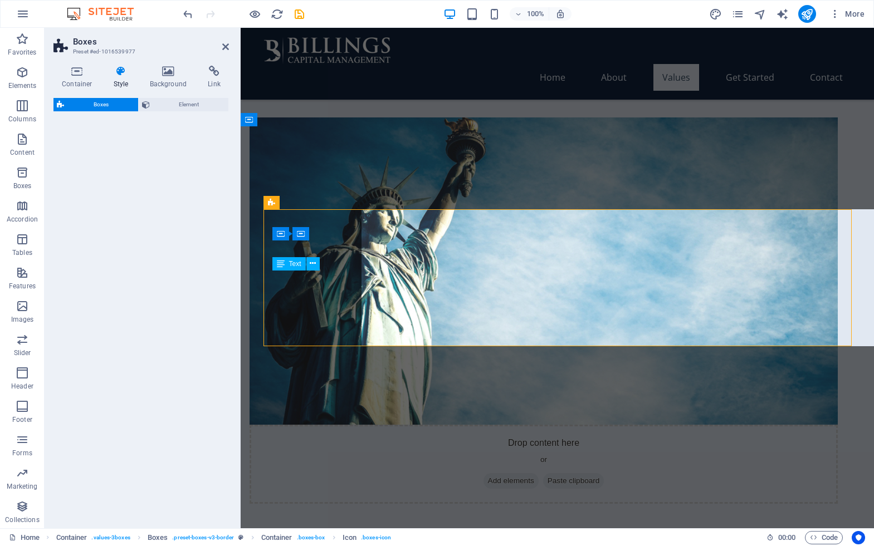
select select "rem"
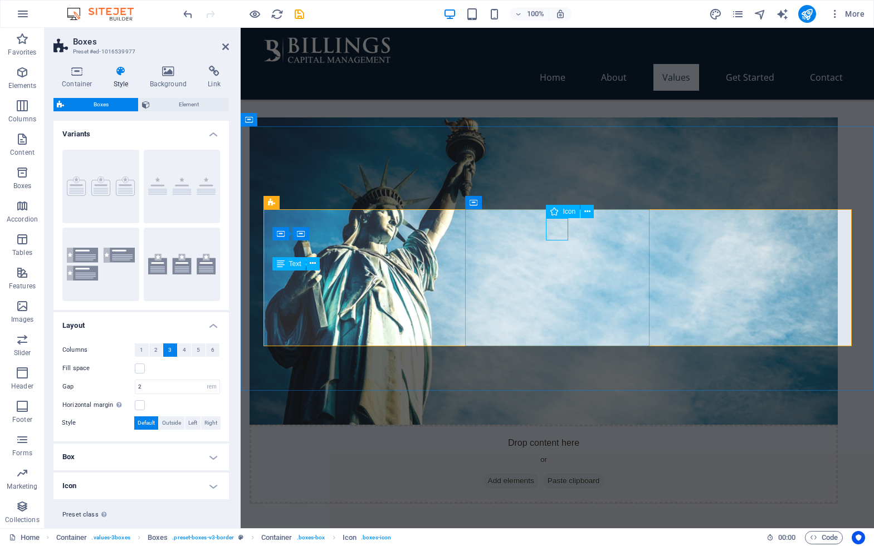
click at [555, 214] on icon at bounding box center [554, 211] width 8 height 13
select select "xMidYMid"
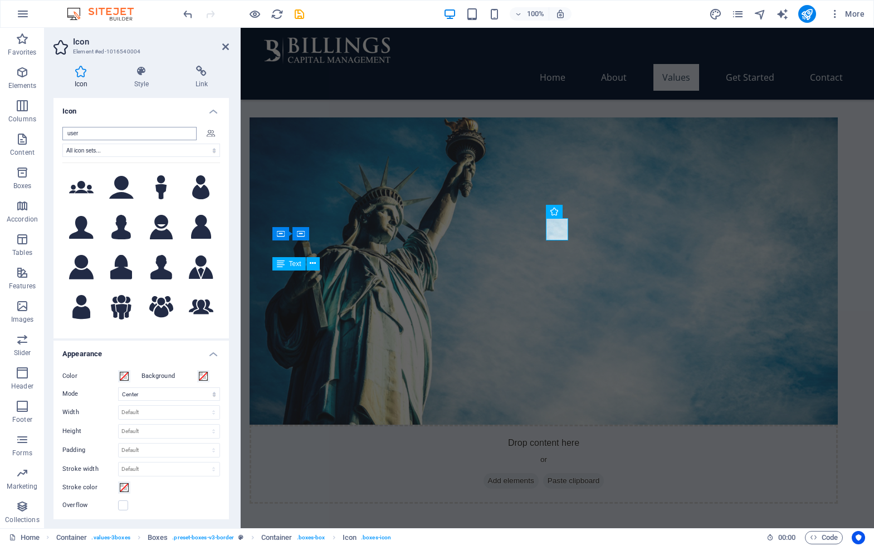
click at [102, 134] on input "user" at bounding box center [129, 133] width 134 height 13
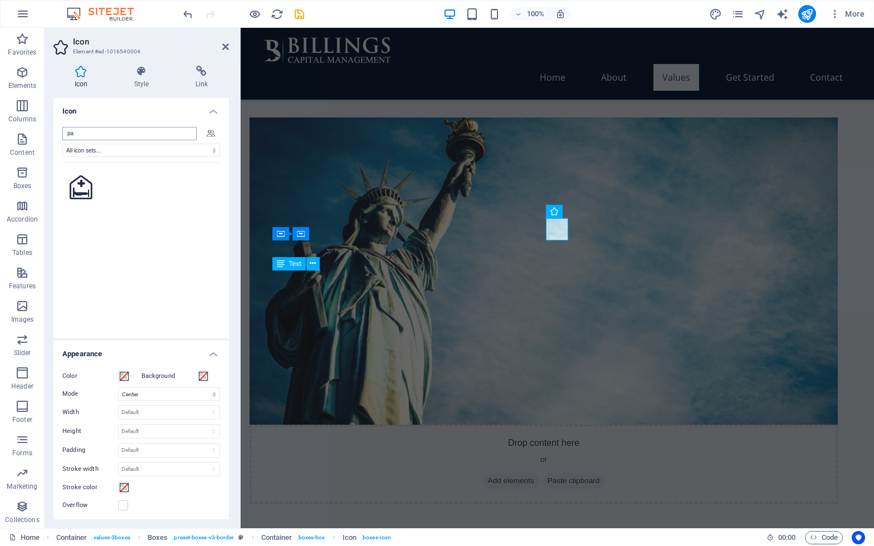
type input "p"
type input "time"
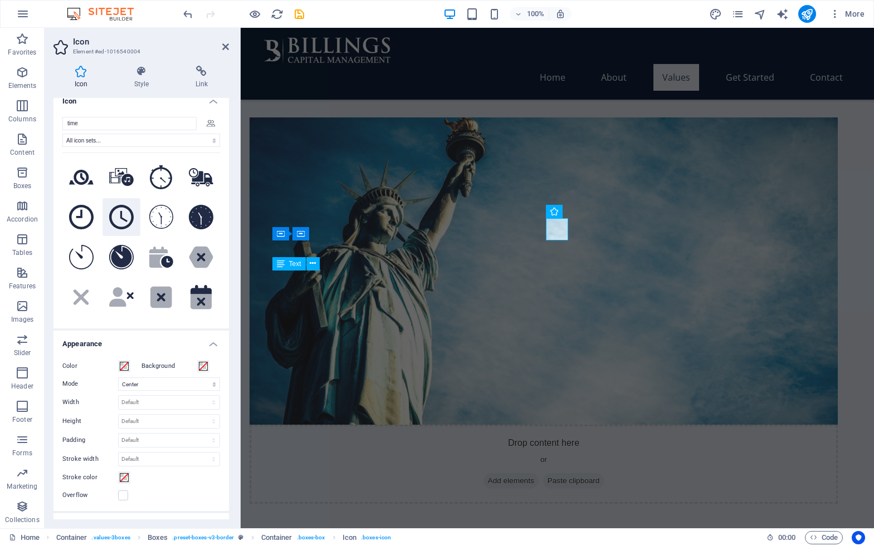
scroll to position [0, 0]
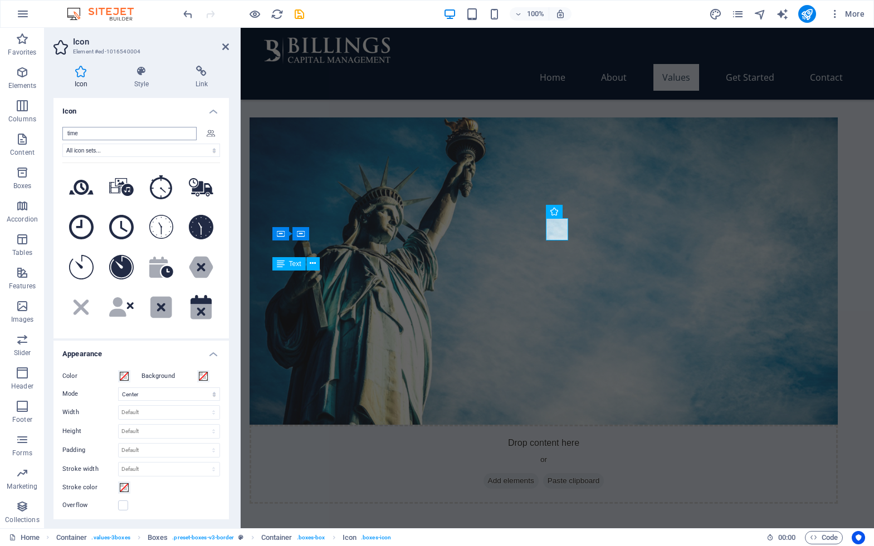
click at [104, 135] on input "time" at bounding box center [129, 133] width 134 height 13
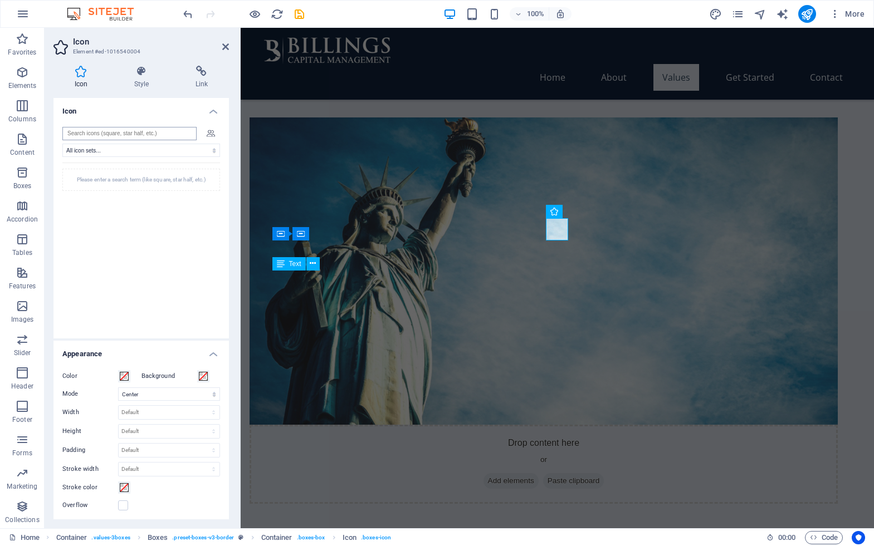
type input "f"
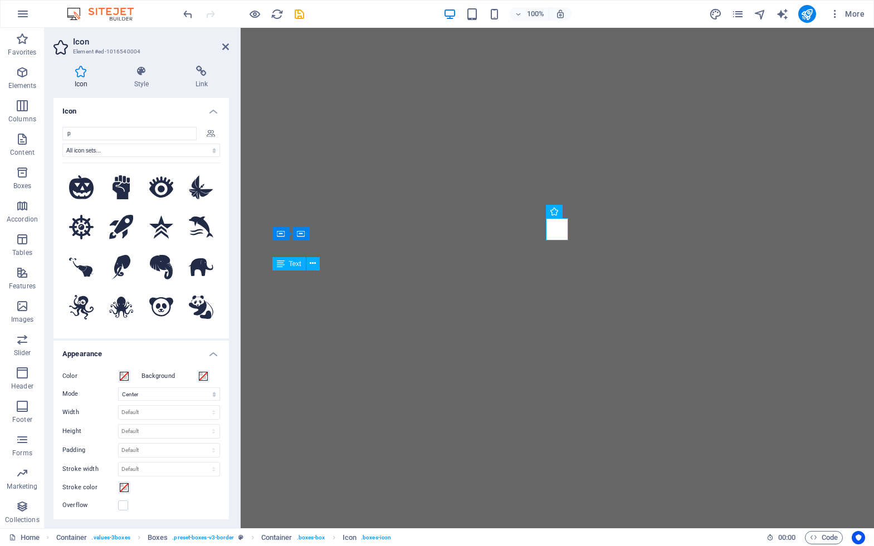
select select "xMidYMid"
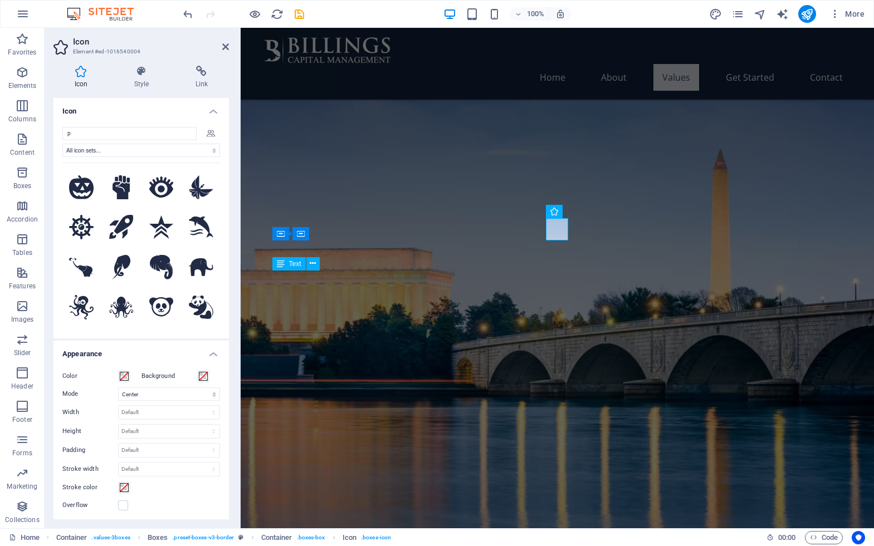
scroll to position [716, 0]
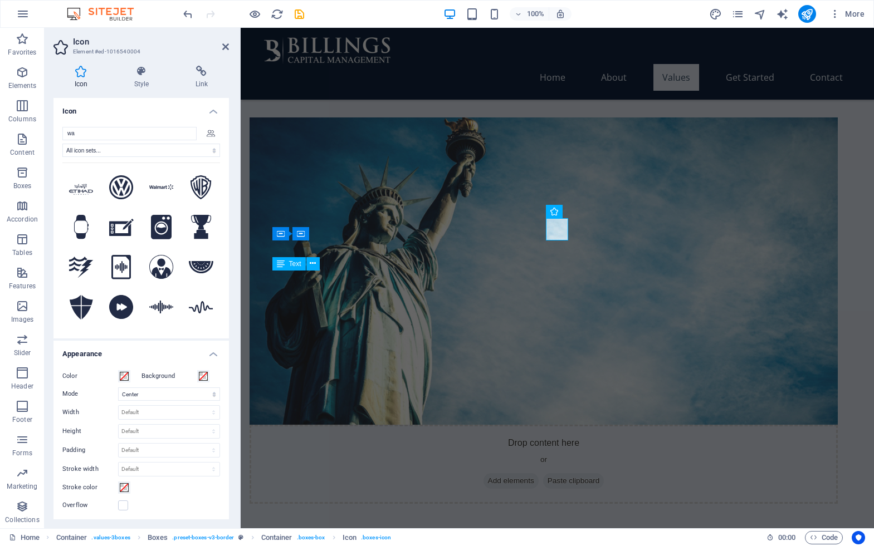
type input "w"
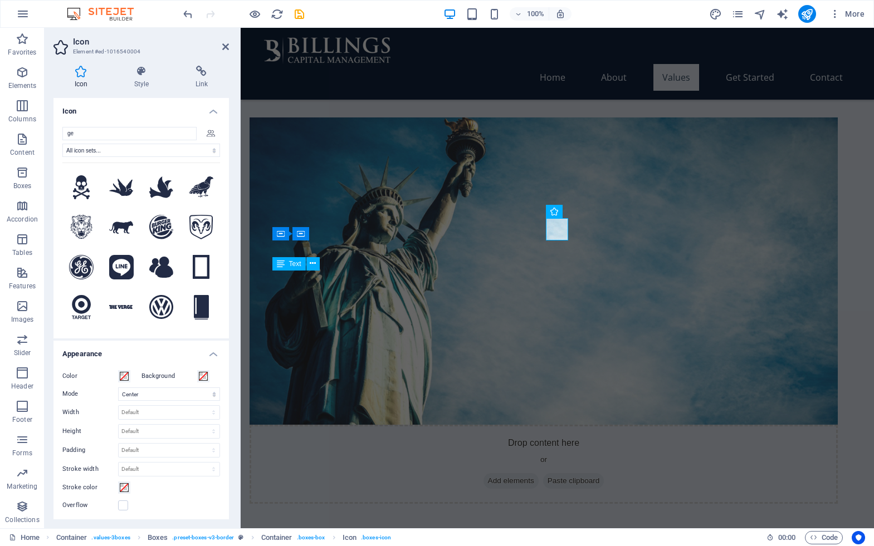
type input "g"
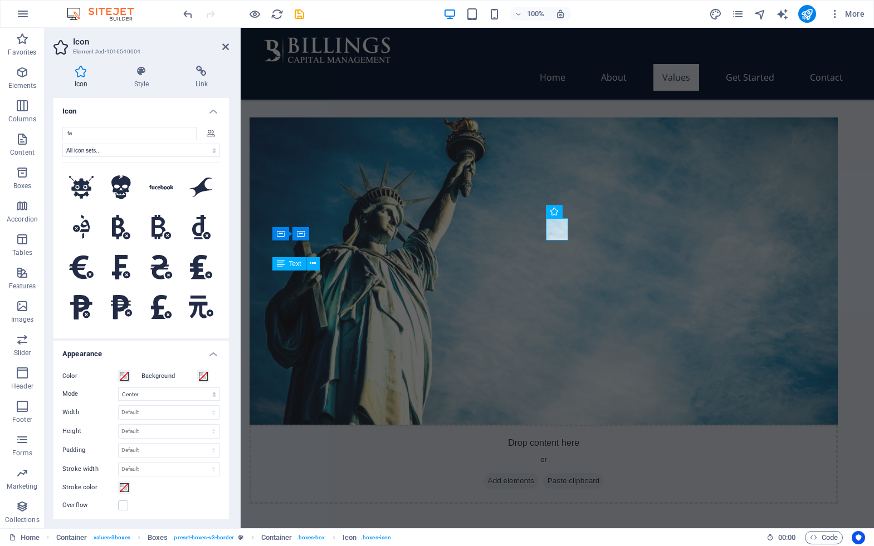
type input "f"
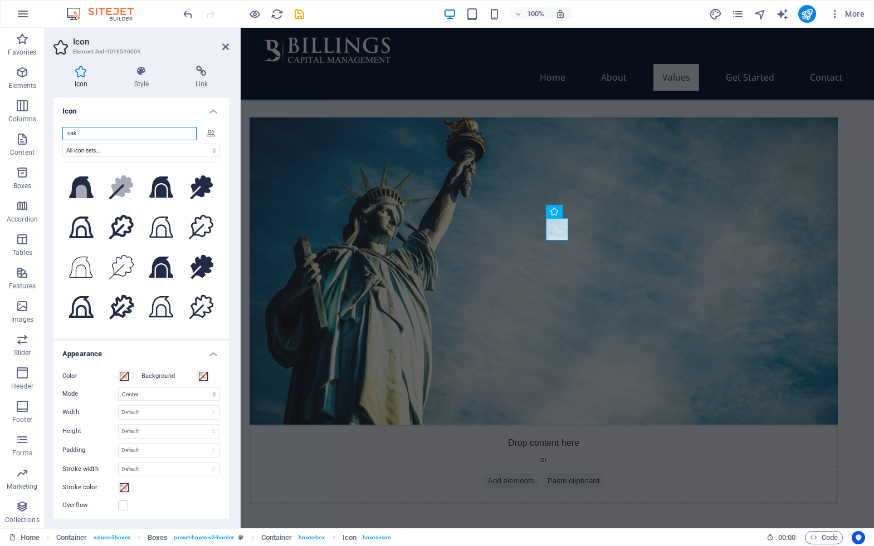
click at [132, 133] on input "oak" at bounding box center [129, 133] width 134 height 13
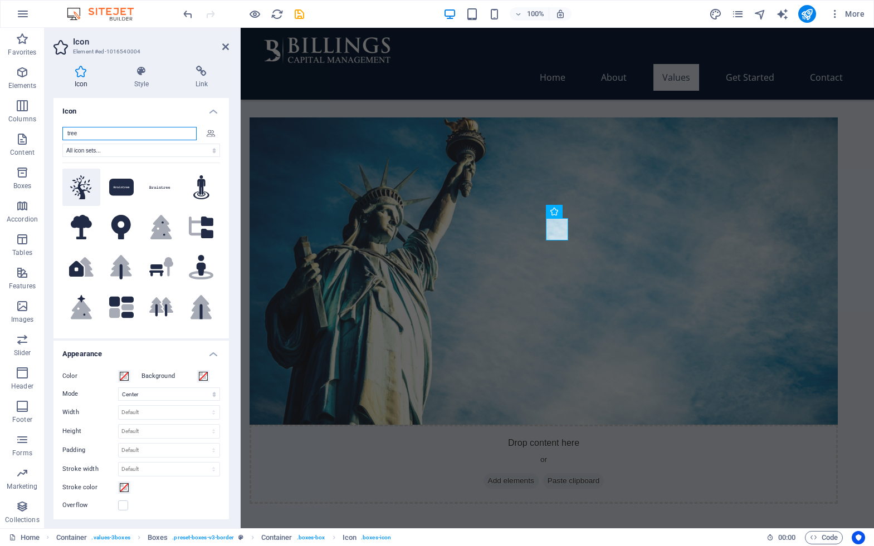
type input "tree"
click at [89, 181] on icon at bounding box center [81, 187] width 22 height 25
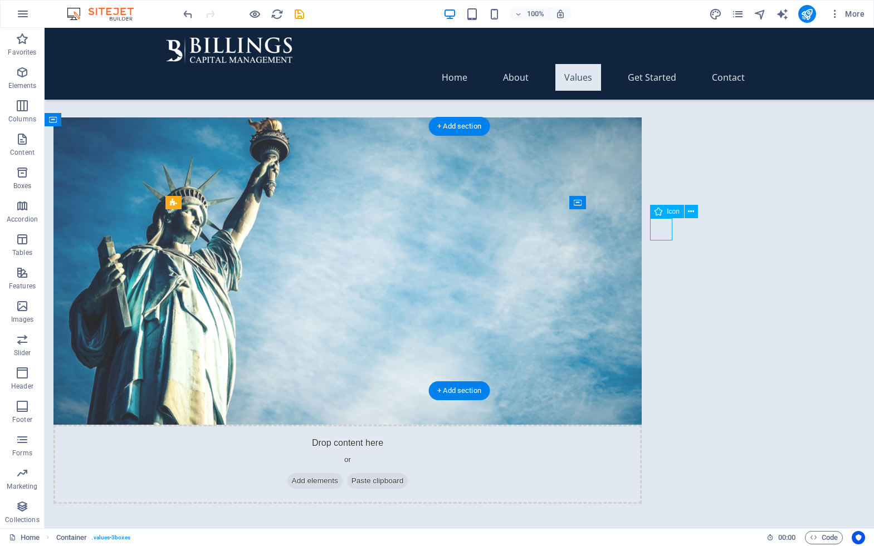
select select "xMidYMid"
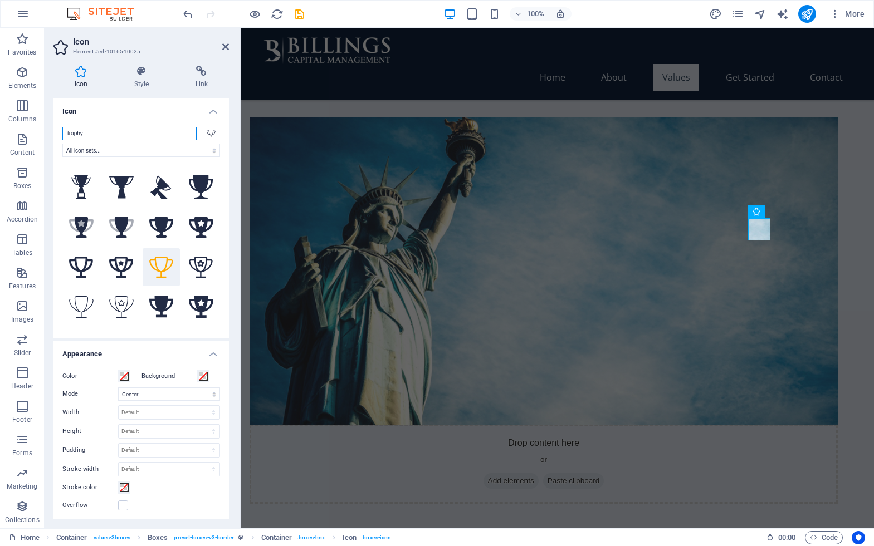
click at [159, 133] on input "trophy" at bounding box center [129, 133] width 134 height 13
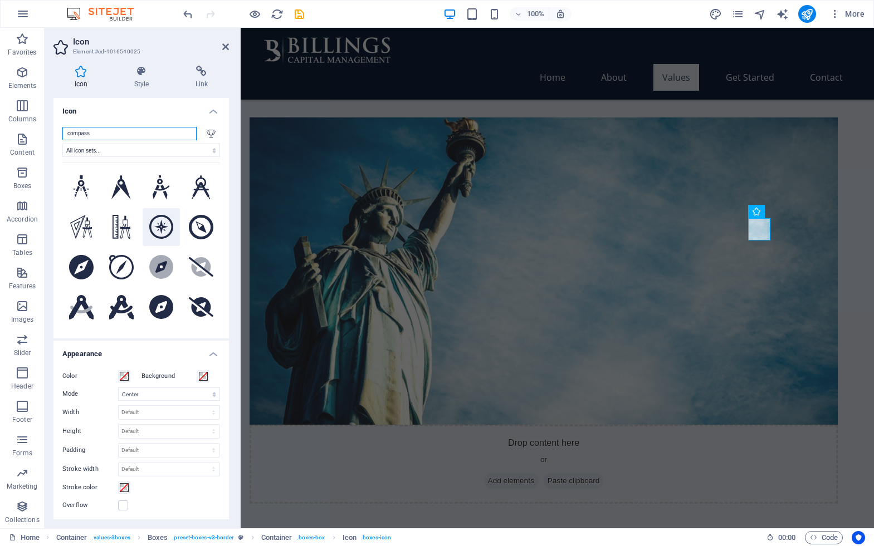
type input "compass"
click at [162, 226] on icon at bounding box center [161, 227] width 25 height 25
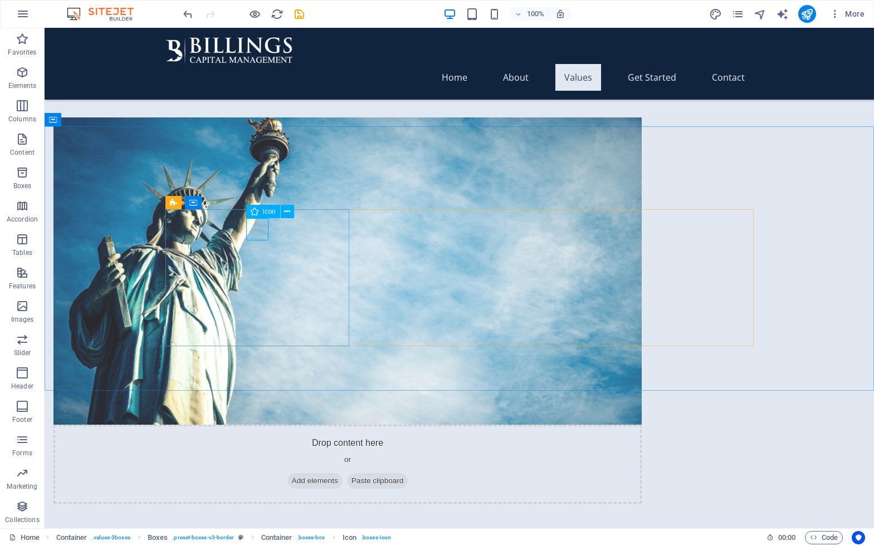
click at [256, 211] on icon at bounding box center [255, 211] width 8 height 13
select select "xMidYMid"
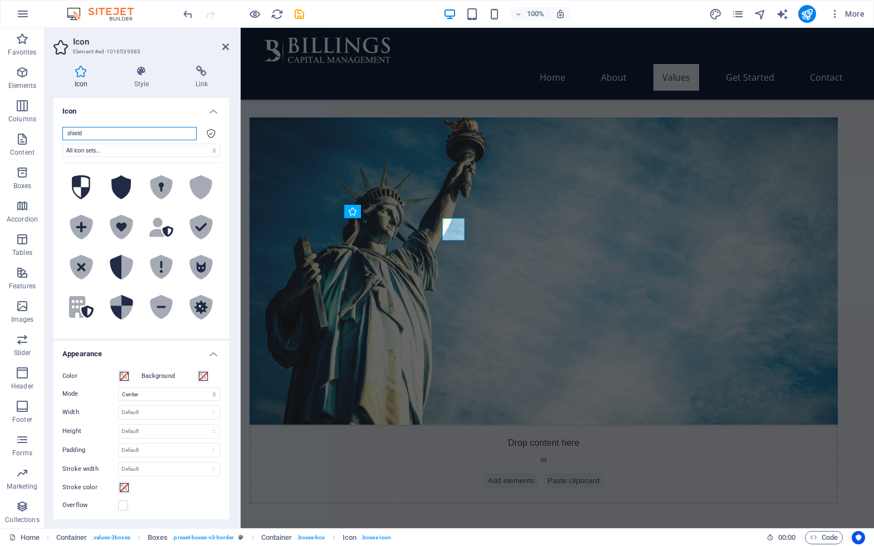
click at [93, 136] on input "shield" at bounding box center [129, 133] width 134 height 13
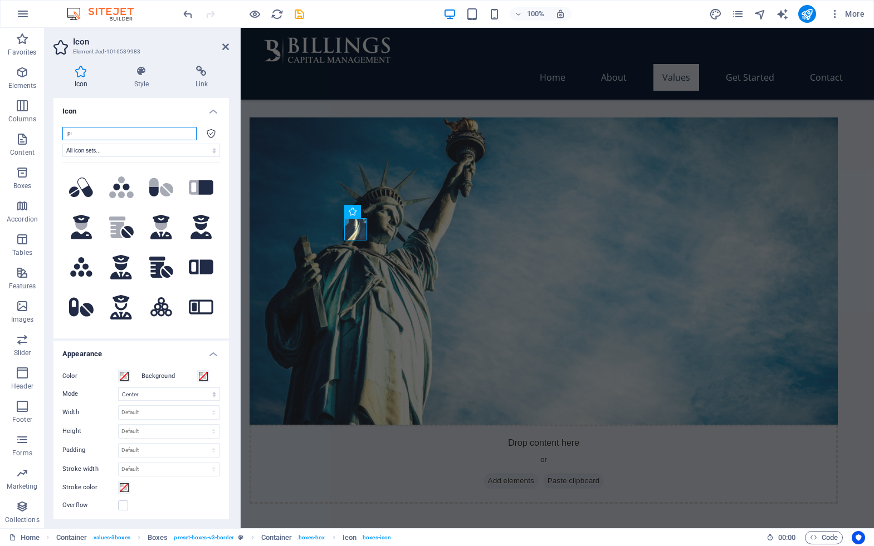
type input "p"
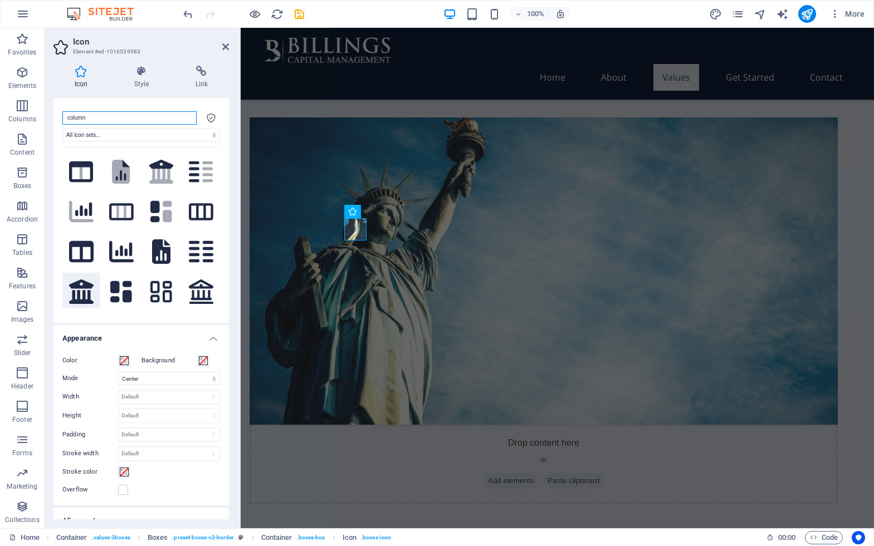
type input "column"
click at [82, 280] on icon at bounding box center [81, 292] width 25 height 25
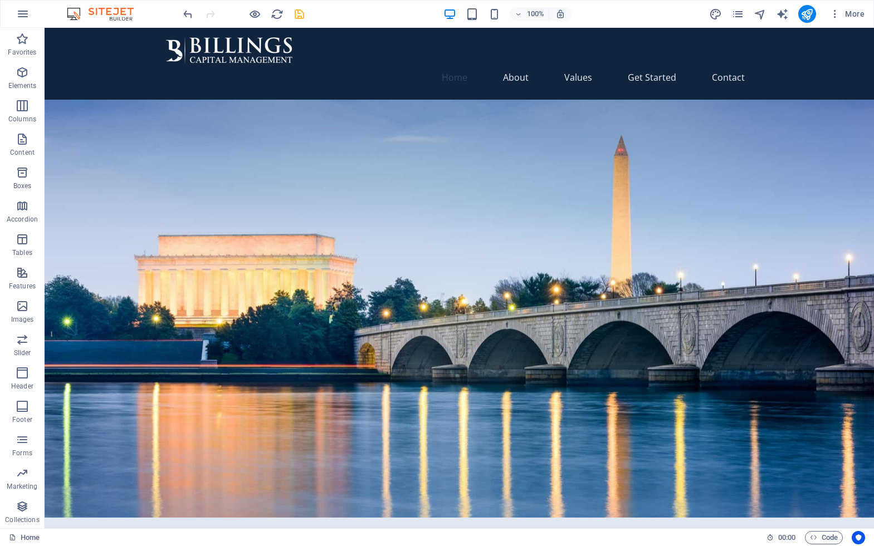
click at [303, 10] on icon "save" at bounding box center [299, 14] width 13 height 13
checkbox input "false"
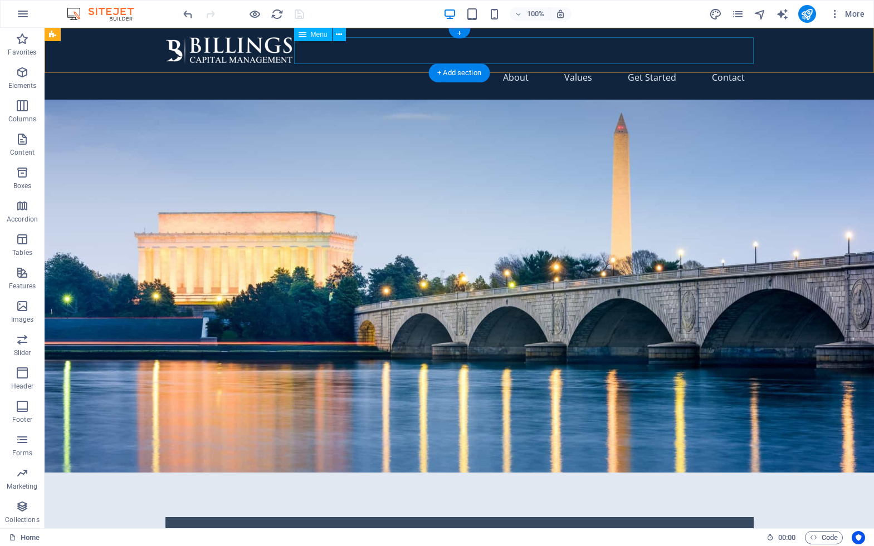
click at [574, 64] on nav "Home About Values Get Started Contact" at bounding box center [459, 77] width 588 height 27
select select
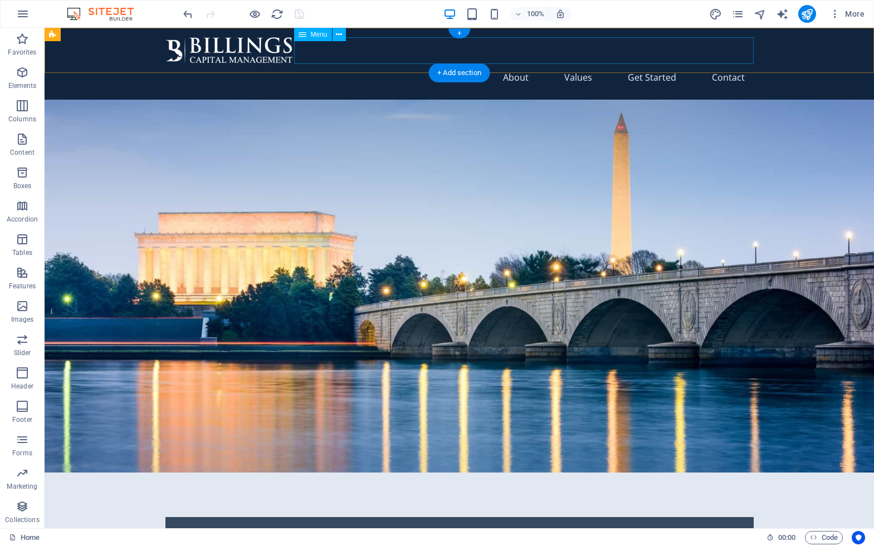
select select
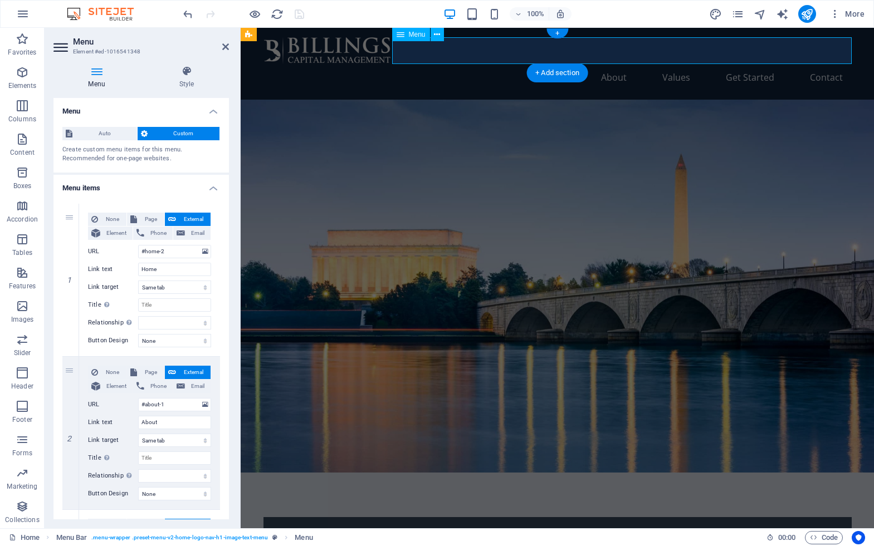
click at [683, 64] on nav "Home About Values Get Started Contact" at bounding box center [557, 77] width 588 height 27
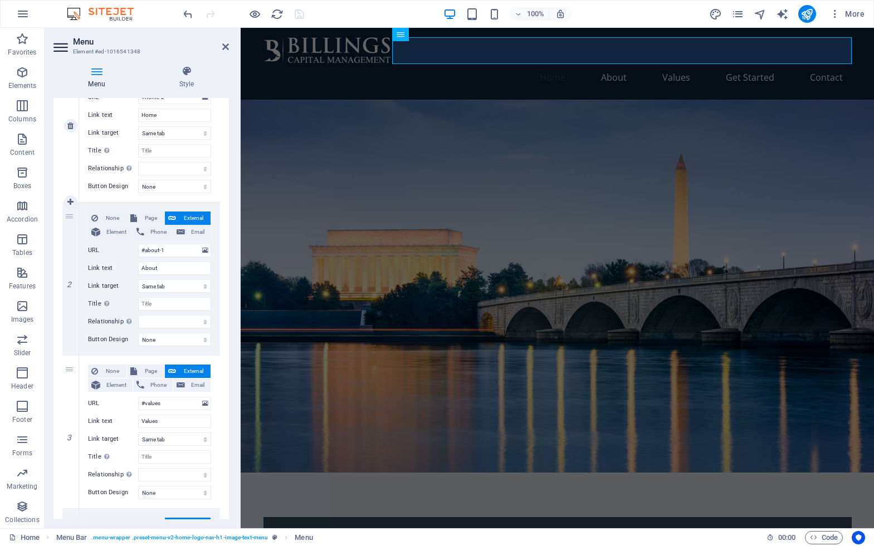
scroll to position [155, 0]
click at [151, 415] on input "Values" at bounding box center [174, 420] width 73 height 13
type input "P"
select select
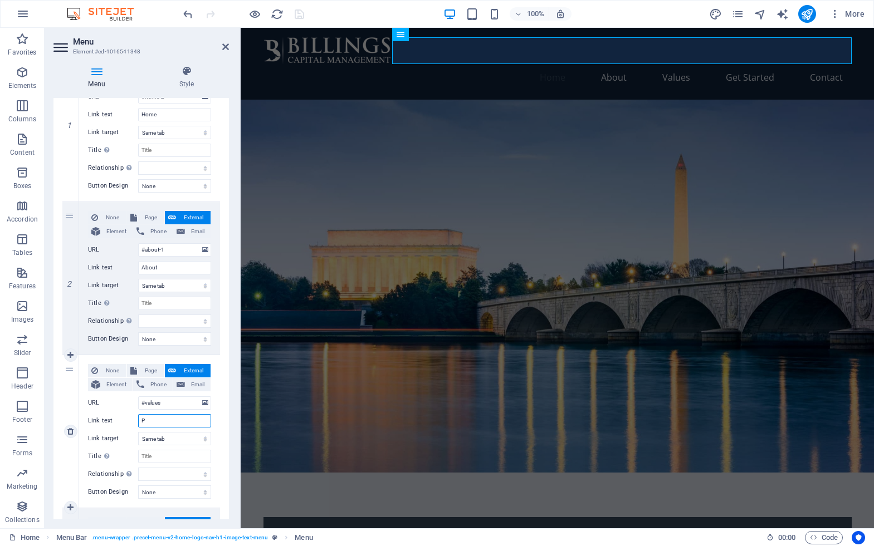
select select
type input "O"
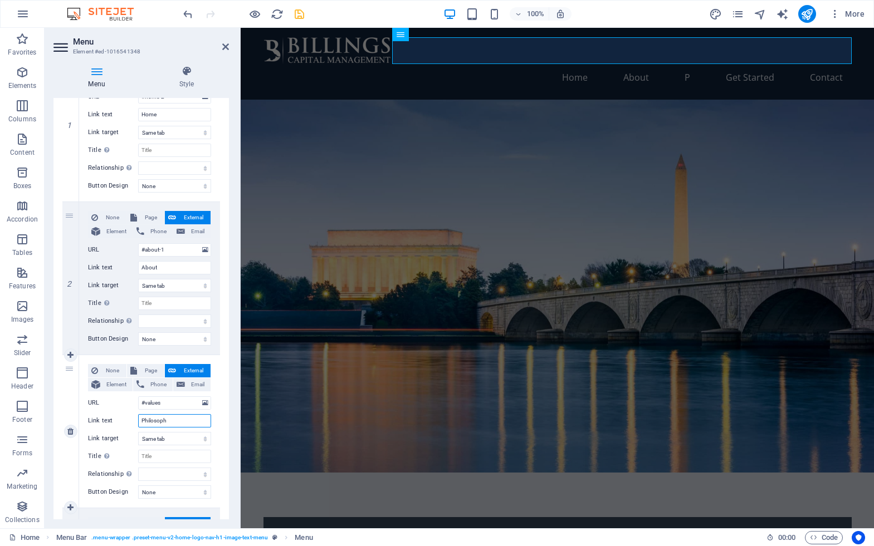
type input "Philosophy"
select select
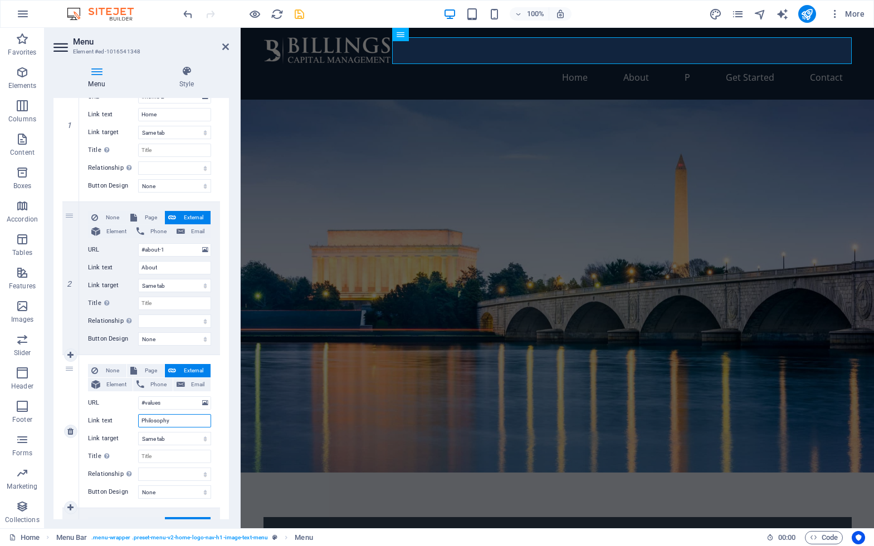
select select
type input "Philosophy"
click at [162, 402] on input "#values" at bounding box center [174, 403] width 73 height 13
click at [179, 402] on input "#values" at bounding box center [174, 403] width 73 height 13
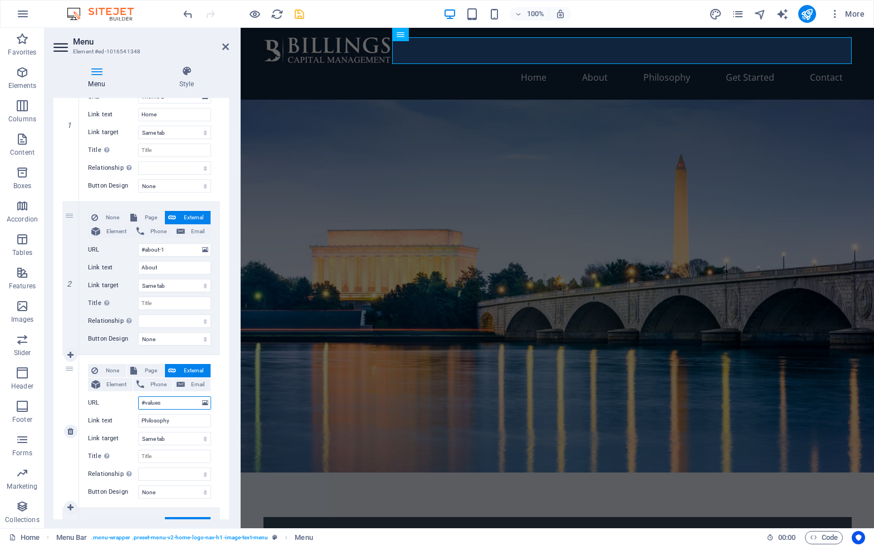
click at [179, 402] on input "#values" at bounding box center [174, 403] width 73 height 13
click at [181, 402] on input "#values" at bounding box center [174, 403] width 73 height 13
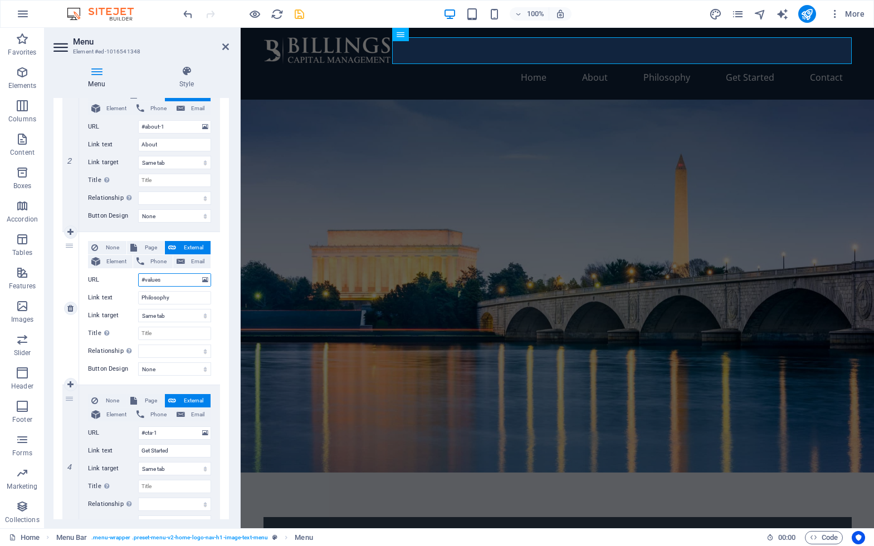
scroll to position [294, 0]
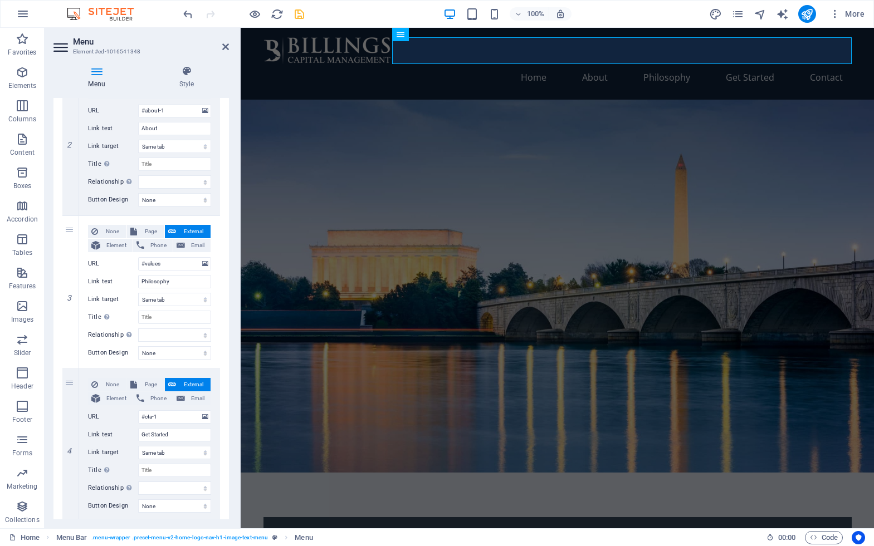
click at [378, 434] on figure at bounding box center [557, 286] width 633 height 373
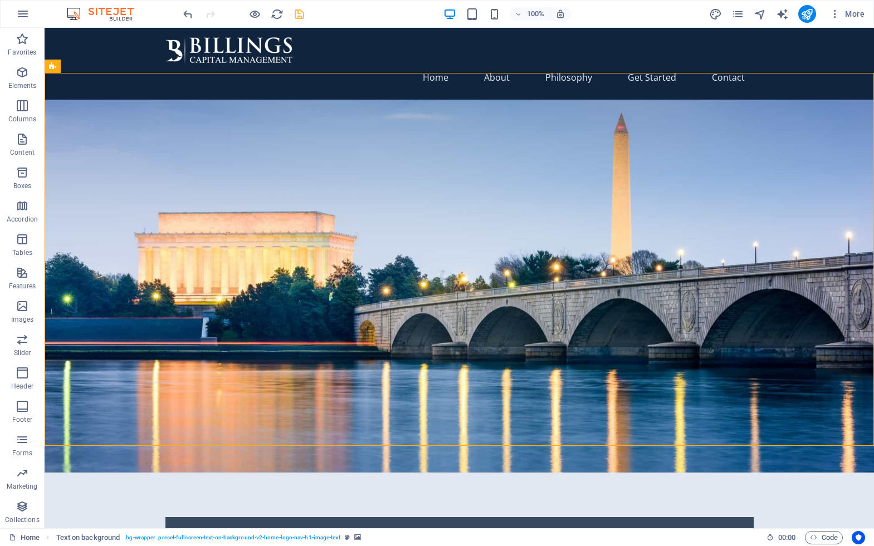
click at [302, 11] on icon "save" at bounding box center [299, 14] width 13 height 13
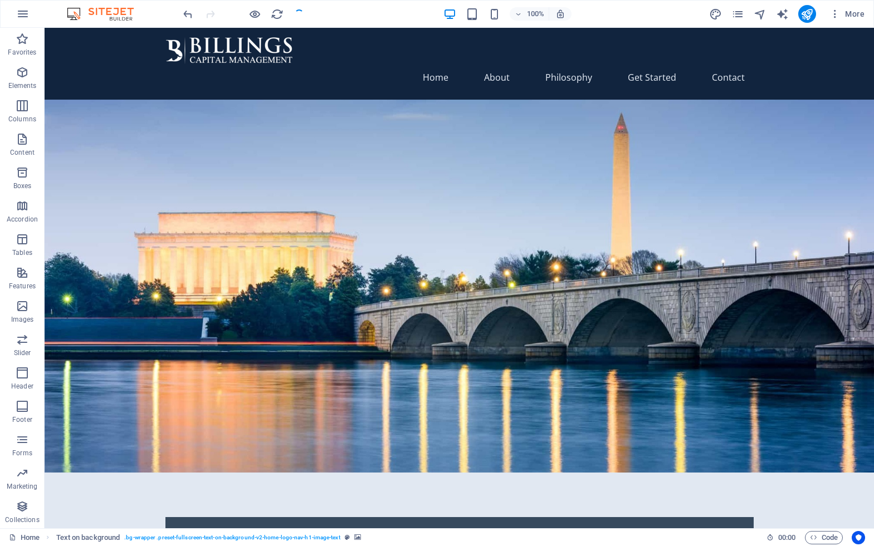
checkbox input "false"
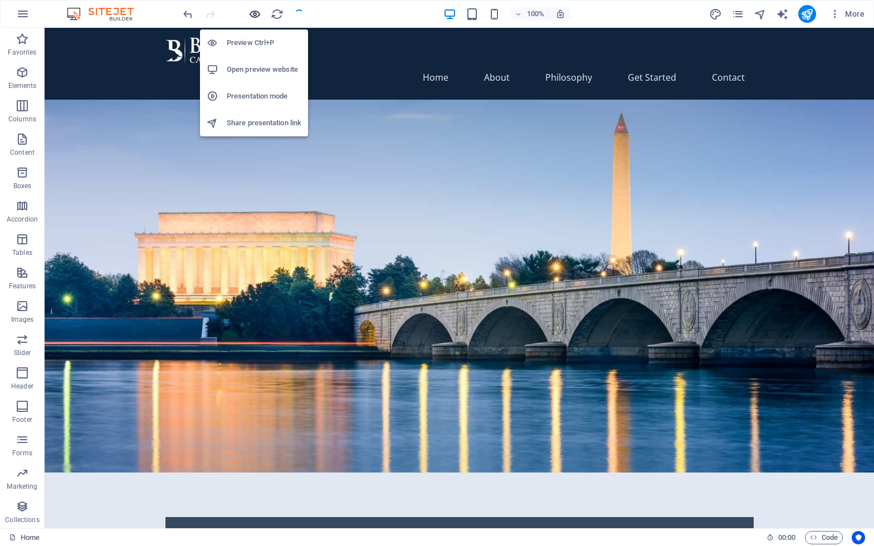
click at [257, 12] on icon "button" at bounding box center [254, 14] width 13 height 13
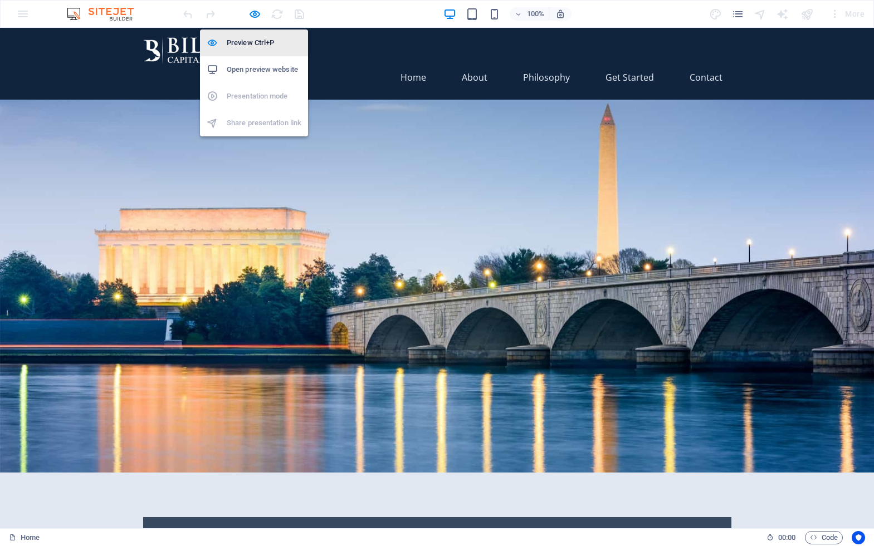
click at [256, 41] on h6 "Preview Ctrl+P" at bounding box center [264, 42] width 75 height 13
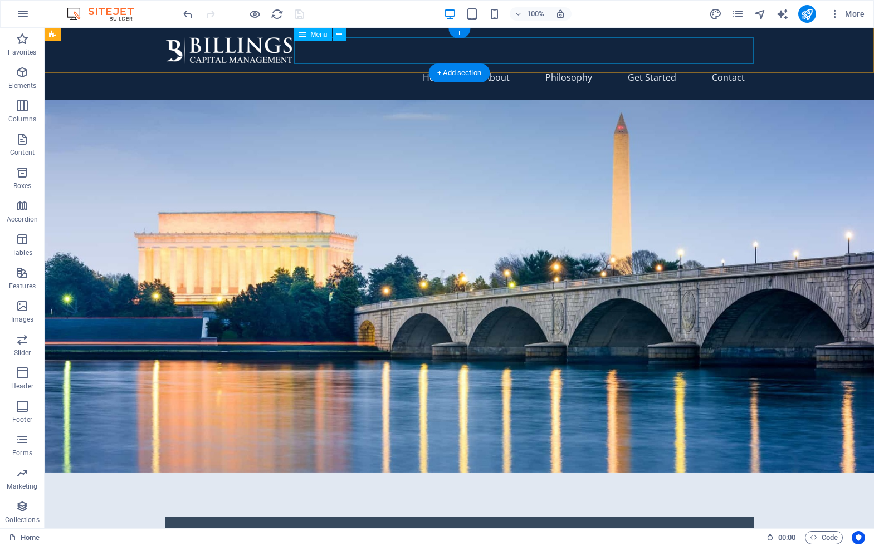
click at [434, 64] on nav "Home About Philosophy Get Started Contact" at bounding box center [459, 77] width 588 height 27
click at [493, 64] on nav "Home About Philosophy Get Started Contact" at bounding box center [459, 77] width 588 height 27
click at [556, 64] on nav "Home About Philosophy Get Started Contact" at bounding box center [459, 77] width 588 height 27
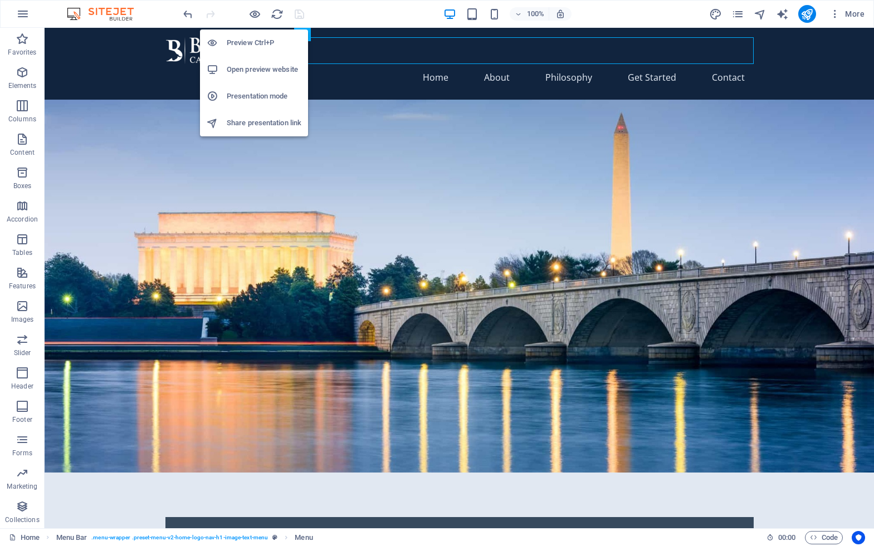
click at [253, 46] on h6 "Preview Ctrl+P" at bounding box center [264, 42] width 75 height 13
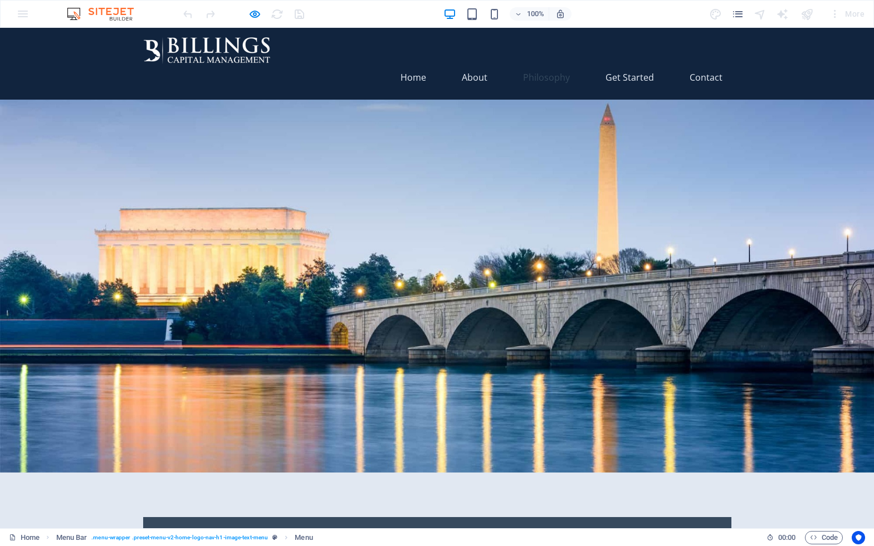
click at [530, 64] on link "Philosophy" at bounding box center [546, 77] width 65 height 27
click at [618, 64] on link "Get Started" at bounding box center [629, 77] width 66 height 27
click at [723, 64] on link "Contact" at bounding box center [706, 77] width 51 height 27
click at [629, 64] on link "Get Started" at bounding box center [629, 77] width 66 height 27
click at [550, 64] on link "Philosophy" at bounding box center [546, 77] width 65 height 27
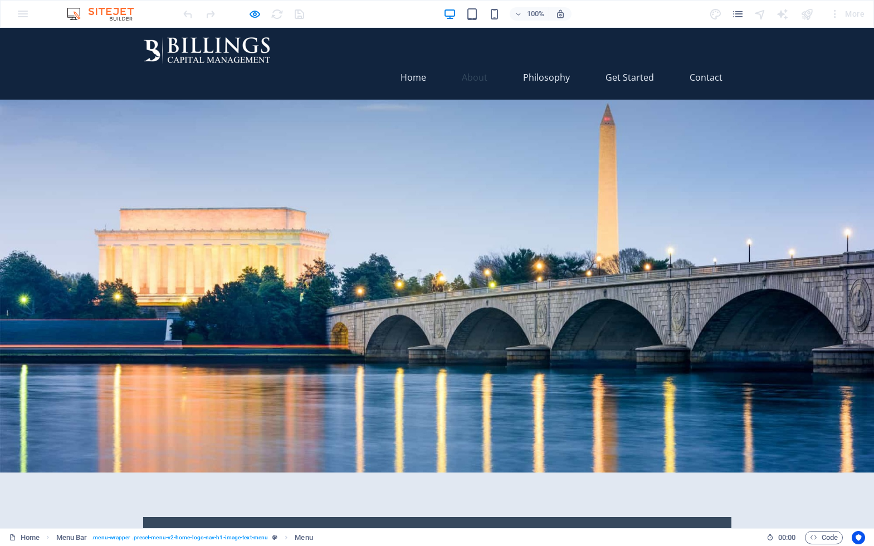
click at [483, 64] on link "About" at bounding box center [474, 77] width 43 height 27
click at [407, 64] on link "Home" at bounding box center [413, 77] width 43 height 27
click at [266, 51] on img at bounding box center [207, 50] width 129 height 27
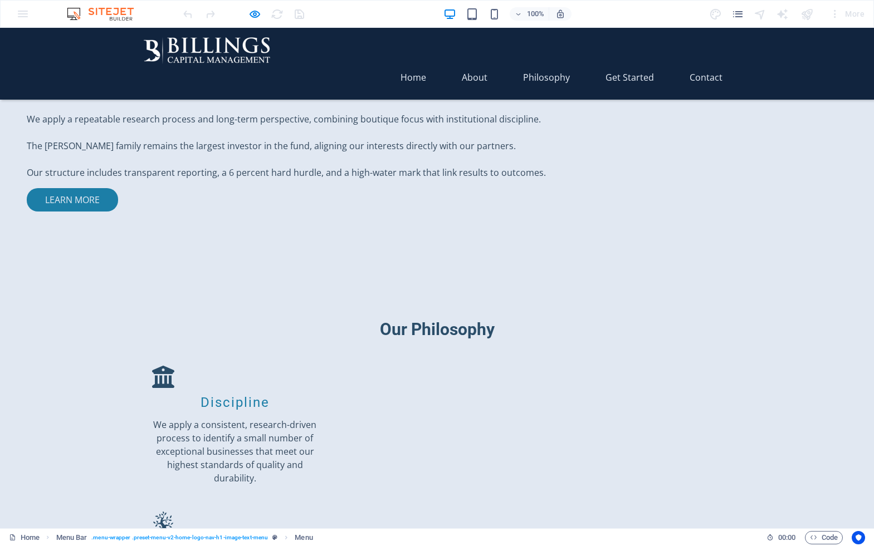
scroll to position [1194, 0]
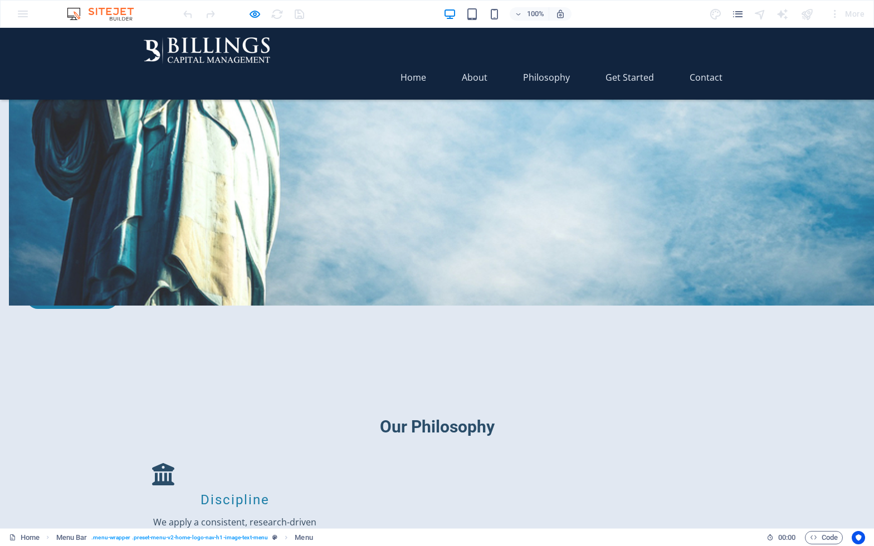
scroll to position [1028, 0]
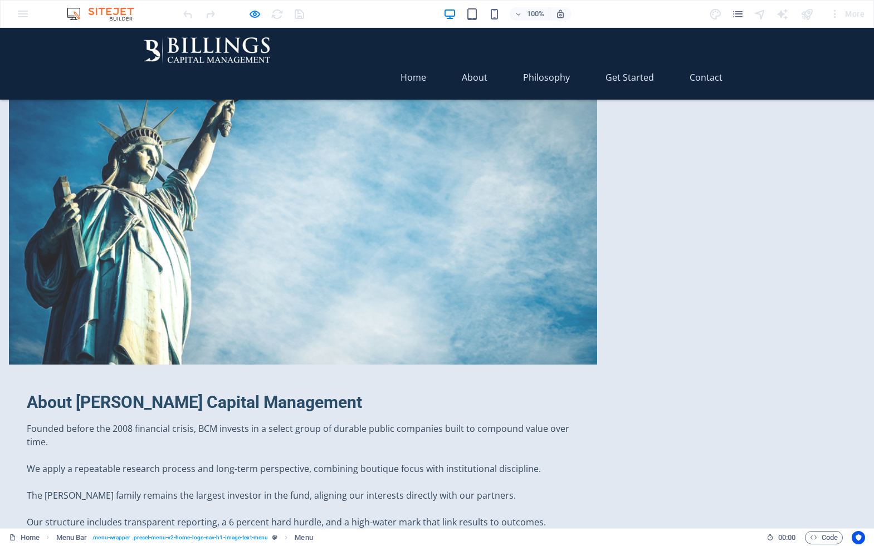
scroll to position [0, 0]
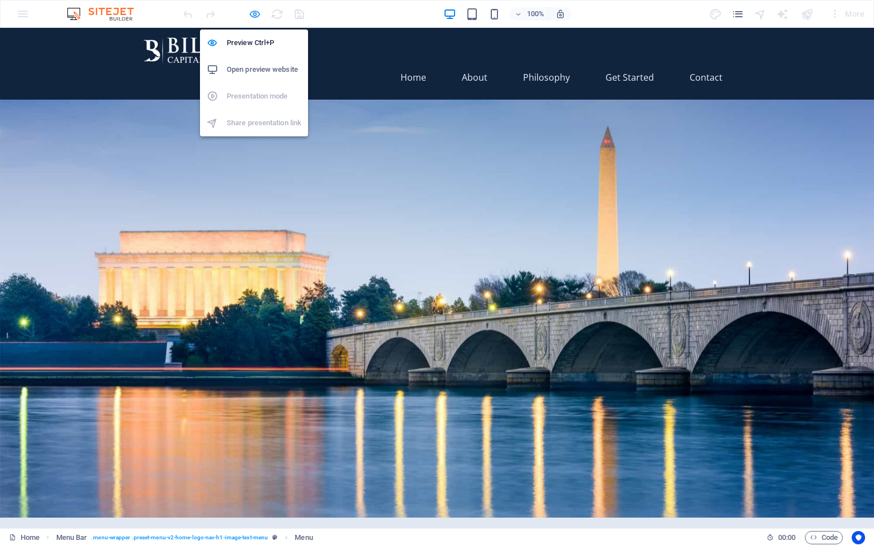
click at [252, 12] on icon "button" at bounding box center [254, 14] width 13 height 13
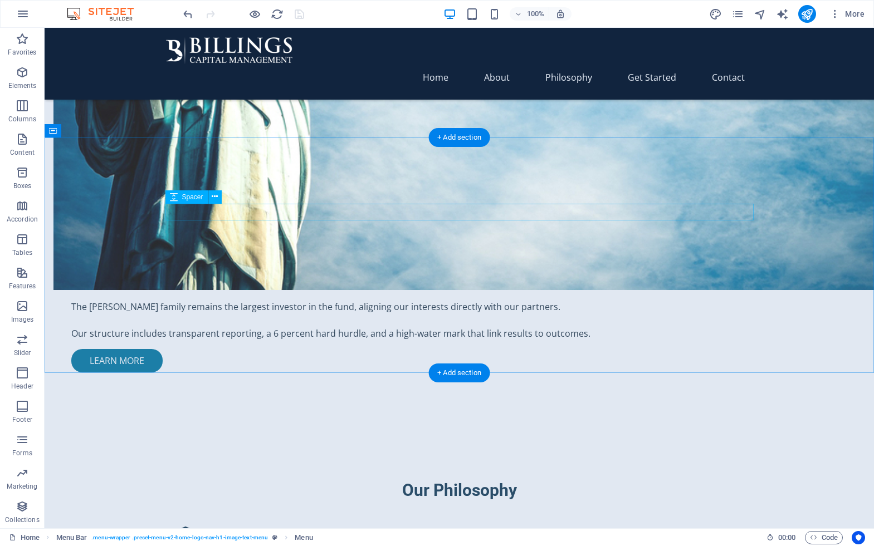
scroll to position [1194, 0]
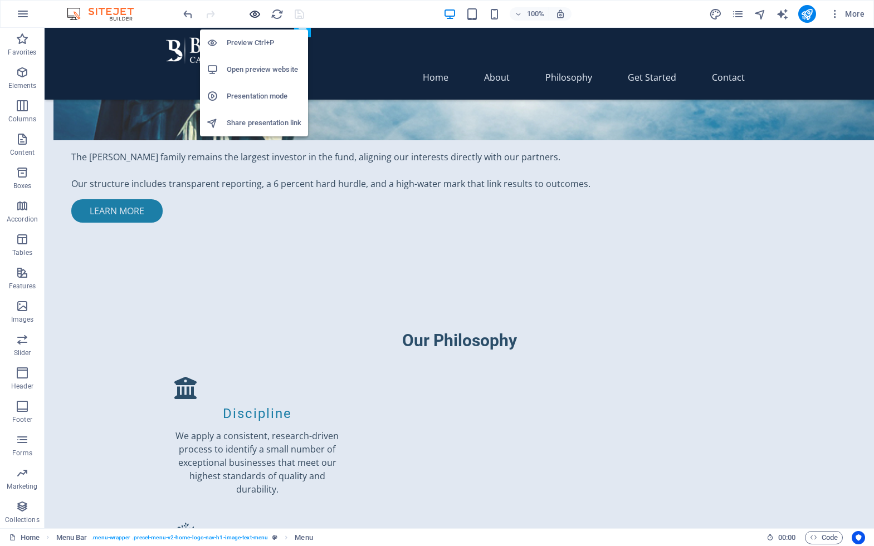
click at [255, 10] on icon "button" at bounding box center [254, 14] width 13 height 13
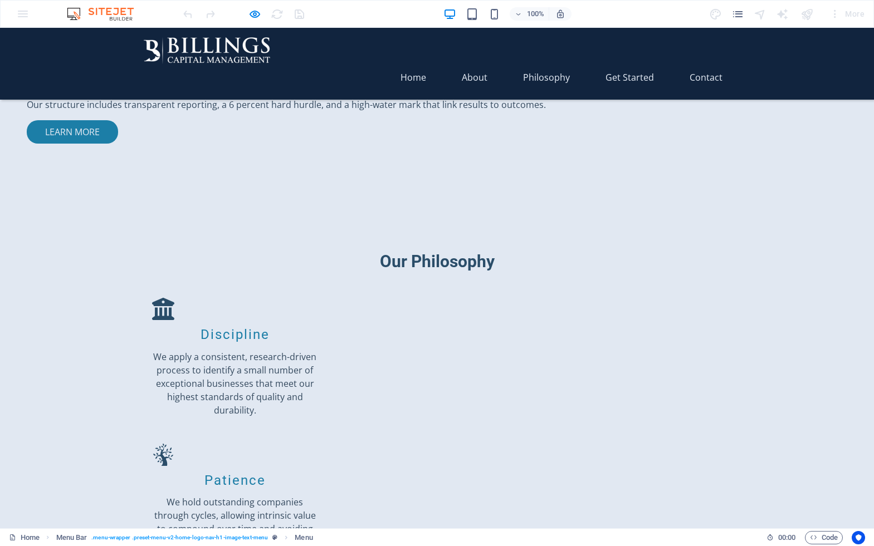
scroll to position [1194, 0]
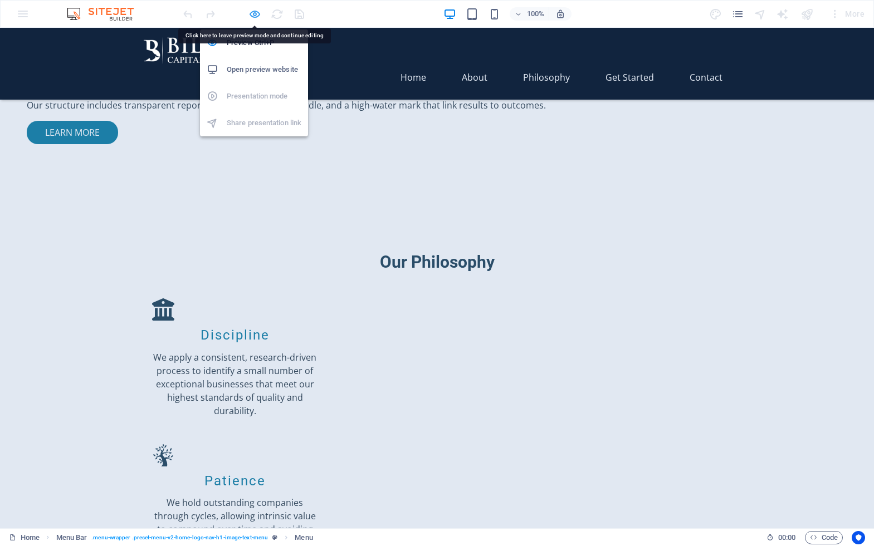
click at [251, 12] on icon "button" at bounding box center [254, 14] width 13 height 13
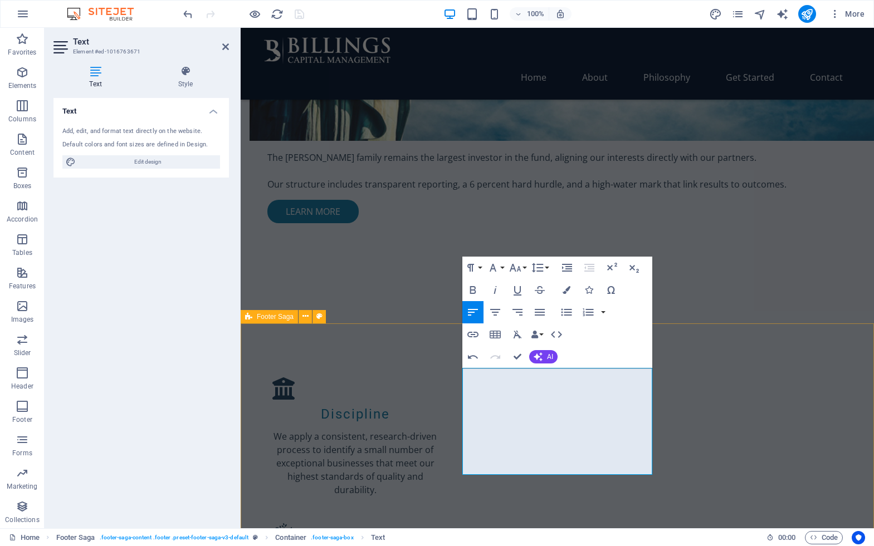
select select "rem"
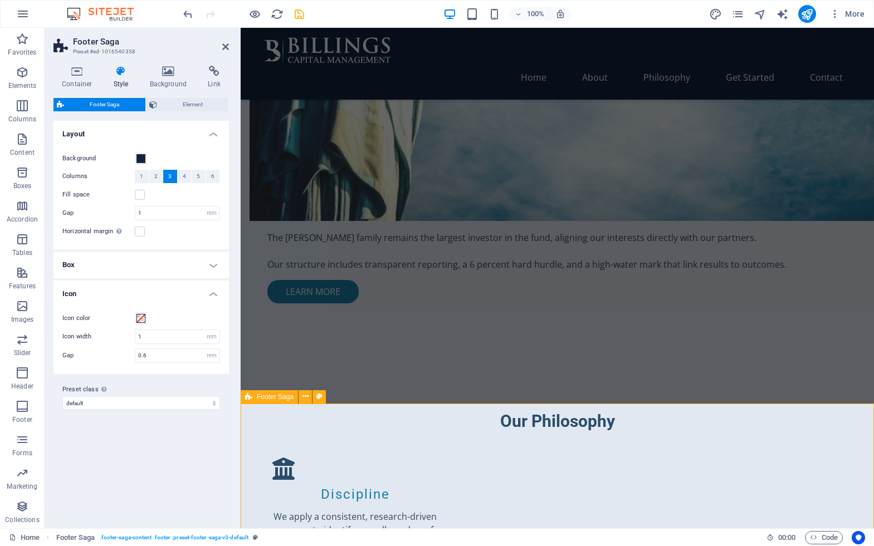
scroll to position [1108, 0]
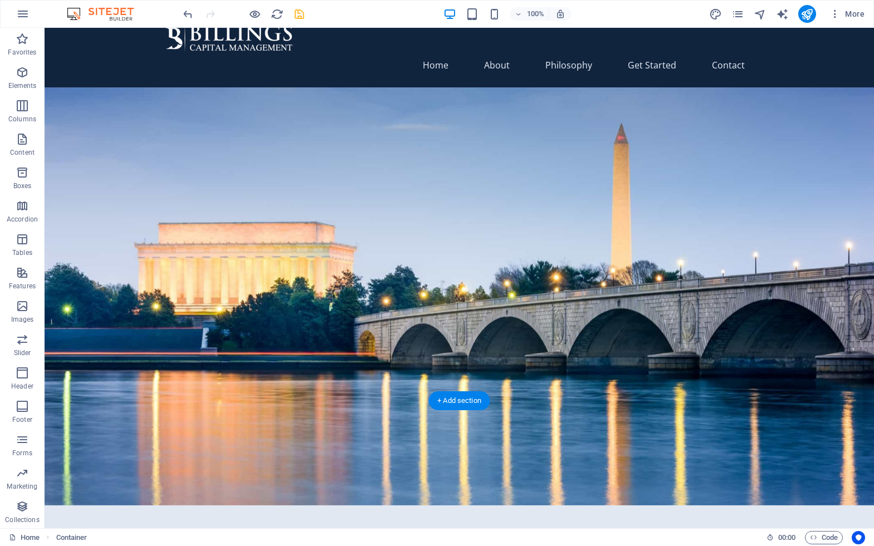
scroll to position [0, 0]
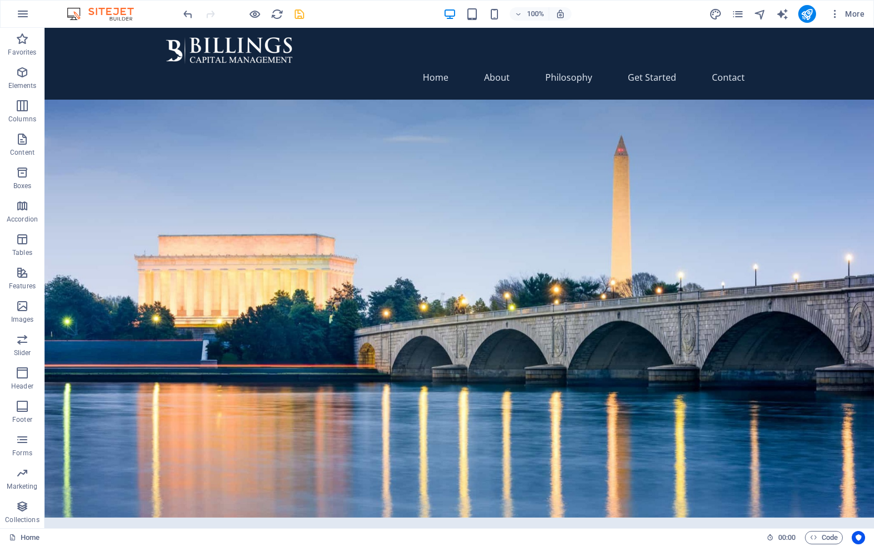
click at [298, 14] on icon "save" at bounding box center [299, 14] width 13 height 13
checkbox input "false"
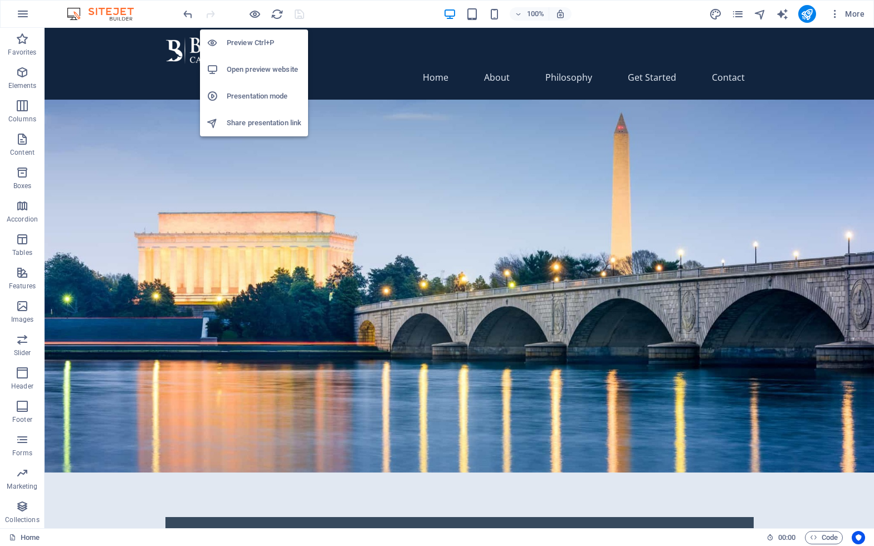
click at [252, 36] on li "Preview Ctrl+P" at bounding box center [254, 43] width 108 height 27
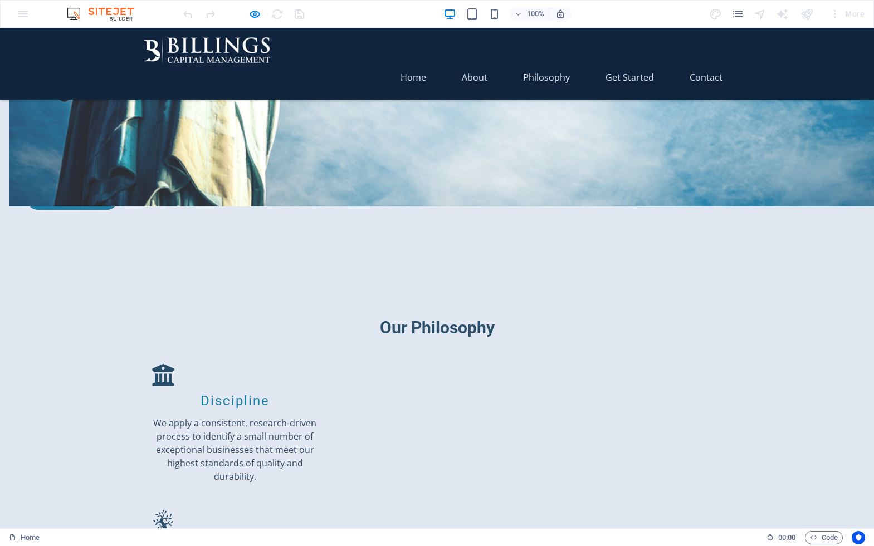
scroll to position [1119, 0]
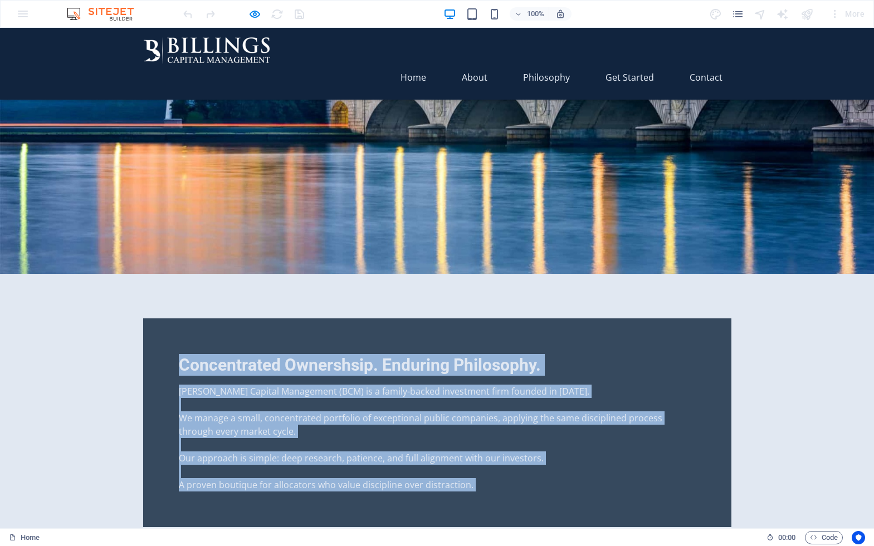
scroll to position [0, 0]
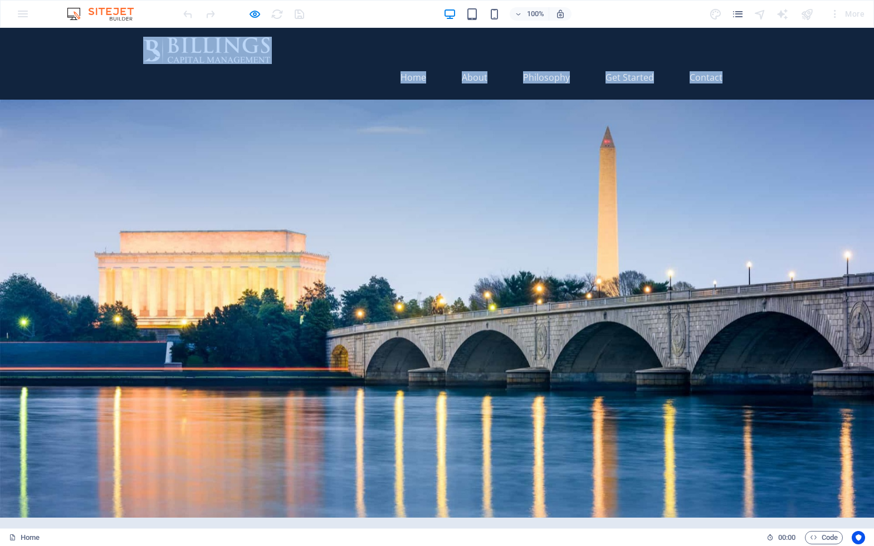
drag, startPoint x: 359, startPoint y: 480, endPoint x: 152, endPoint y: 31, distance: 493.7
copy div "Lore Ipsum Dolorsitam Con Adipisc Elitsed Doeiusmodtem Incididunt. Utlabore Etd…"
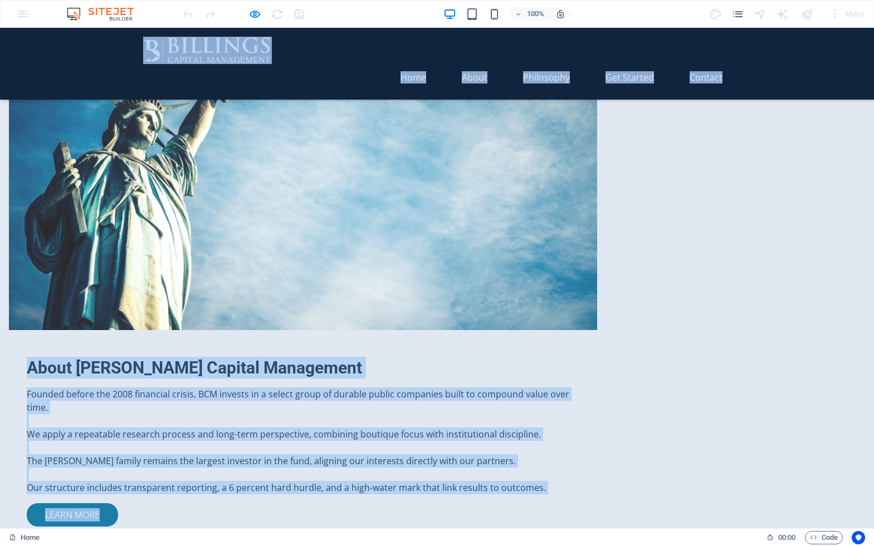
scroll to position [1194, 0]
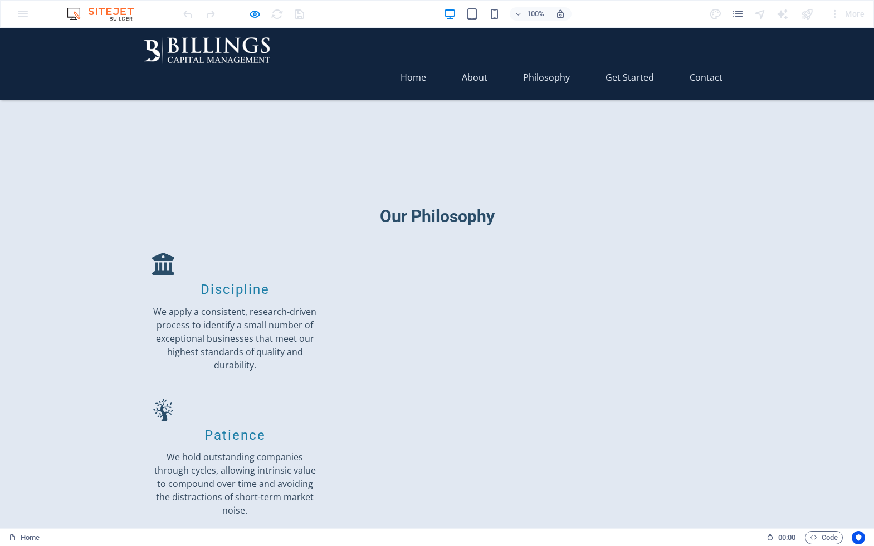
click at [391, 71] on header "Home About Philosophy Get Started Contact" at bounding box center [437, 64] width 606 height 72
click at [251, 11] on icon "button" at bounding box center [254, 14] width 13 height 13
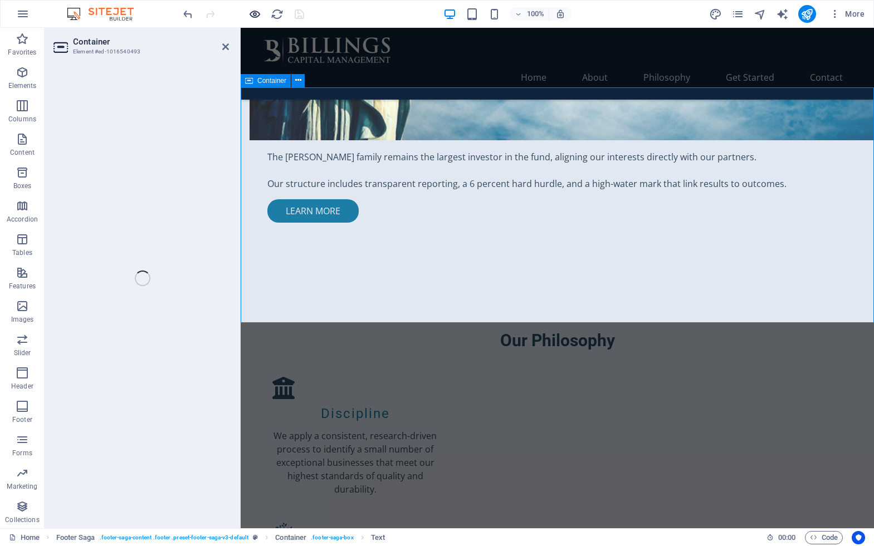
click at [251, 12] on icon "button" at bounding box center [254, 14] width 13 height 13
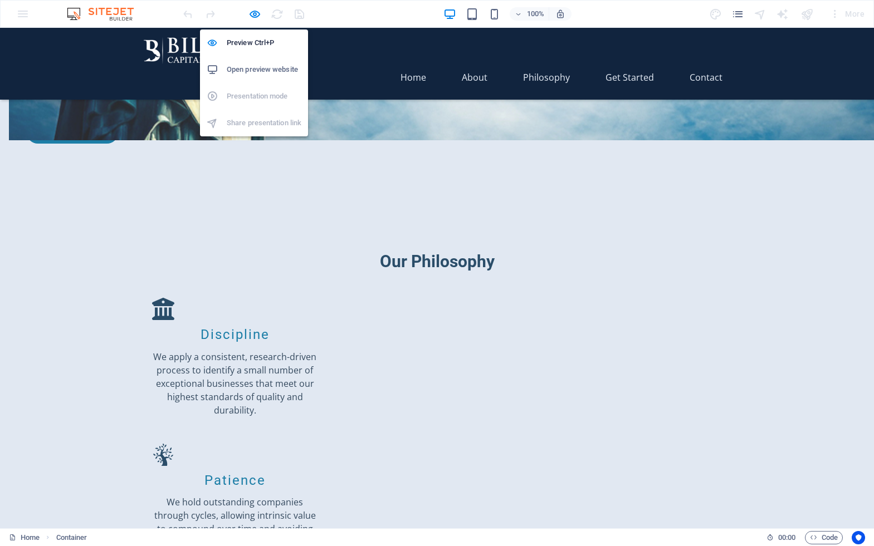
click at [258, 67] on h6 "Open preview website" at bounding box center [264, 69] width 75 height 13
